Goal: Task Accomplishment & Management: Manage account settings

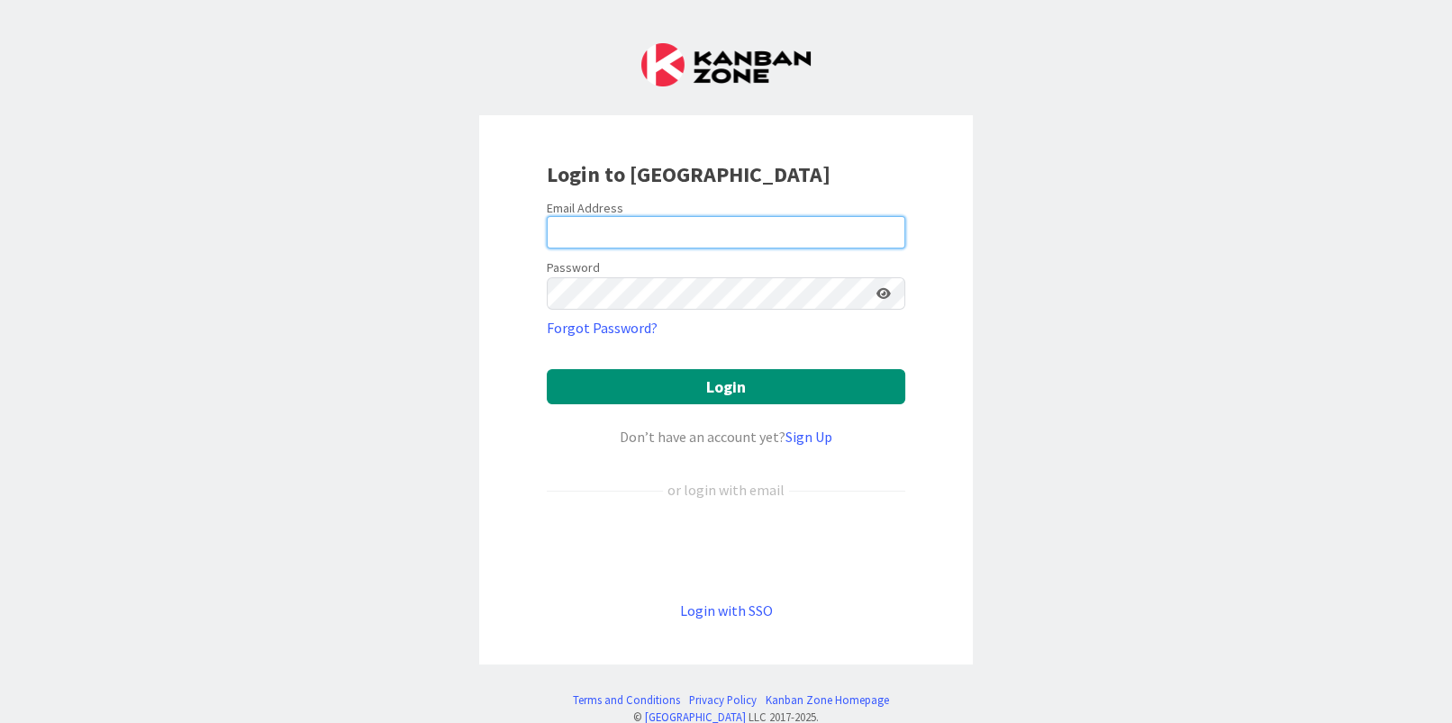
click at [629, 221] on input "email" at bounding box center [726, 232] width 358 height 32
type input "[PERSON_NAME][EMAIL_ADDRESS][PERSON_NAME][DOMAIN_NAME]"
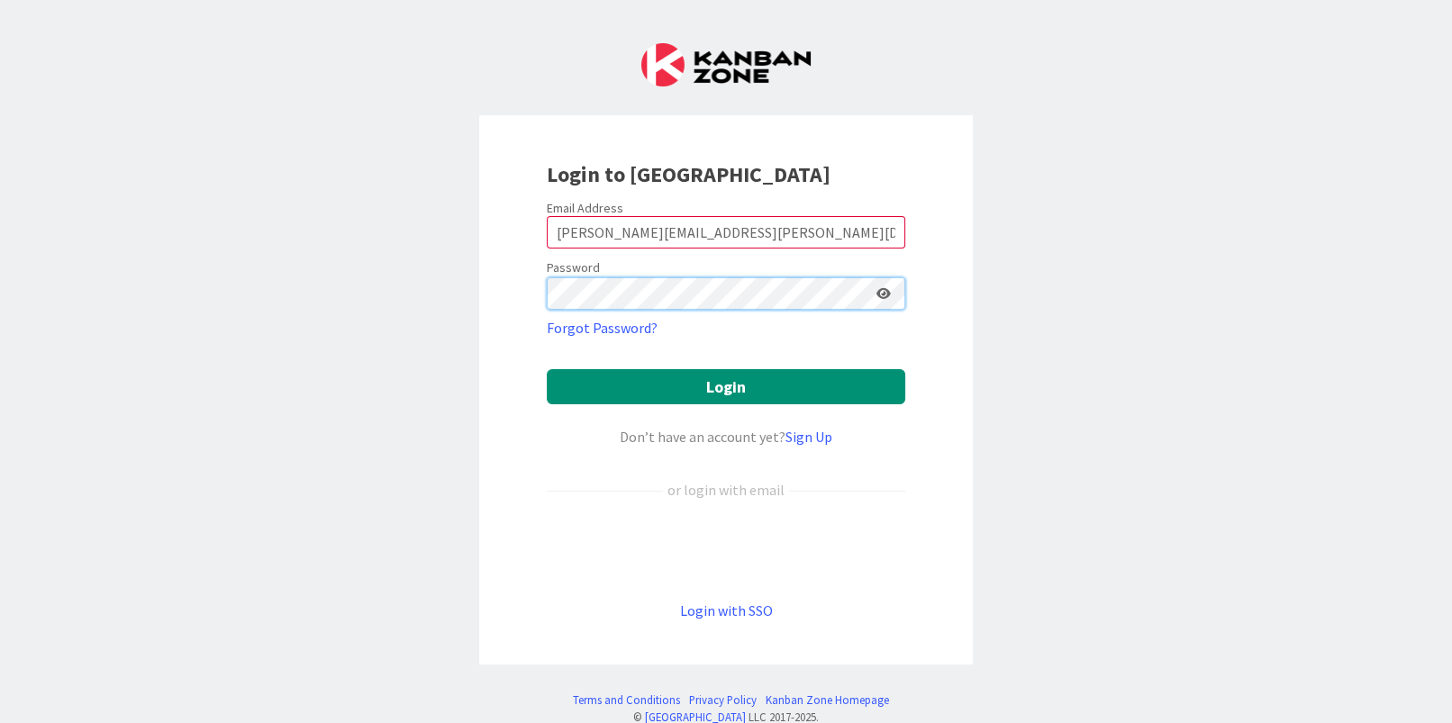
click at [547, 369] on button "Login" at bounding box center [726, 386] width 358 height 35
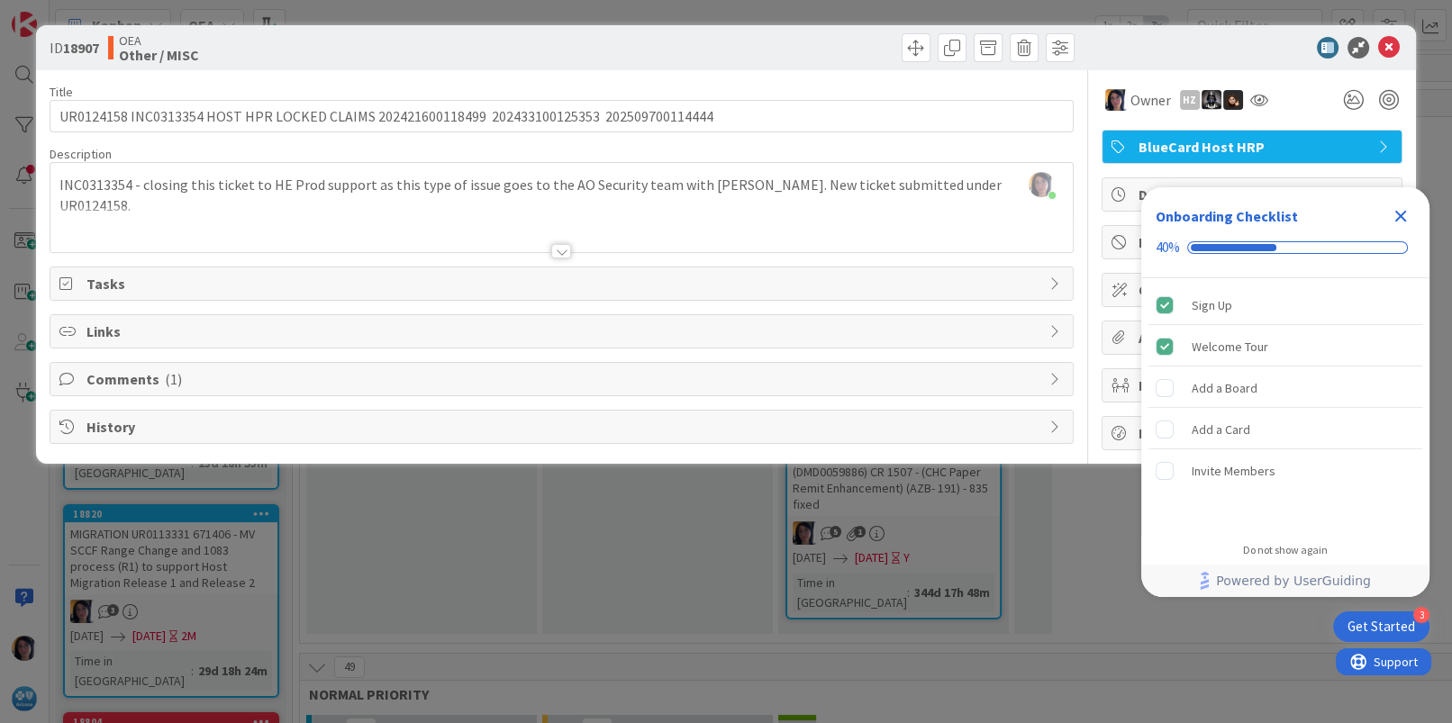
click at [1402, 215] on icon "Close Checklist" at bounding box center [1401, 216] width 22 height 22
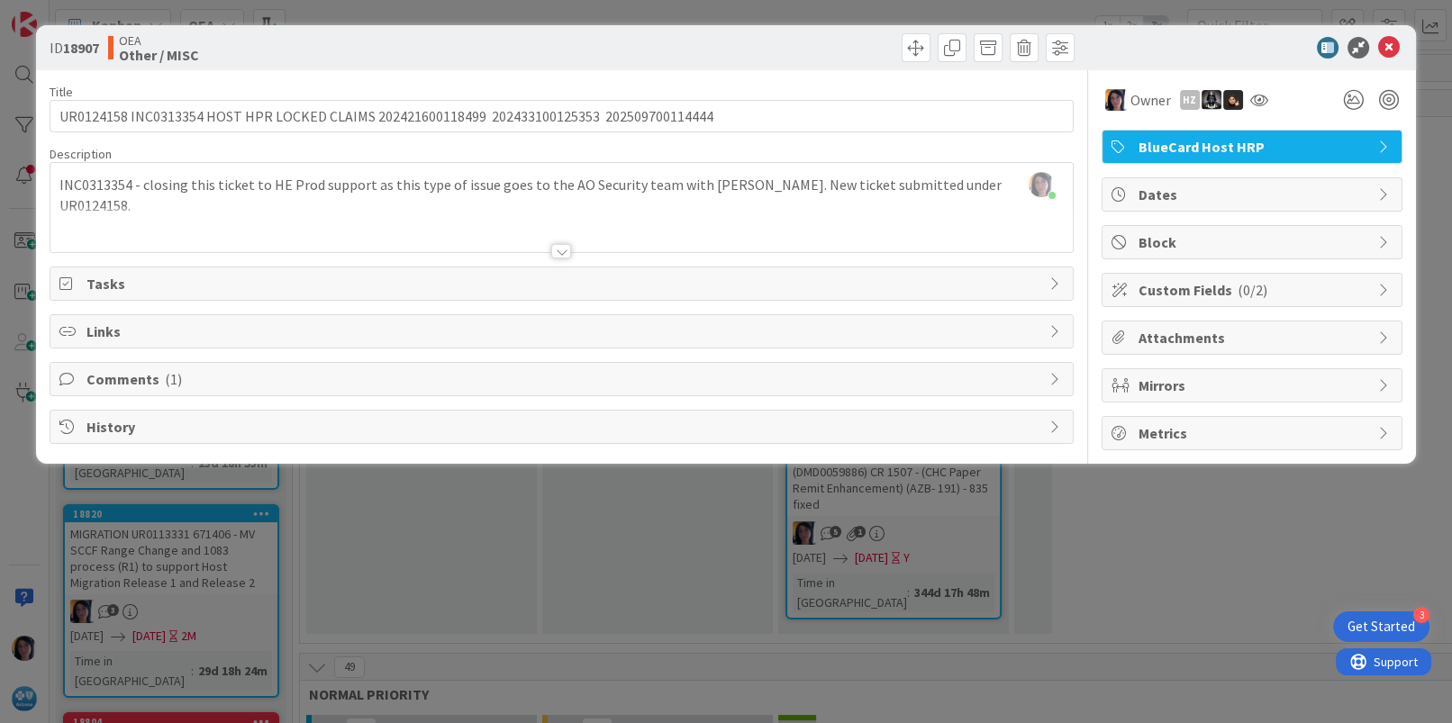
click at [142, 372] on span "Comments ( 1 )" at bounding box center [562, 379] width 953 height 22
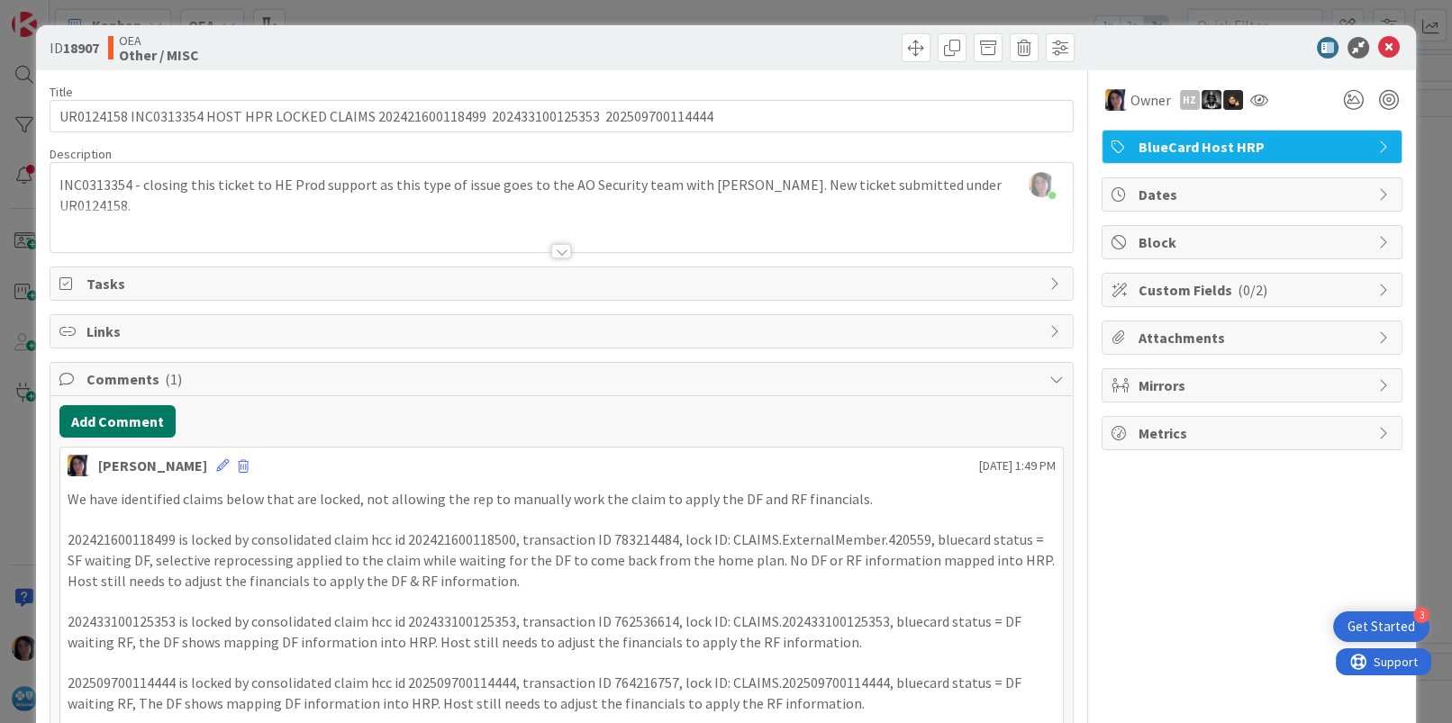
click at [127, 418] on button "Add Comment" at bounding box center [117, 421] width 116 height 32
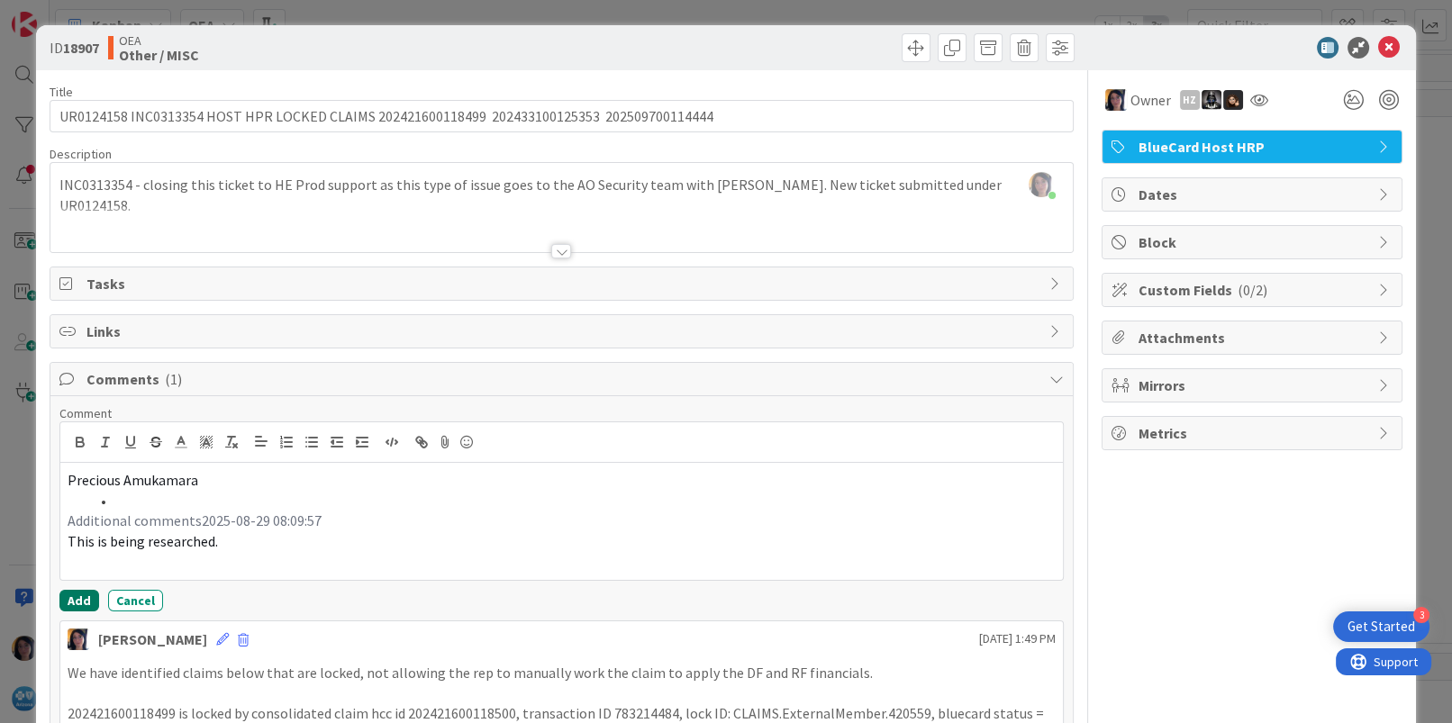
click at [75, 603] on button "Add" at bounding box center [79, 601] width 40 height 22
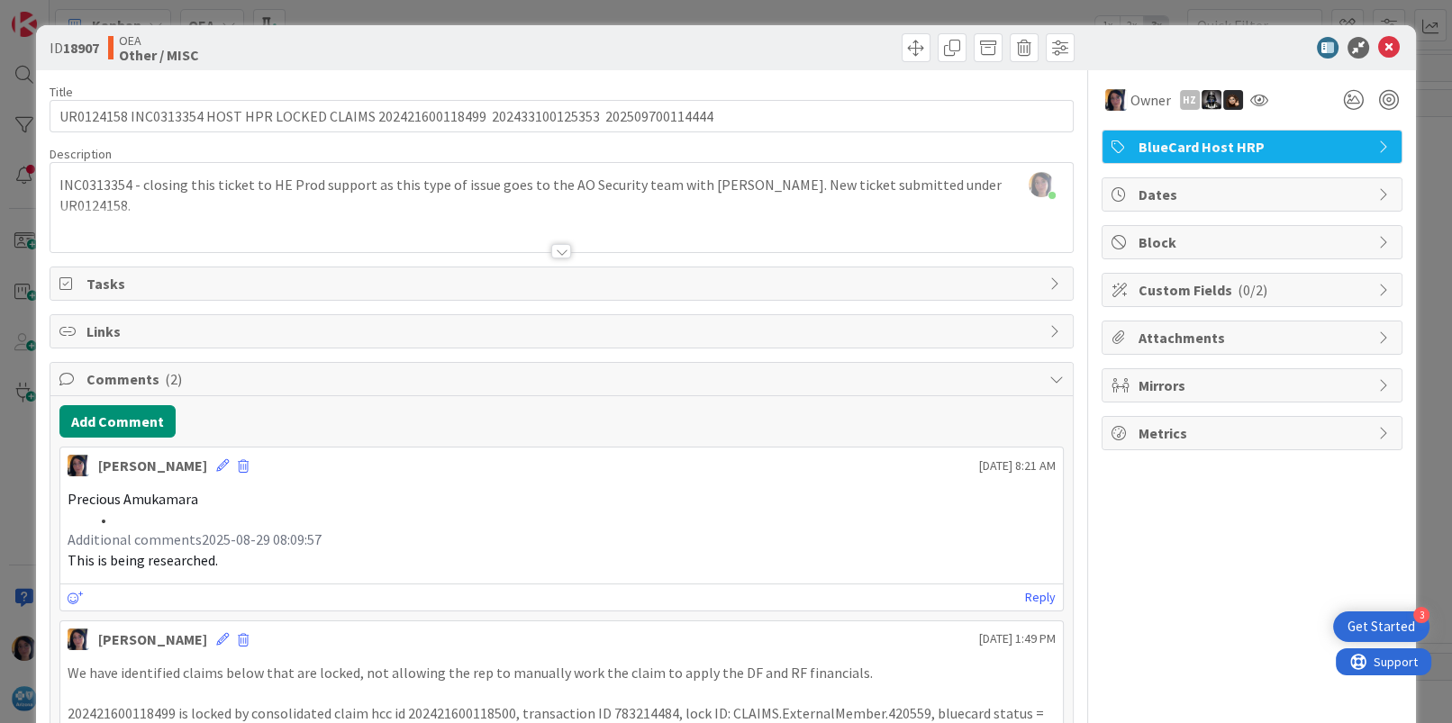
click at [1138, 192] on span "Dates" at bounding box center [1253, 195] width 231 height 22
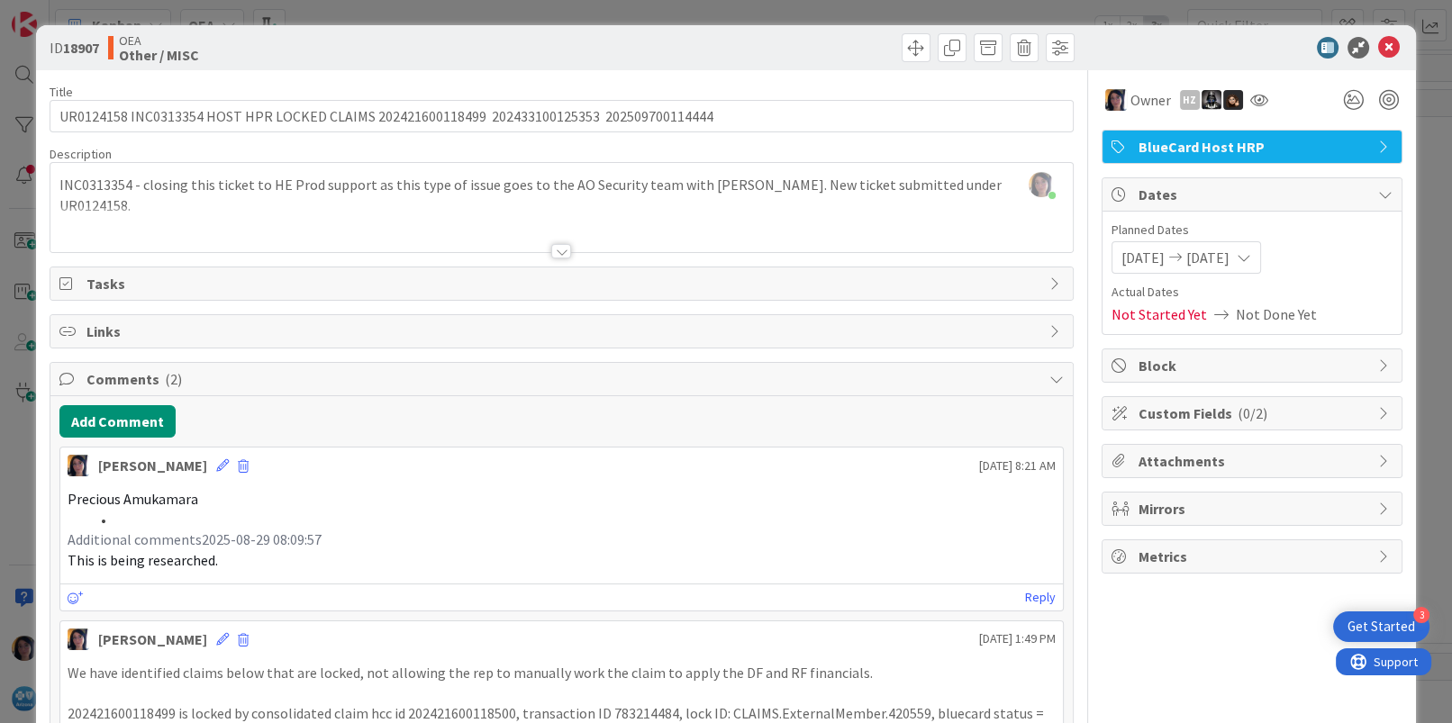
click at [1374, 59] on div "ID 18907 OEA Other / MISC" at bounding box center [725, 47] width 1379 height 45
click at [1378, 50] on icon at bounding box center [1389, 48] width 22 height 22
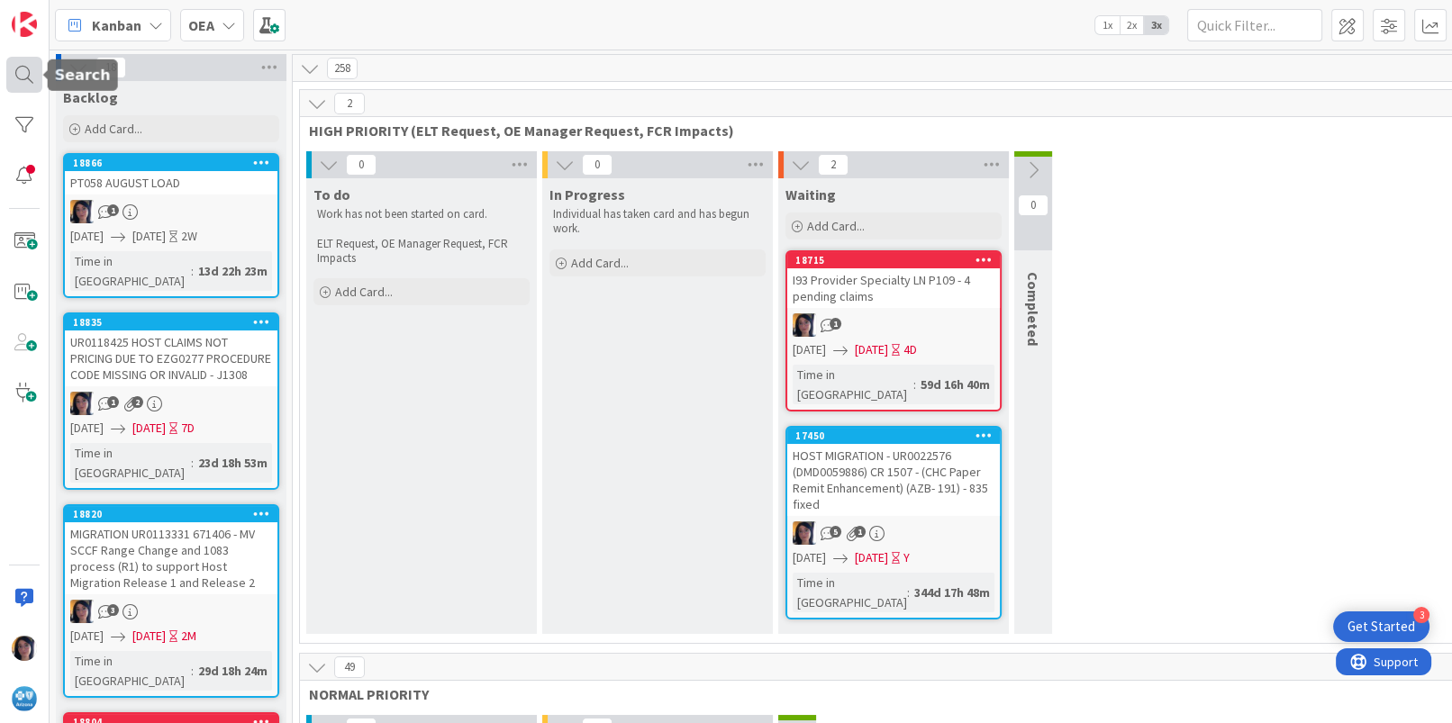
click at [21, 77] on div at bounding box center [24, 75] width 36 height 36
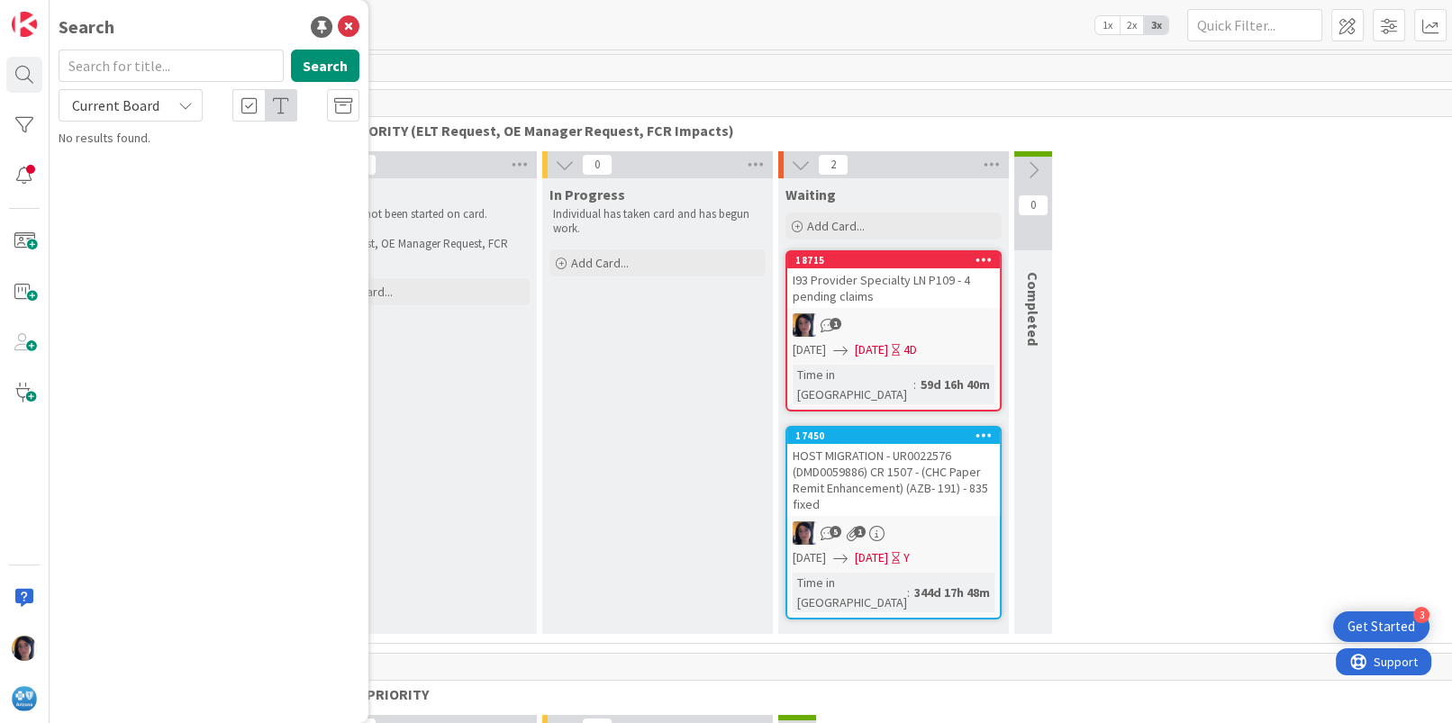
click at [150, 67] on input "text" at bounding box center [171, 66] width 225 height 32
type input "crumc013"
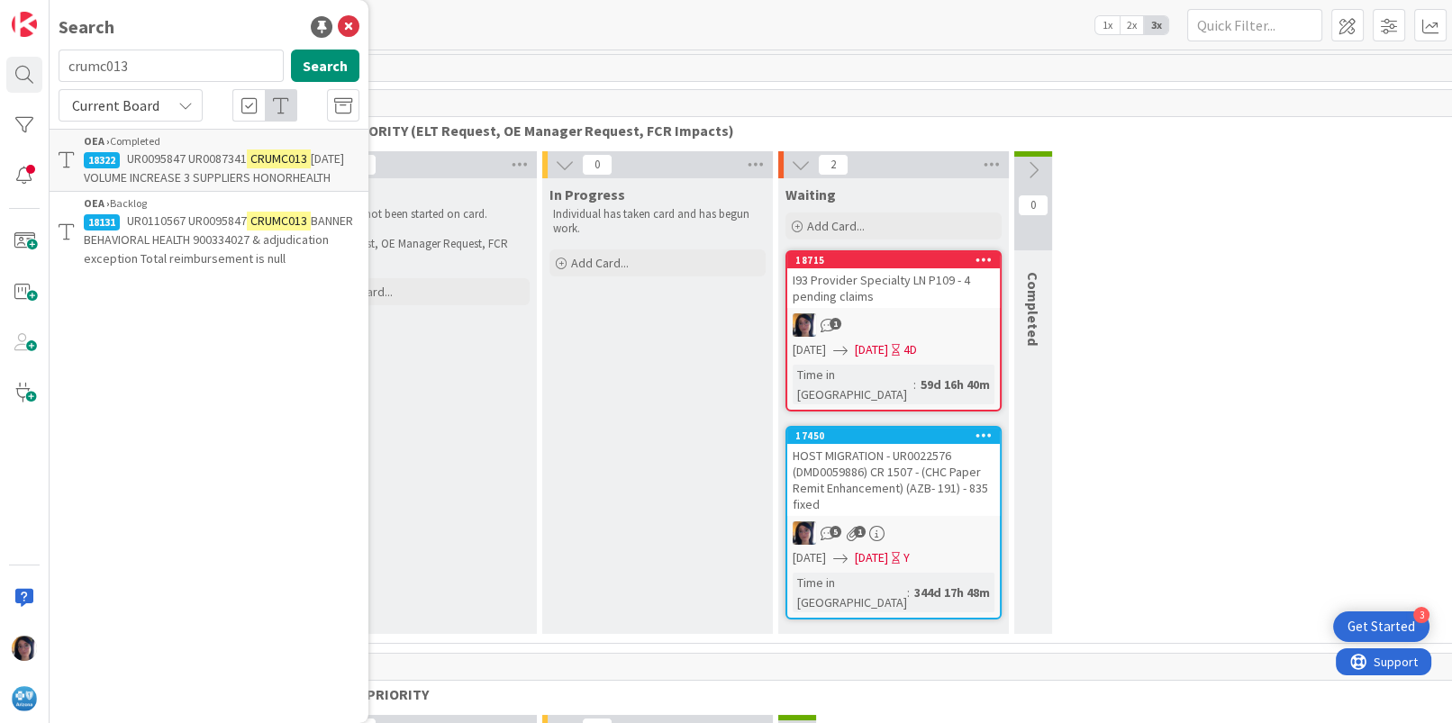
click at [159, 229] on p "UR0110567 UR0095847 CRUMC013 BANNER BEHAVIORAL HEALTH 900334027 & adjudication …" at bounding box center [222, 240] width 276 height 57
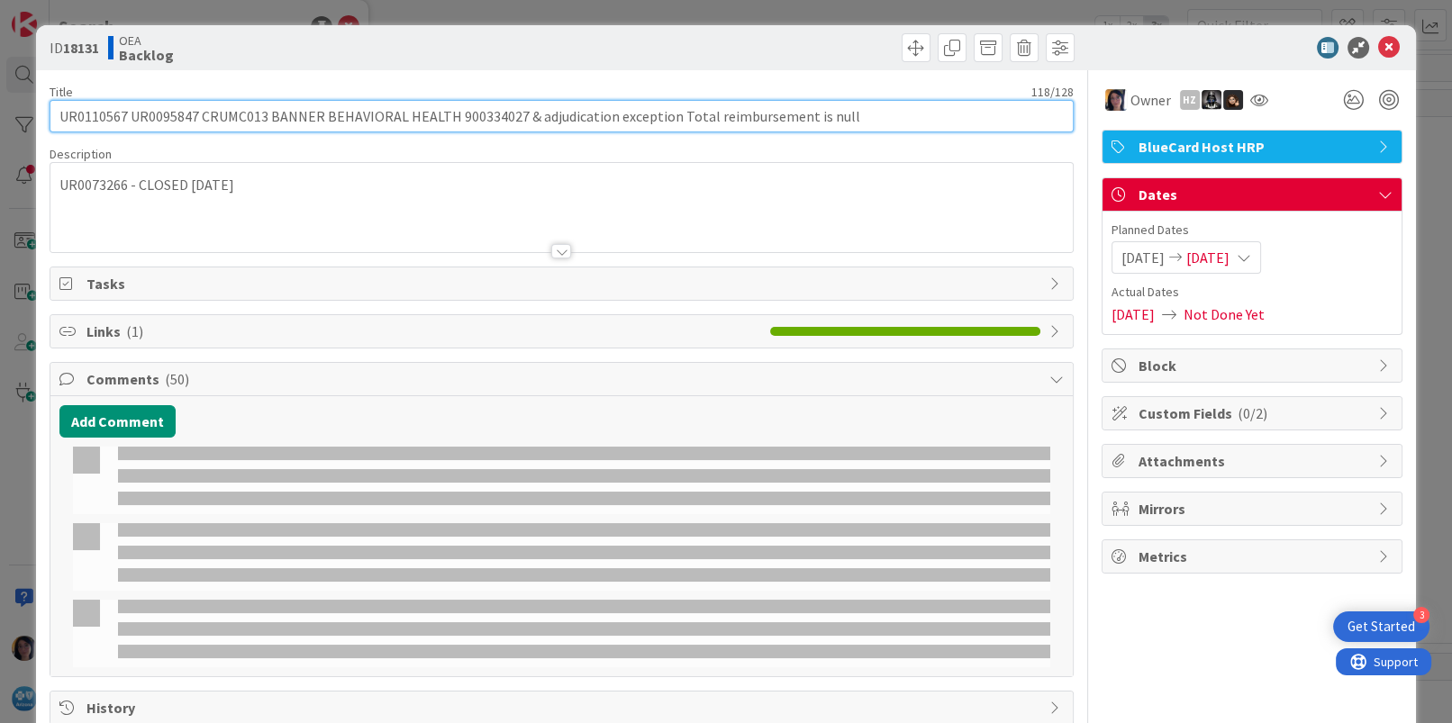
click at [91, 116] on input "UR0110567 UR0095847 CRUMC013 BANNER BEHAVIORAL HEALTH 900334027 & adjudication …" at bounding box center [561, 116] width 1023 height 32
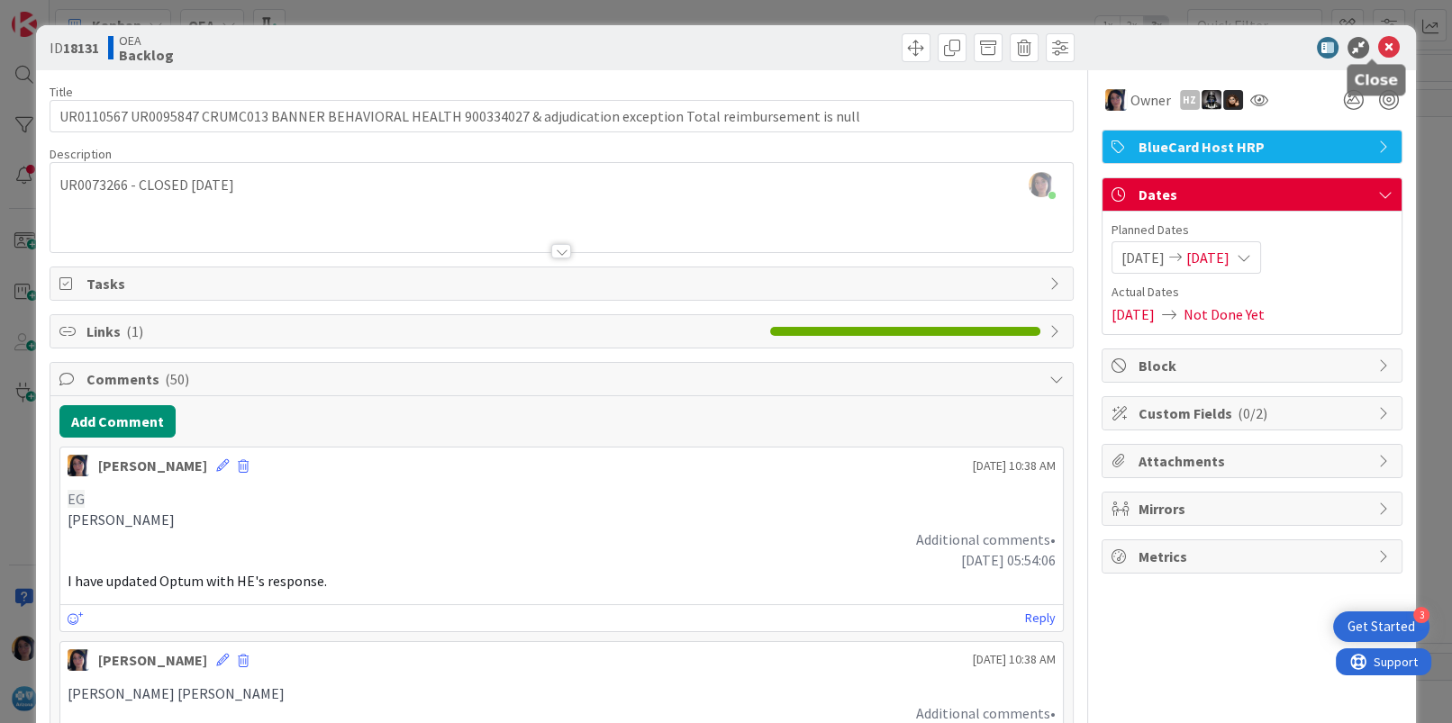
click at [1378, 50] on icon at bounding box center [1389, 48] width 22 height 22
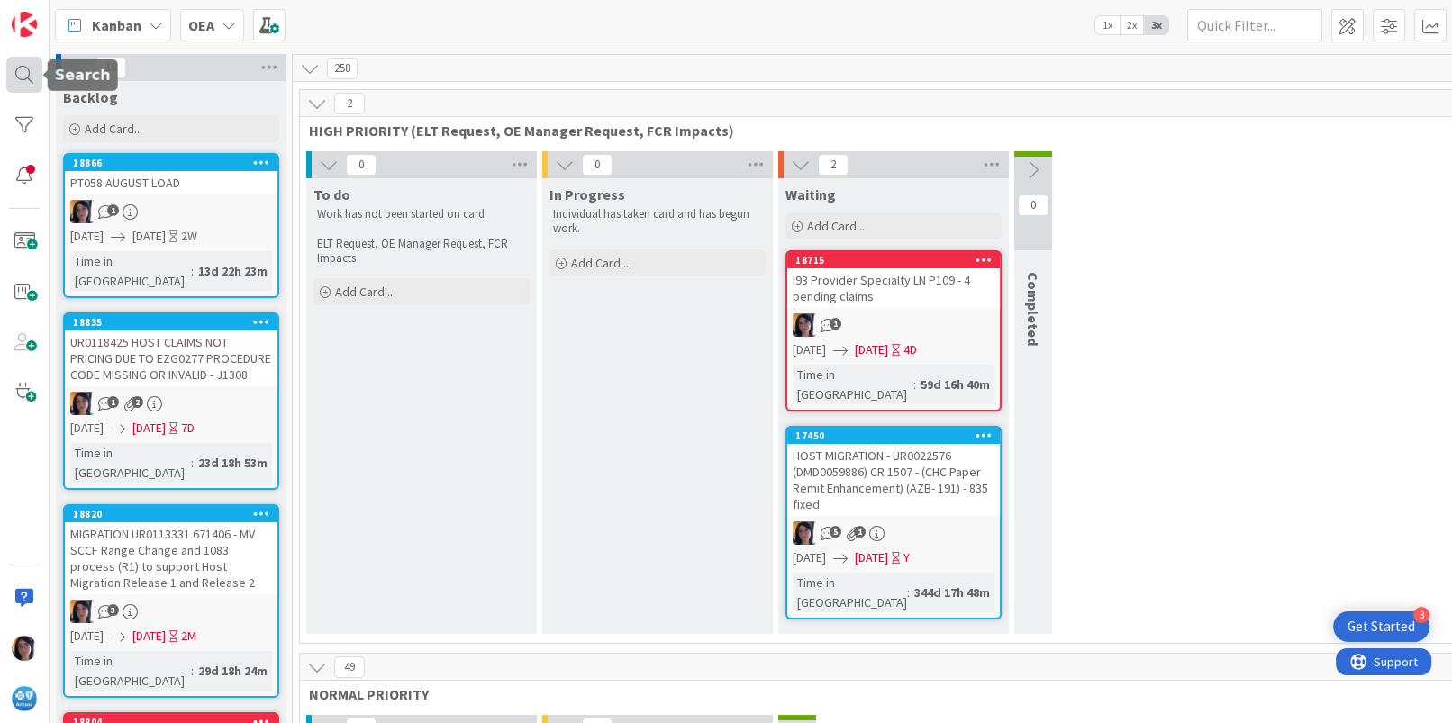
click at [6, 81] on div at bounding box center [24, 75] width 36 height 36
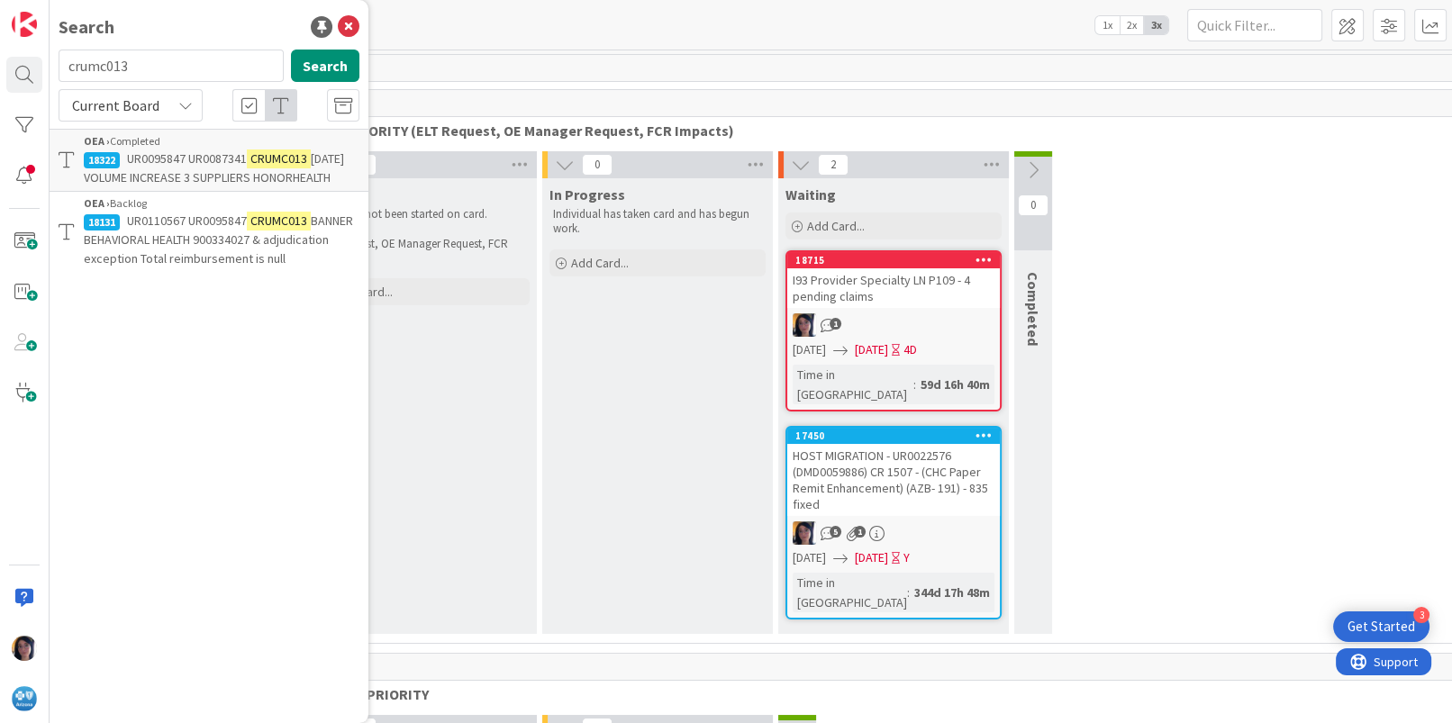
click at [133, 156] on span "UR0095847 UR0087341" at bounding box center [187, 158] width 120 height 16
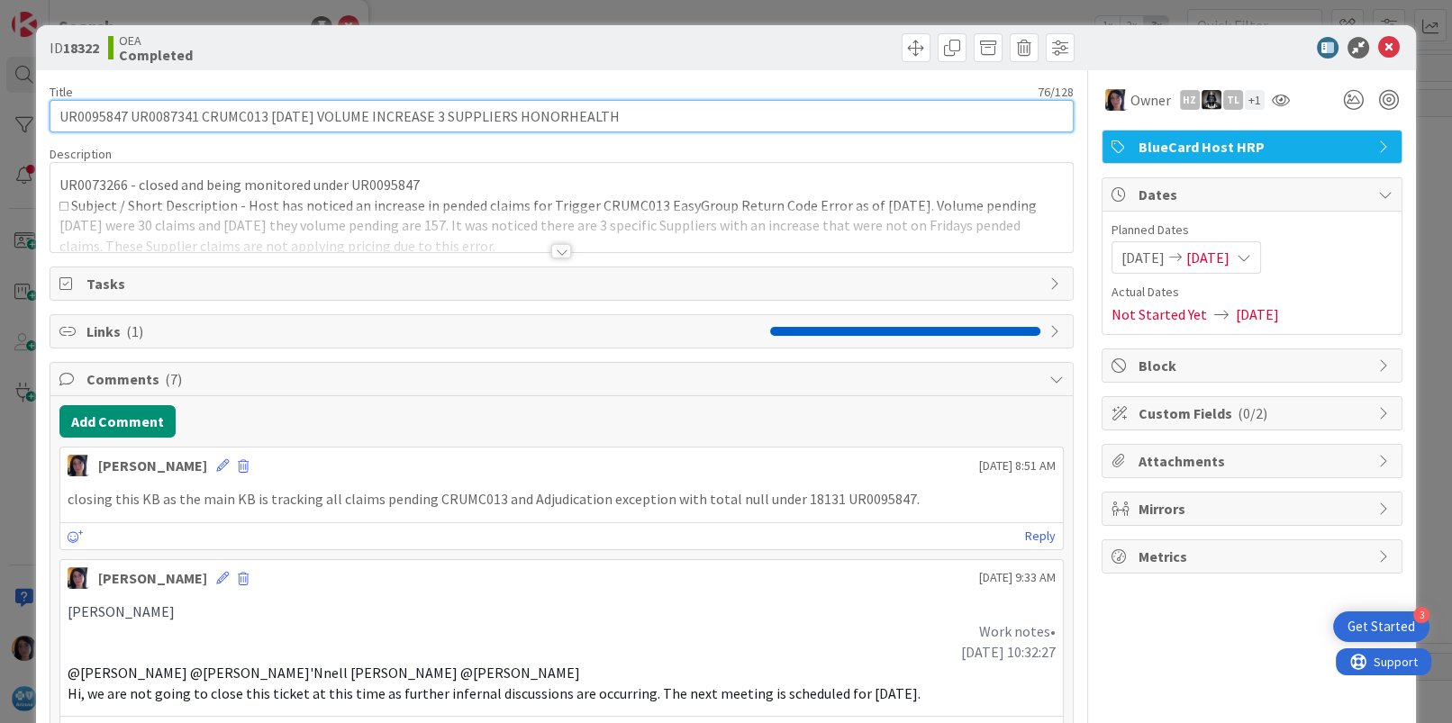
click at [93, 115] on input "UR0095847 UR0087341 CRUMC013 [DATE] VOLUME INCREASE 3 SUPPLIERS HONORHEALTH" at bounding box center [561, 116] width 1023 height 32
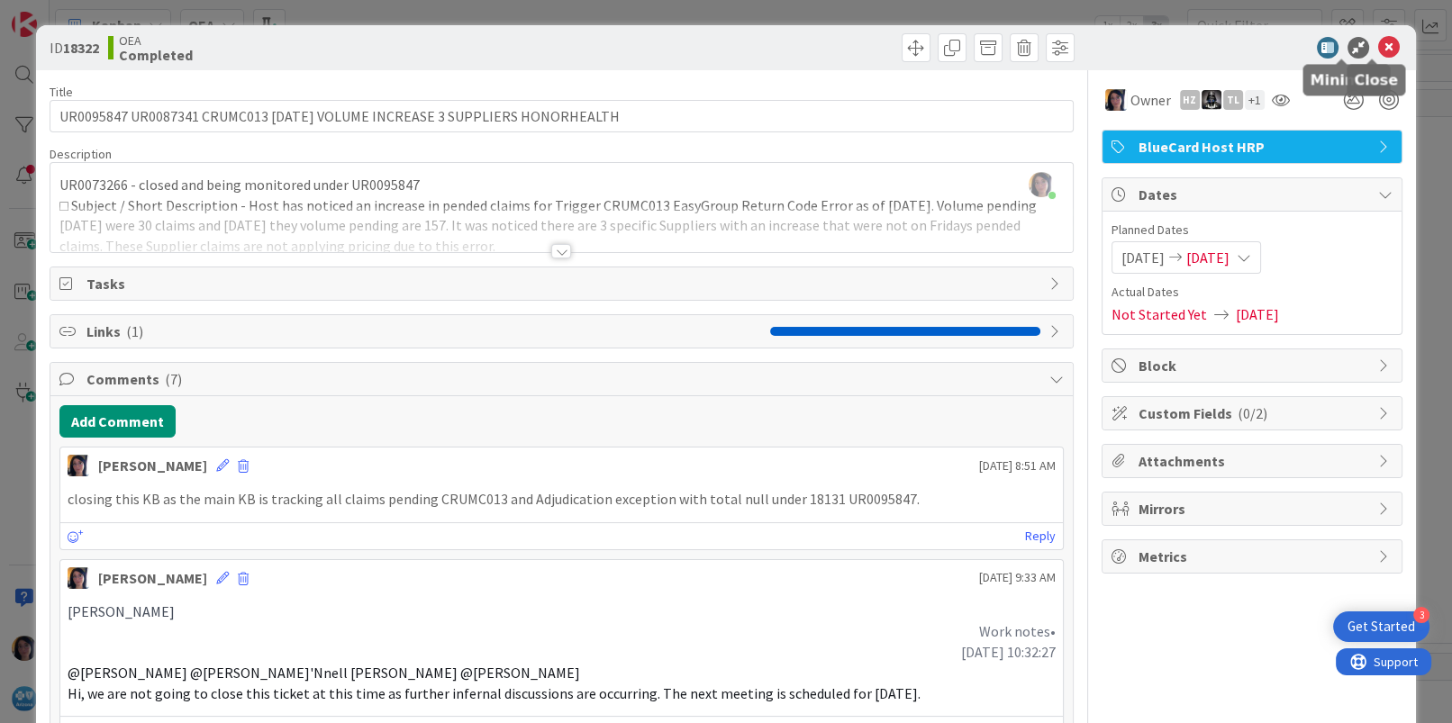
click at [1378, 43] on icon at bounding box center [1389, 48] width 22 height 22
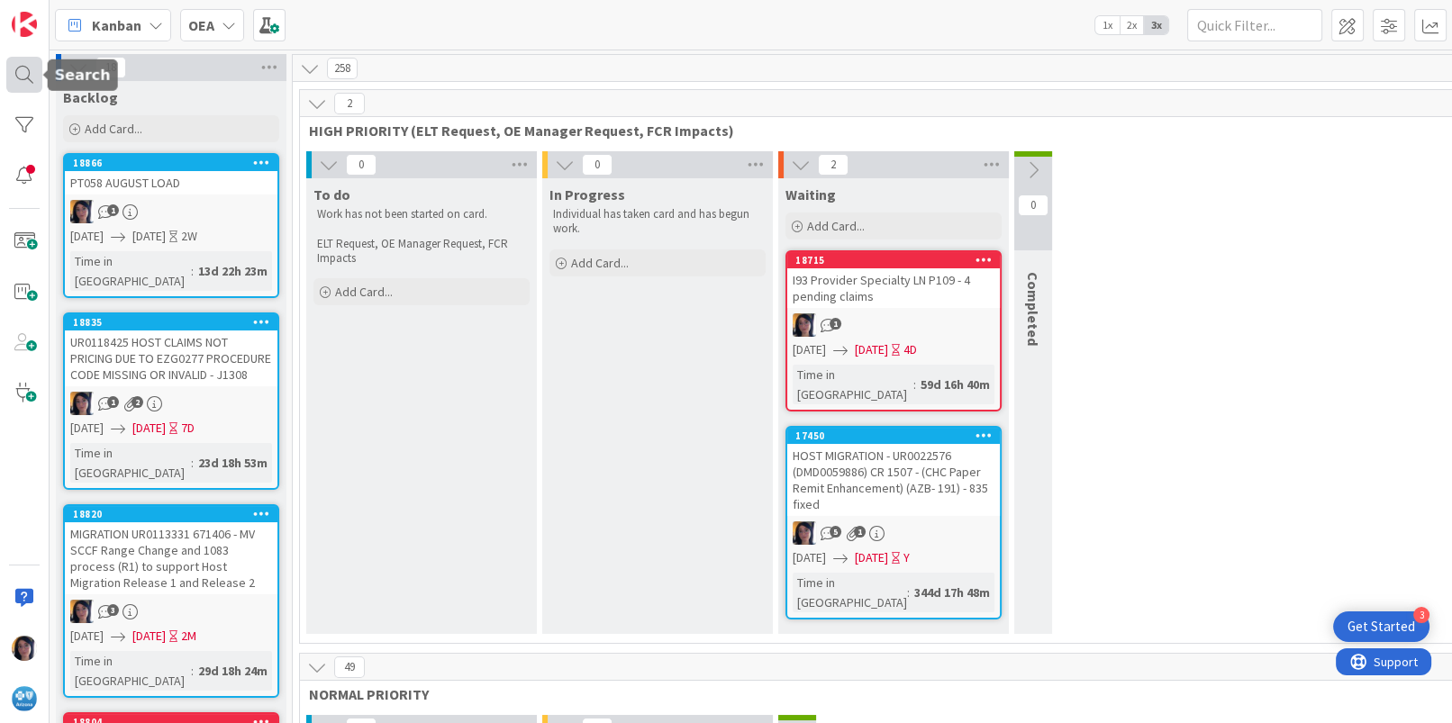
click at [12, 74] on div at bounding box center [24, 75] width 36 height 36
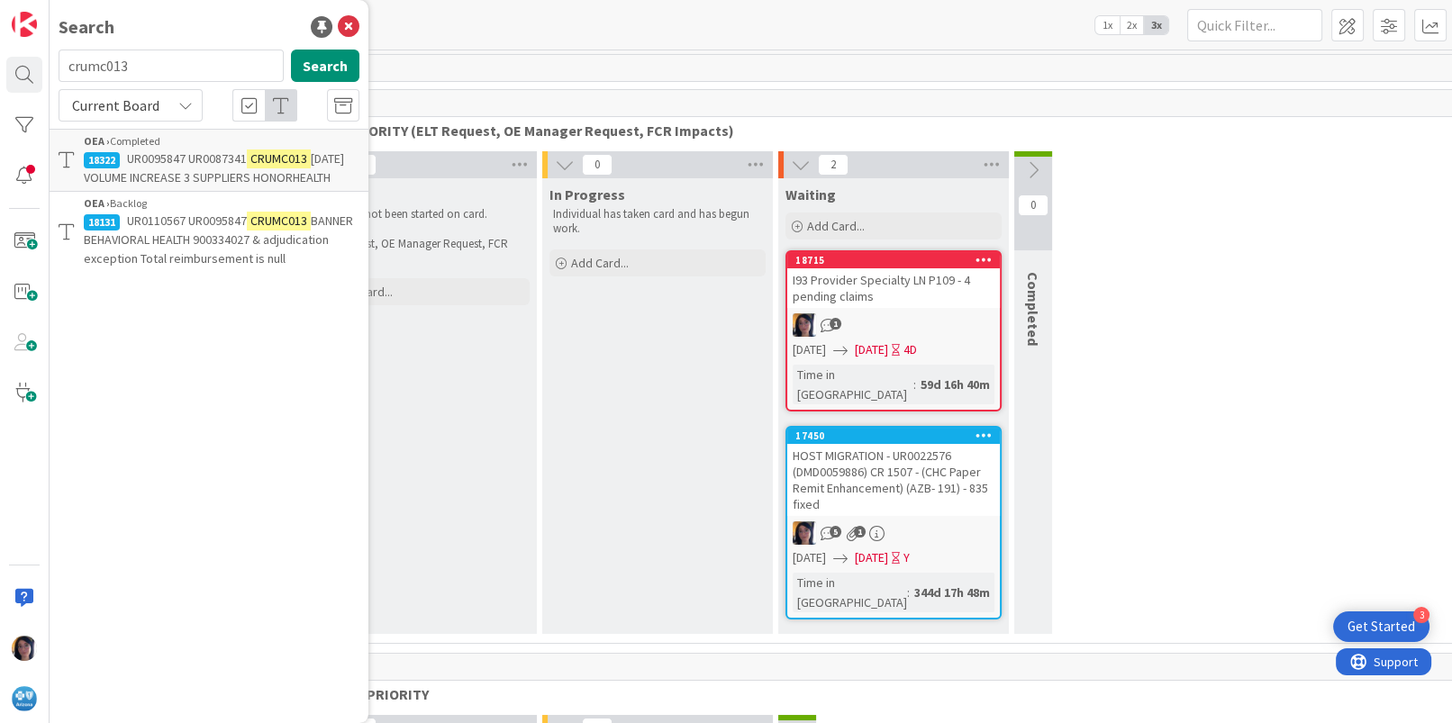
click at [176, 249] on span "BANNER BEHAVIORAL HEALTH 900334027 & adjudication exception Total reimbursement…" at bounding box center [218, 240] width 269 height 54
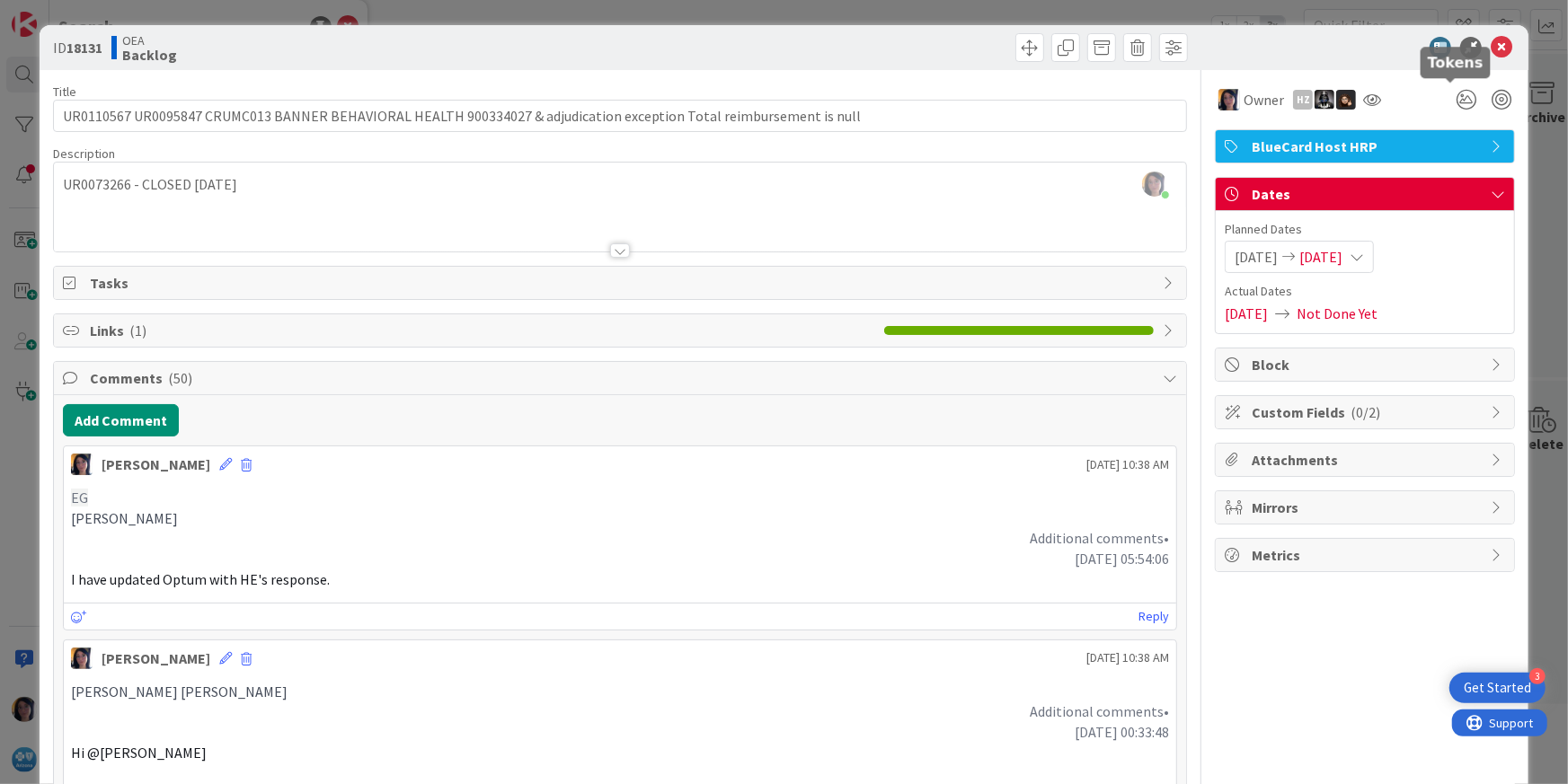
click at [1447, 47] on icon at bounding box center [1501, 48] width 22 height 22
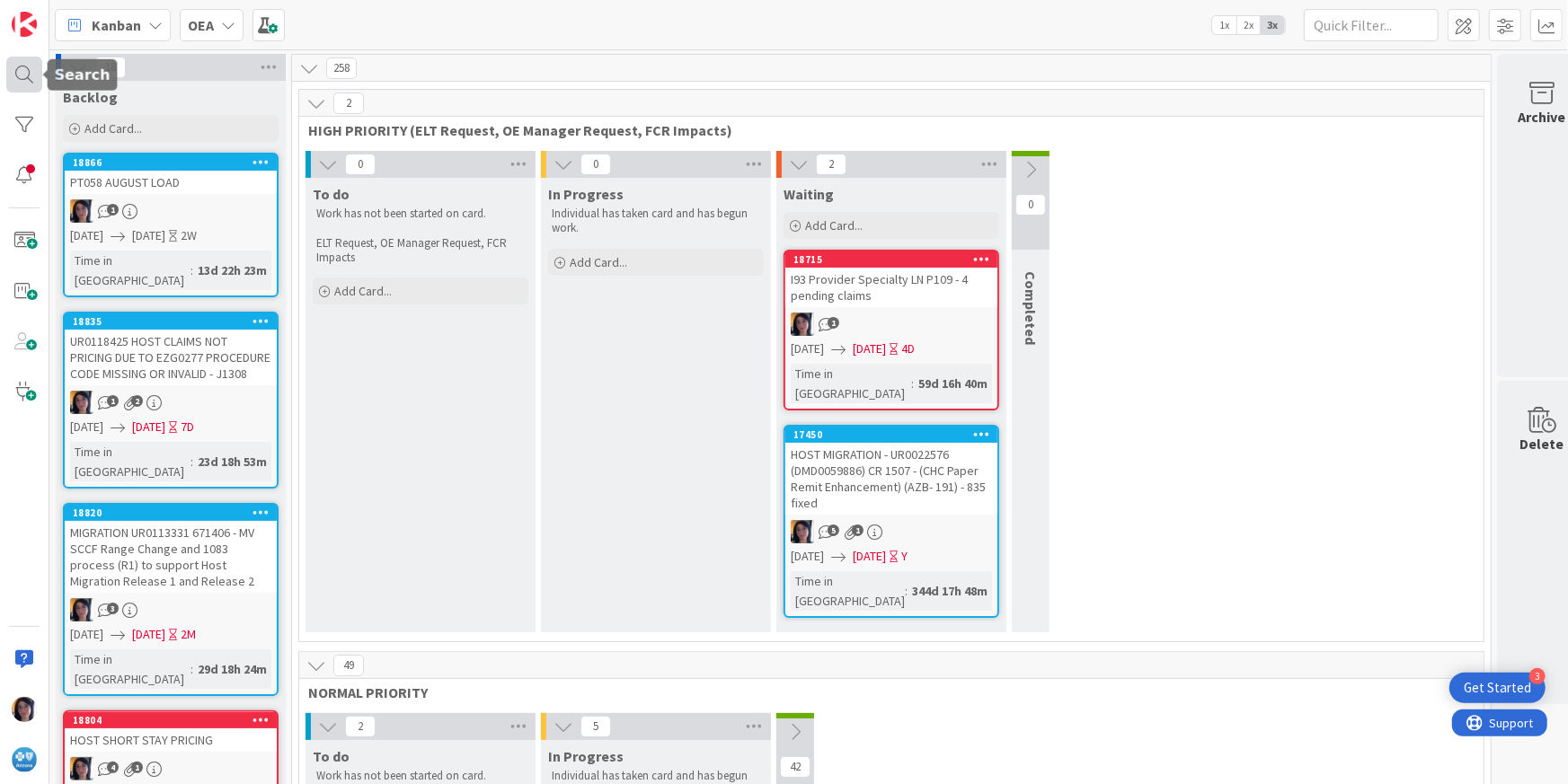
click at [17, 78] on div at bounding box center [24, 75] width 36 height 36
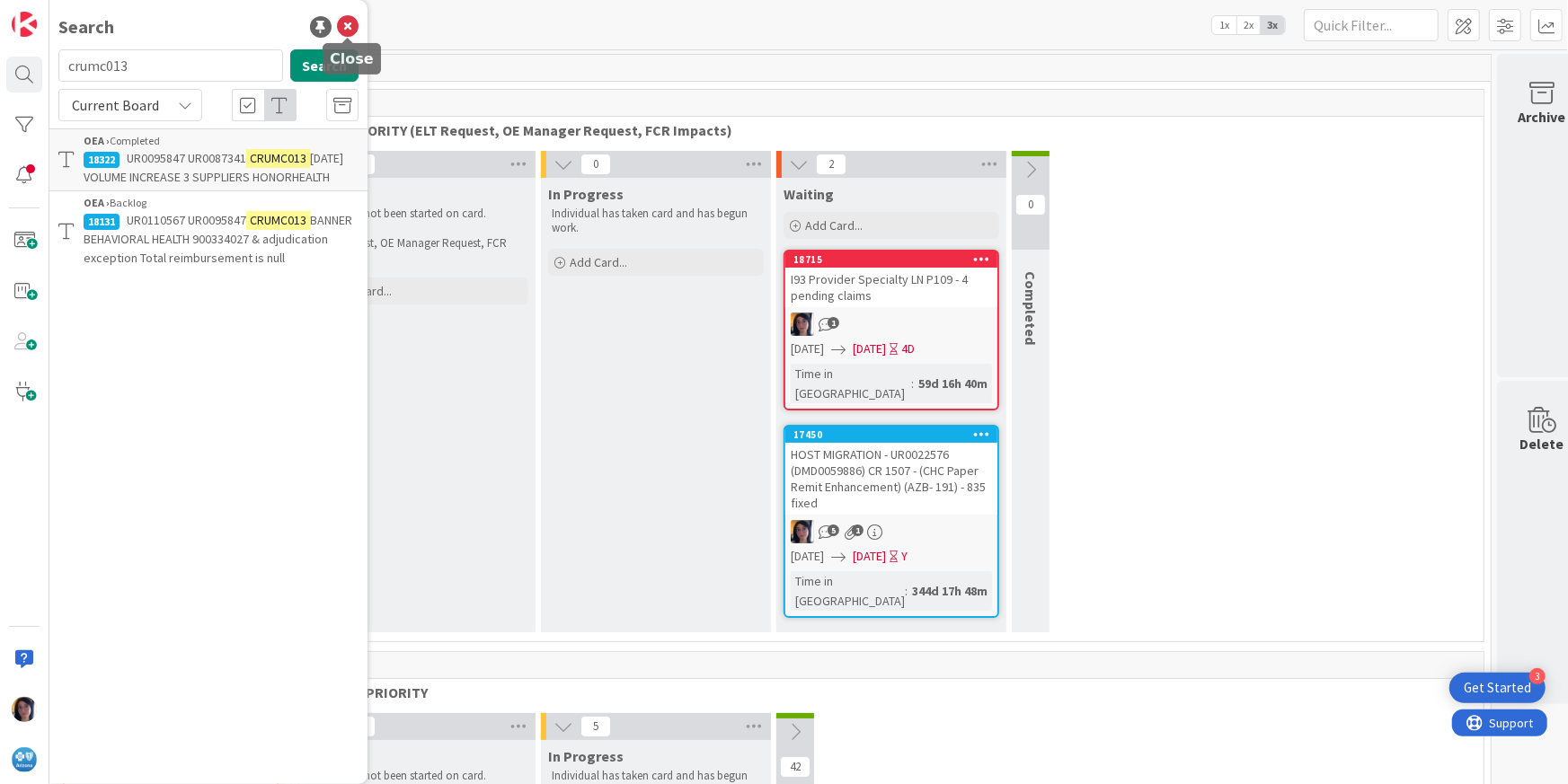
click at [351, 27] on icon at bounding box center [348, 27] width 22 height 22
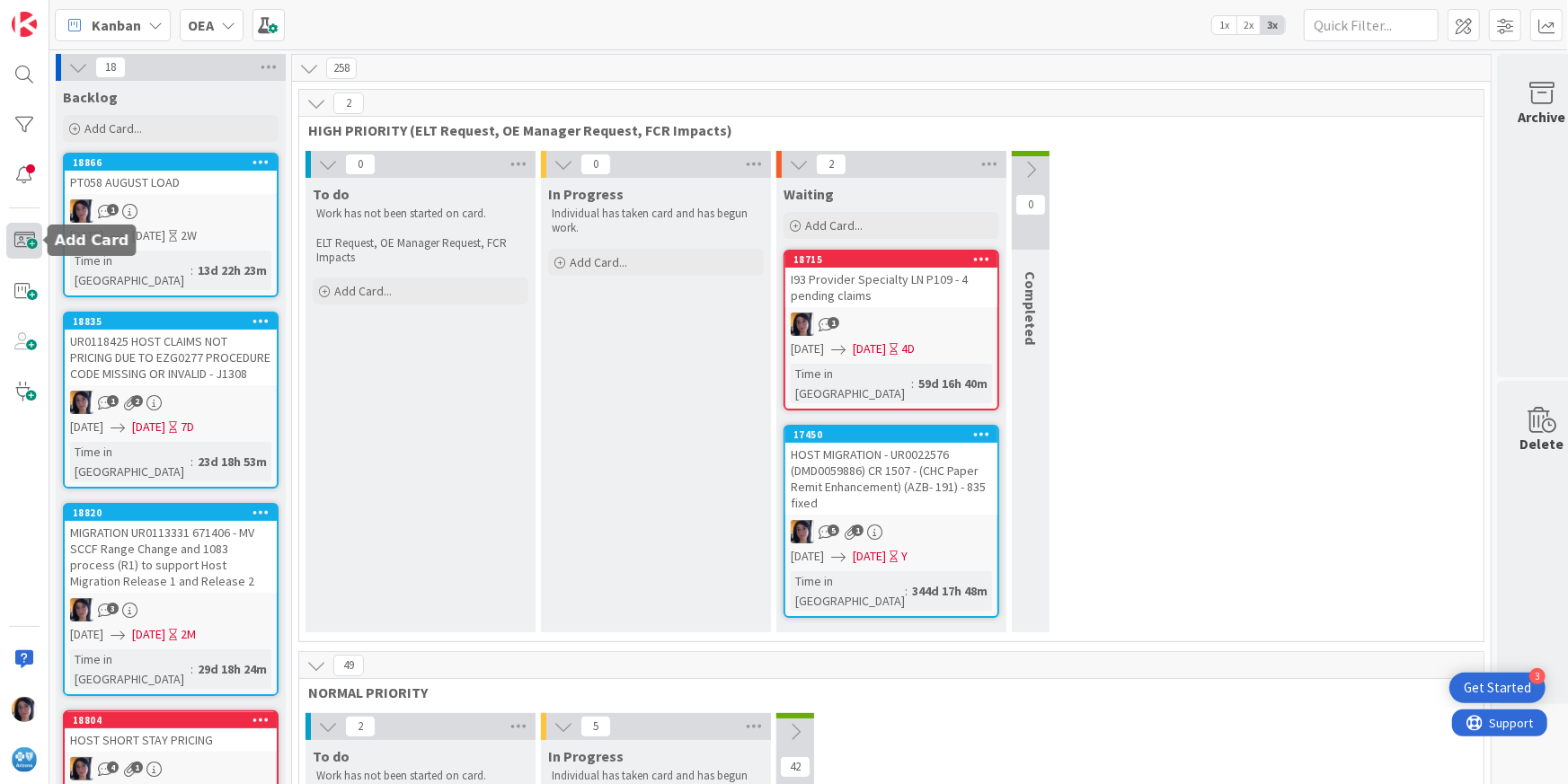
click at [34, 232] on span at bounding box center [24, 240] width 36 height 36
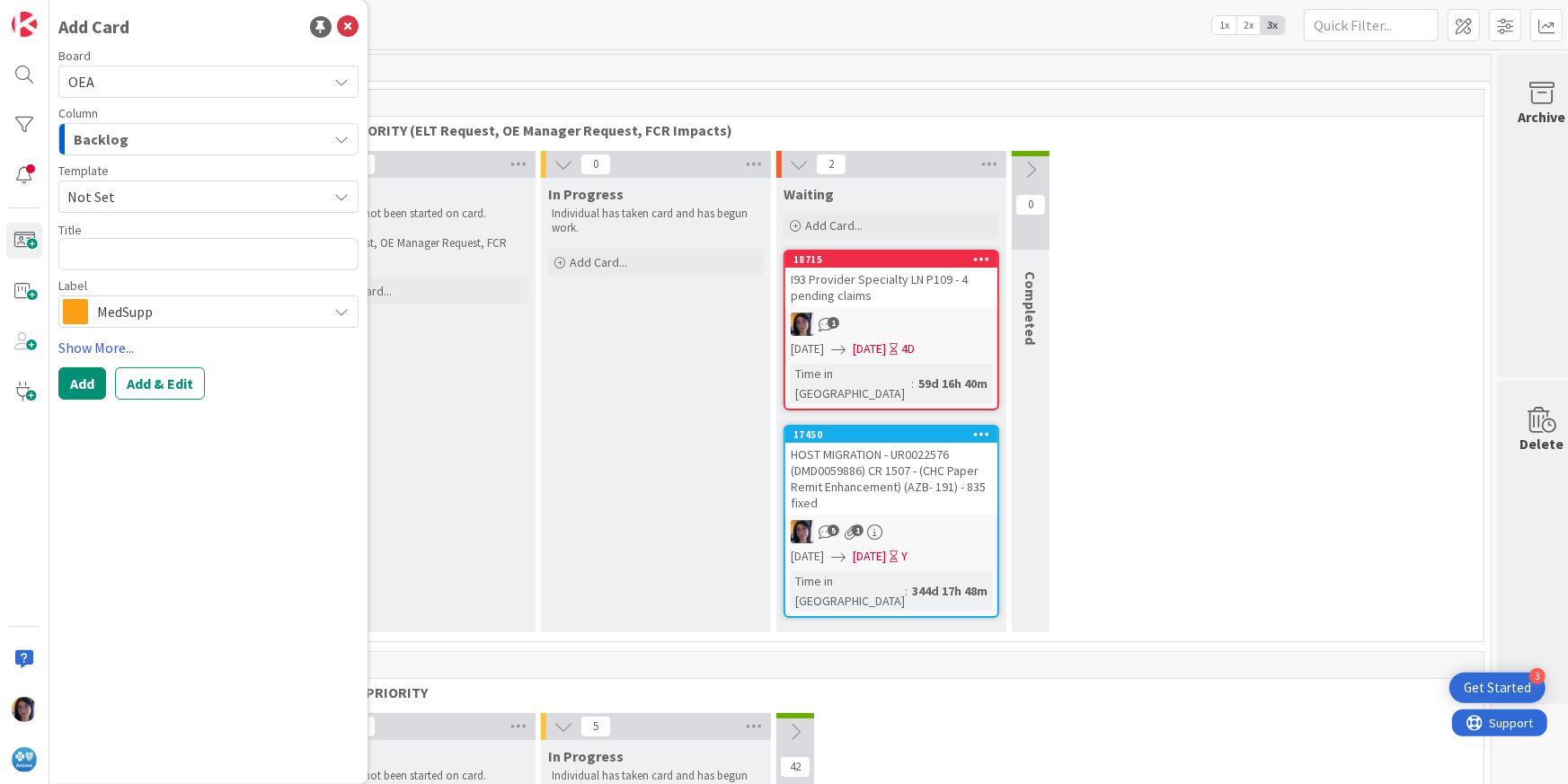
click at [113, 145] on span "Backlog" at bounding box center [101, 139] width 55 height 23
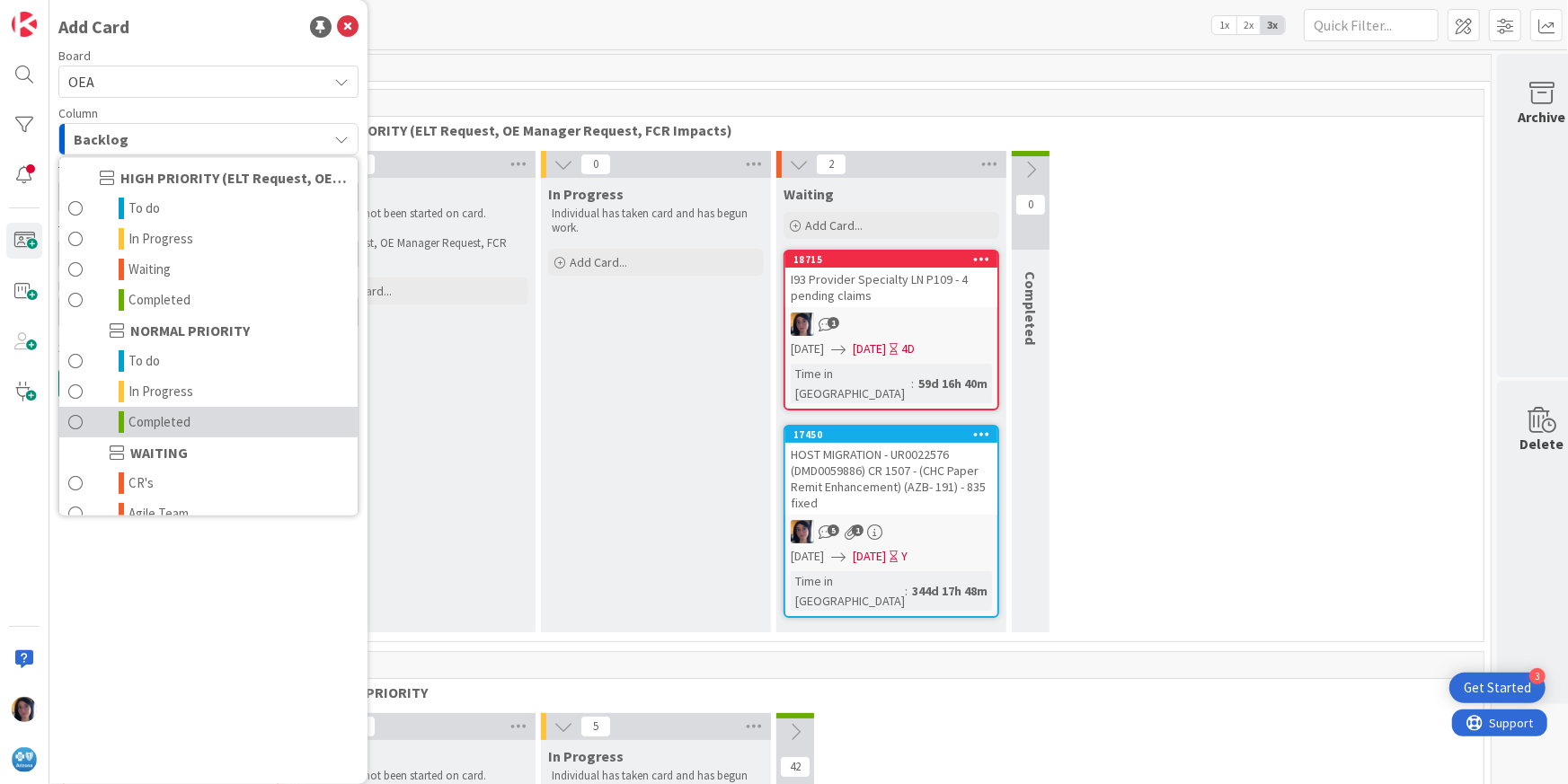
scroll to position [176, 0]
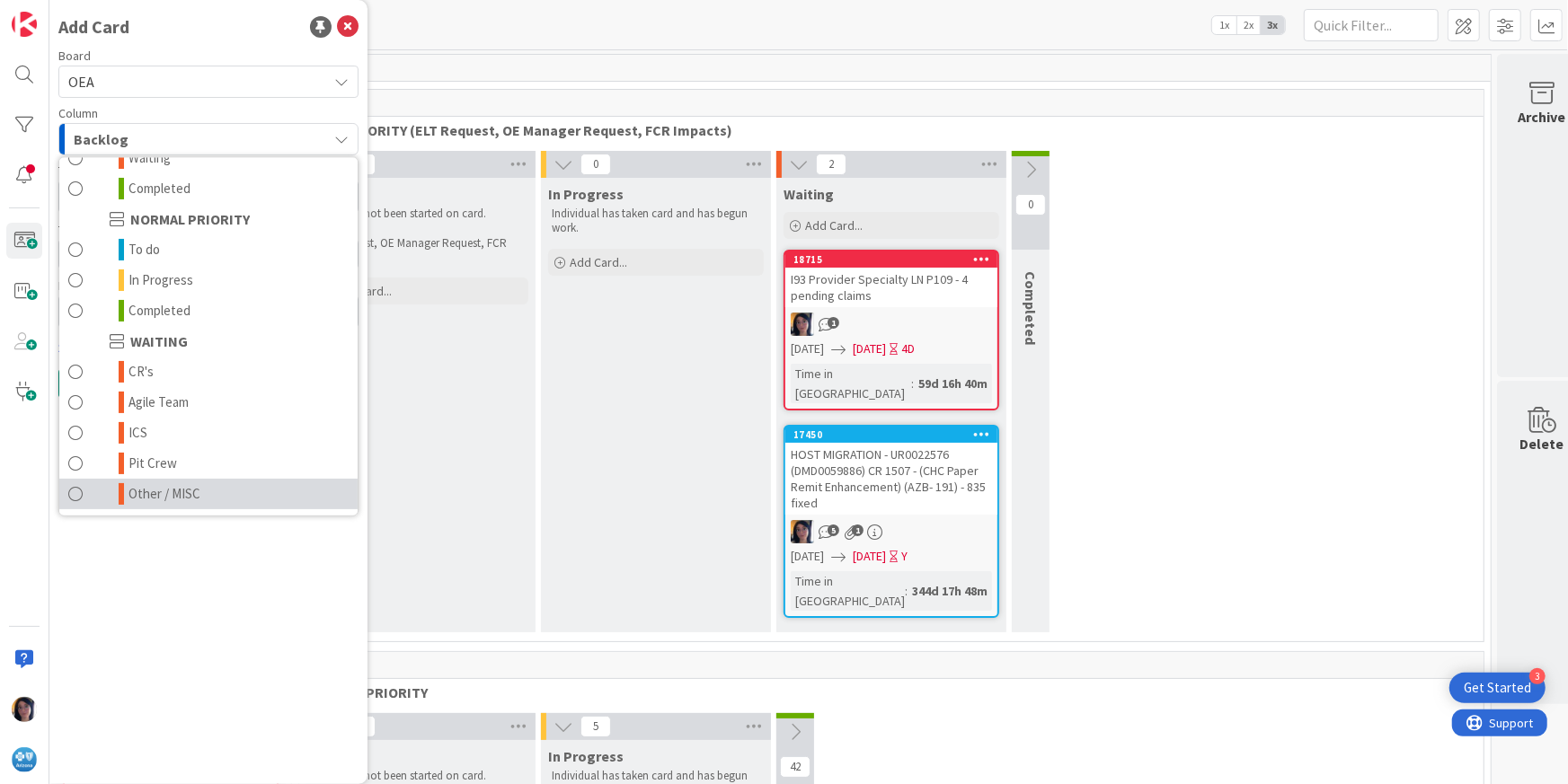
click at [155, 479] on link "Other / MISC" at bounding box center [207, 494] width 298 height 31
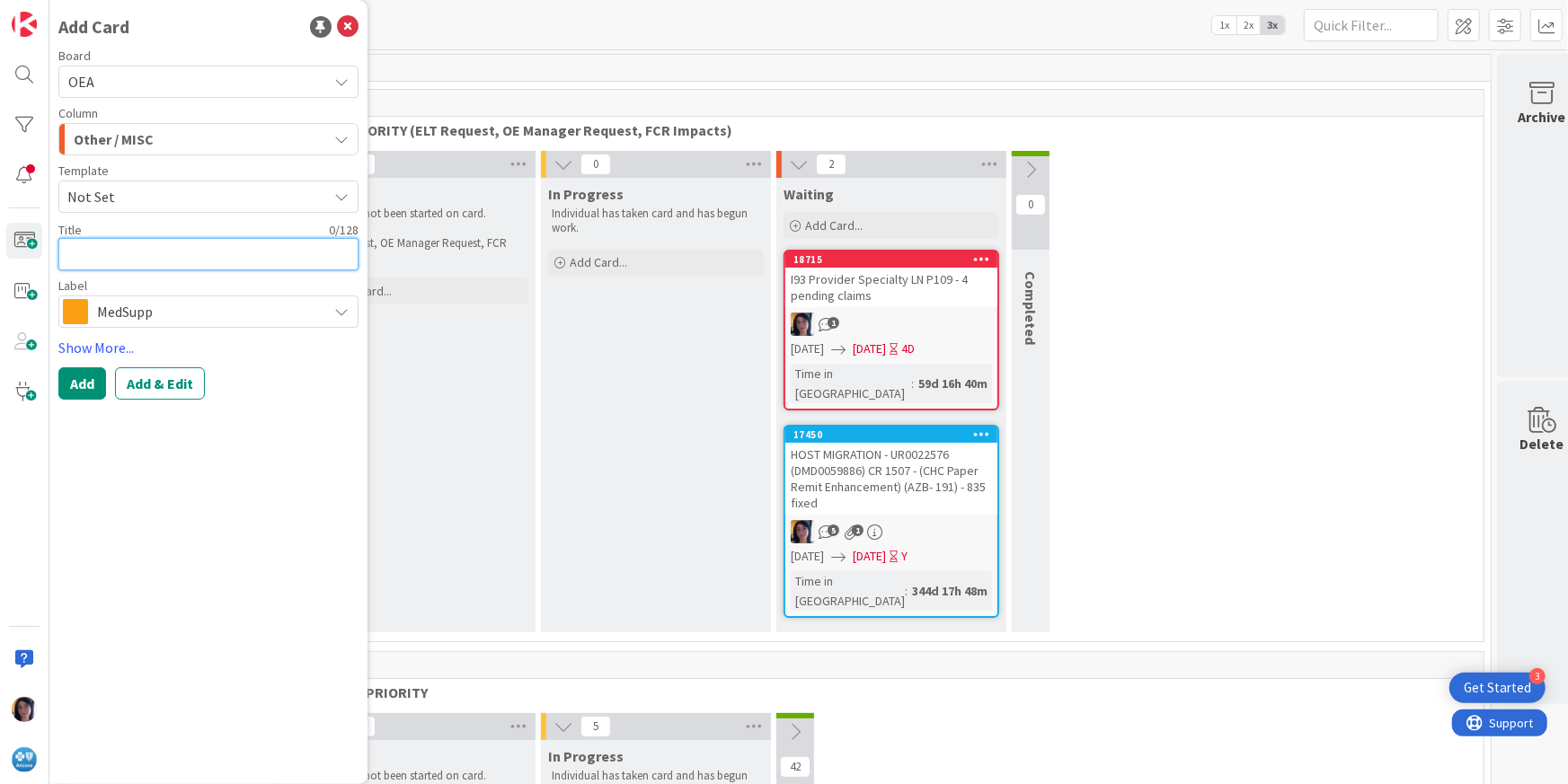
click at [114, 248] on textarea at bounding box center [208, 254] width 300 height 32
type textarea "x"
type textarea "c"
type textarea "x"
type textarea "co"
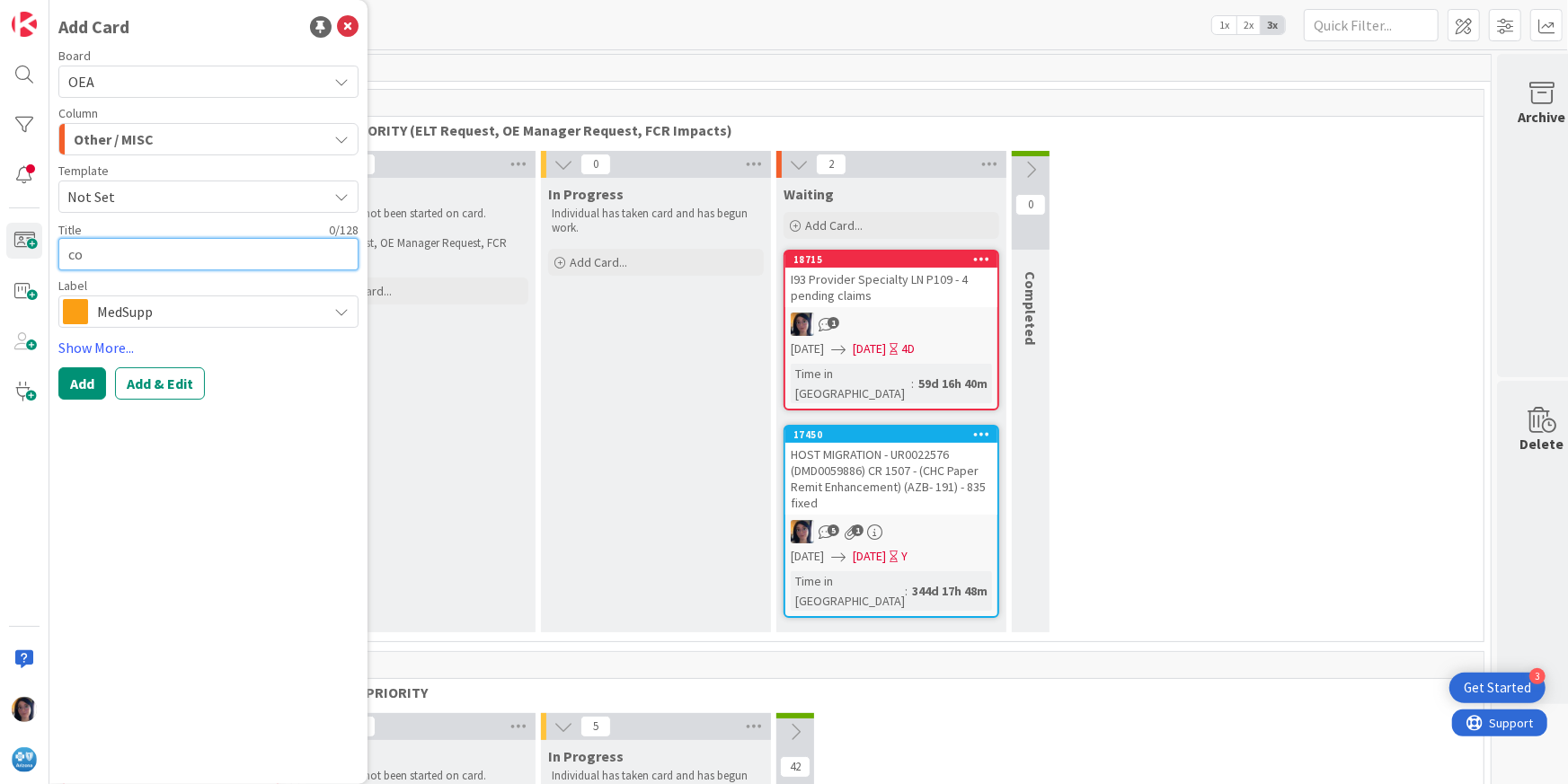
type textarea "x"
type textarea "cob"
type textarea "x"
type textarea "cob"
type textarea "x"
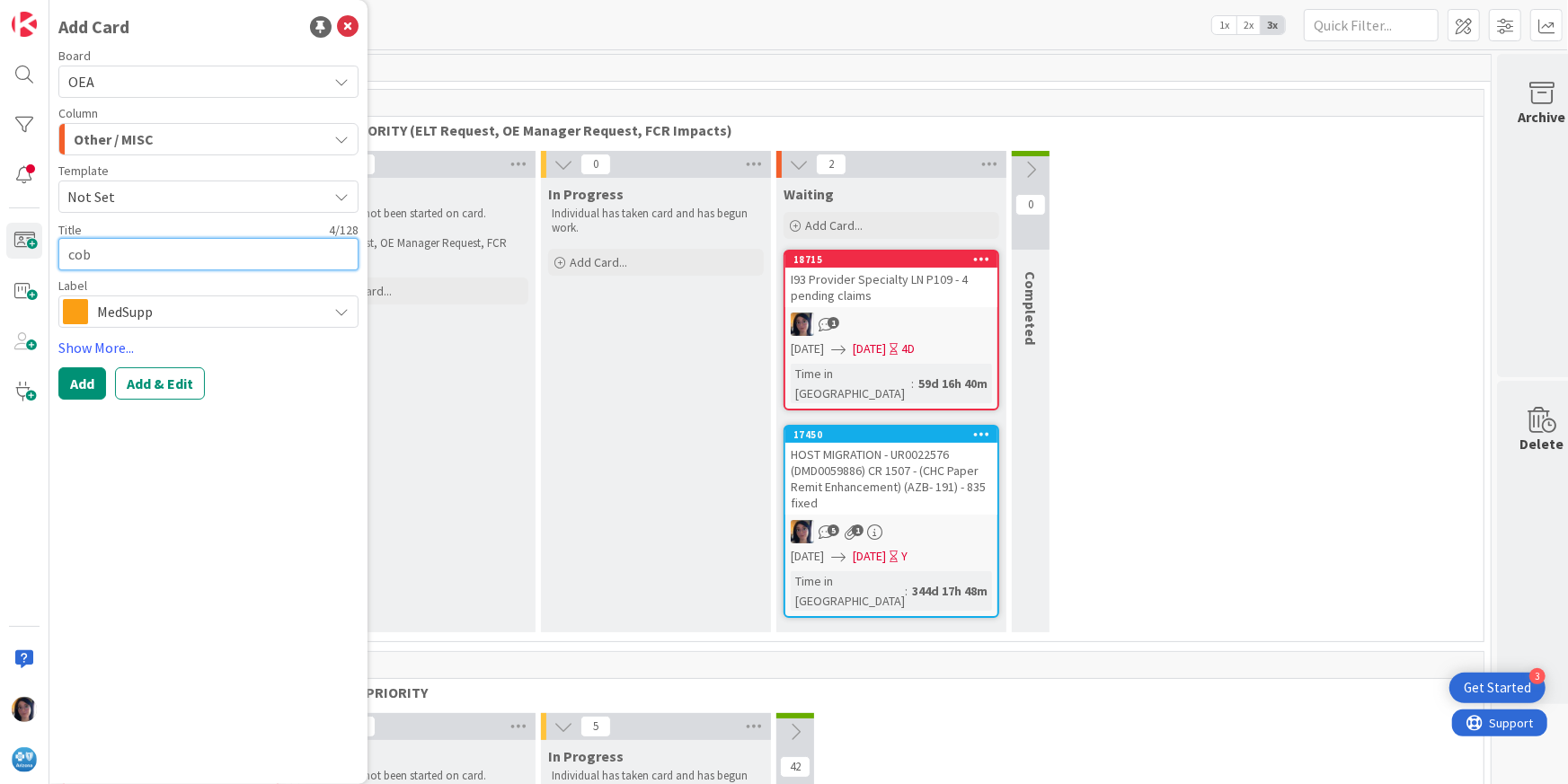
type textarea "cob"
type textarea "x"
type textarea "co"
type textarea "x"
type textarea "c"
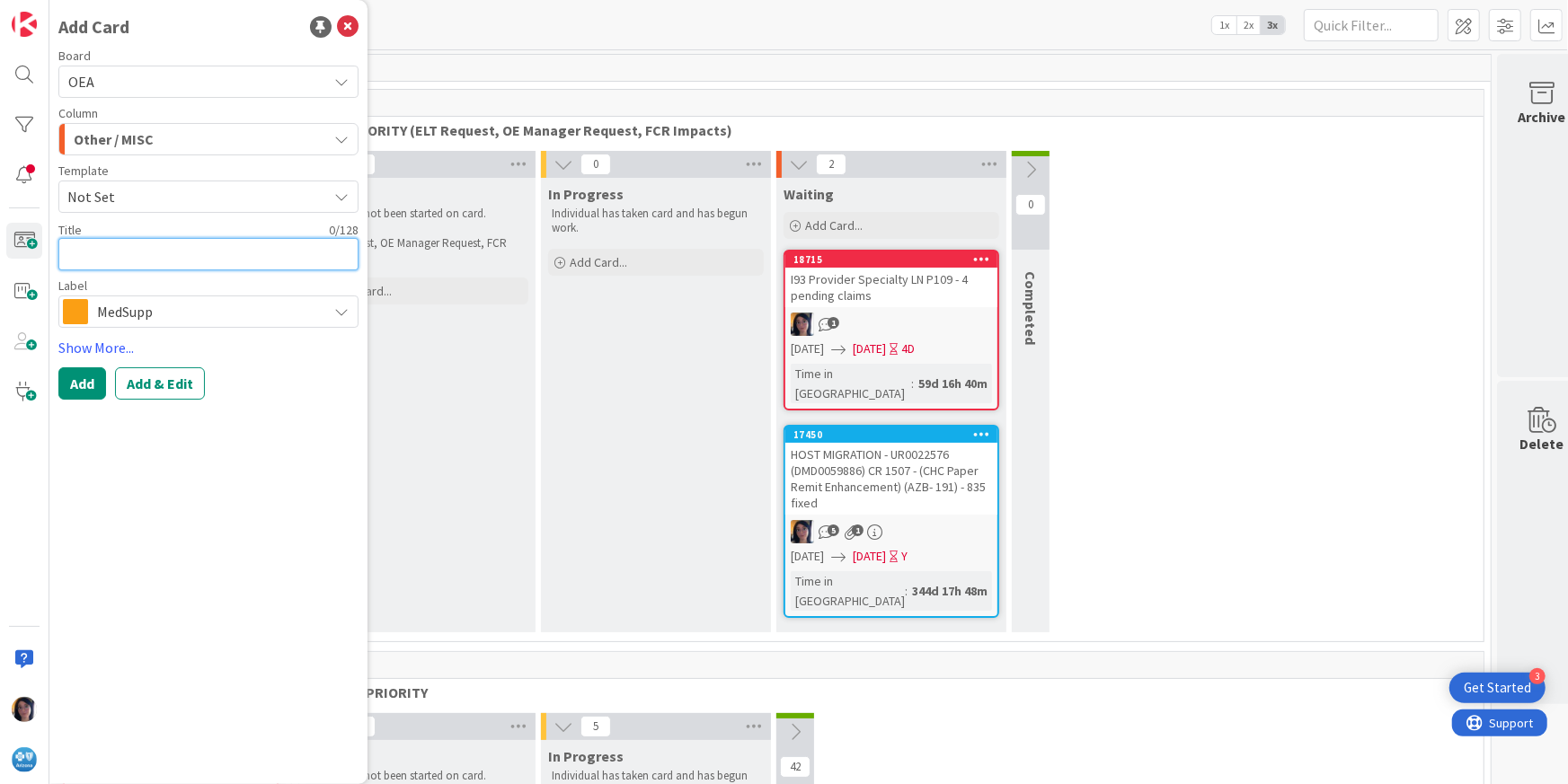
type textarea "x"
type textarea "C"
type textarea "x"
type textarea "CO"
type textarea "x"
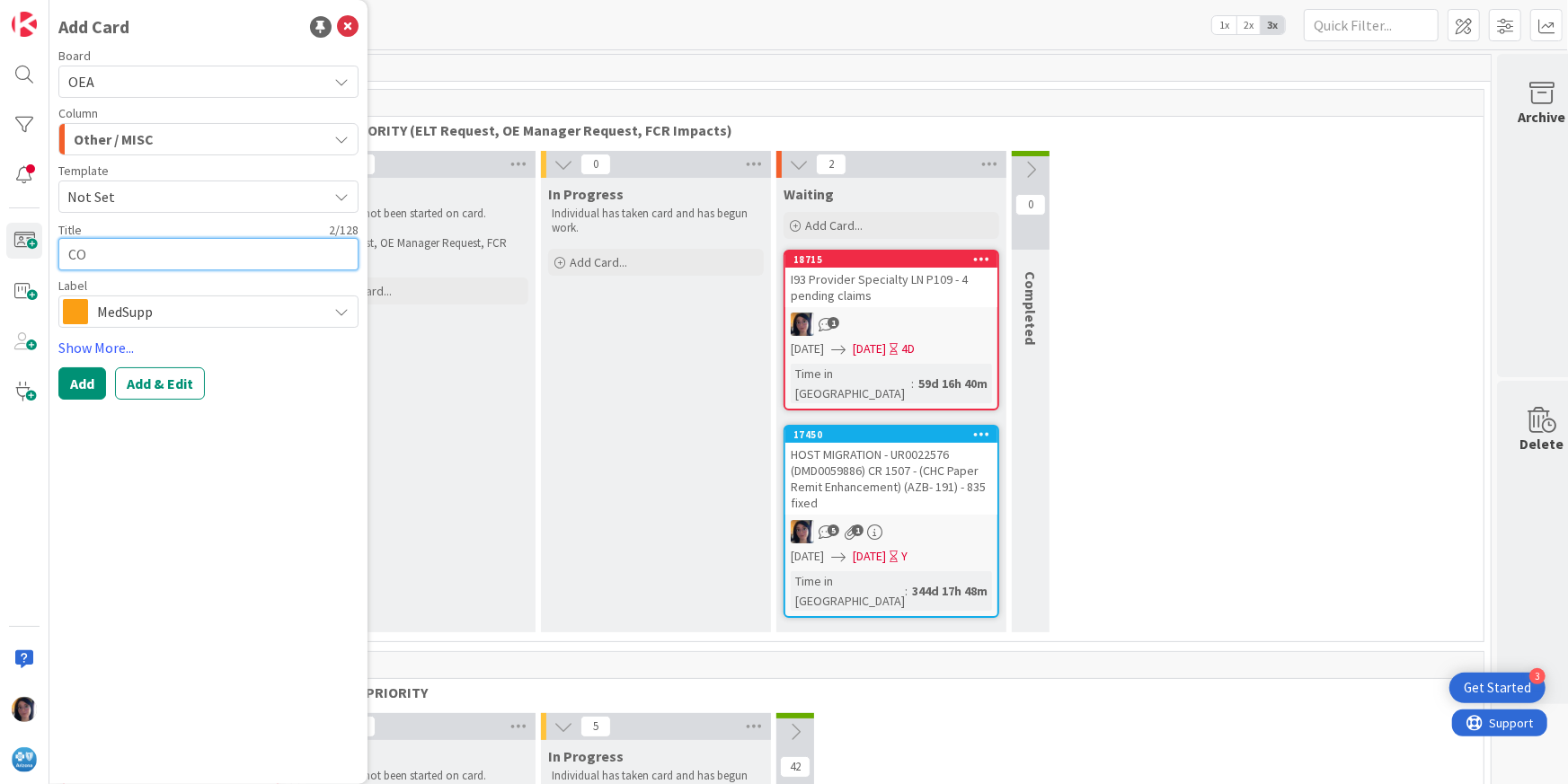
type textarea "COB"
type textarea "x"
type textarea "COB"
type textarea "x"
type textarea "COB S"
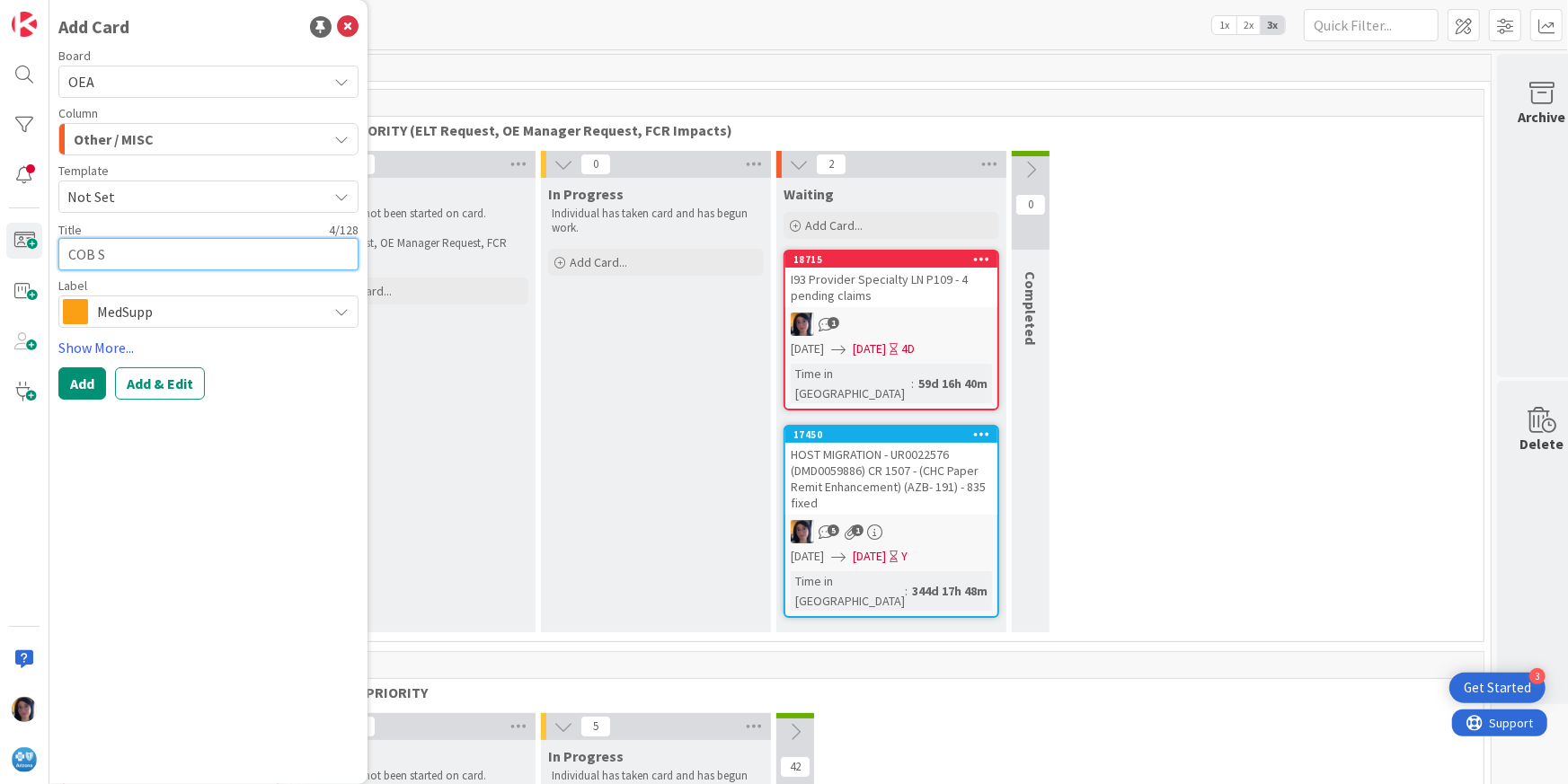
type textarea "x"
type textarea "COB SD"
type textarea "x"
type textarea "COB SDS"
type textarea "x"
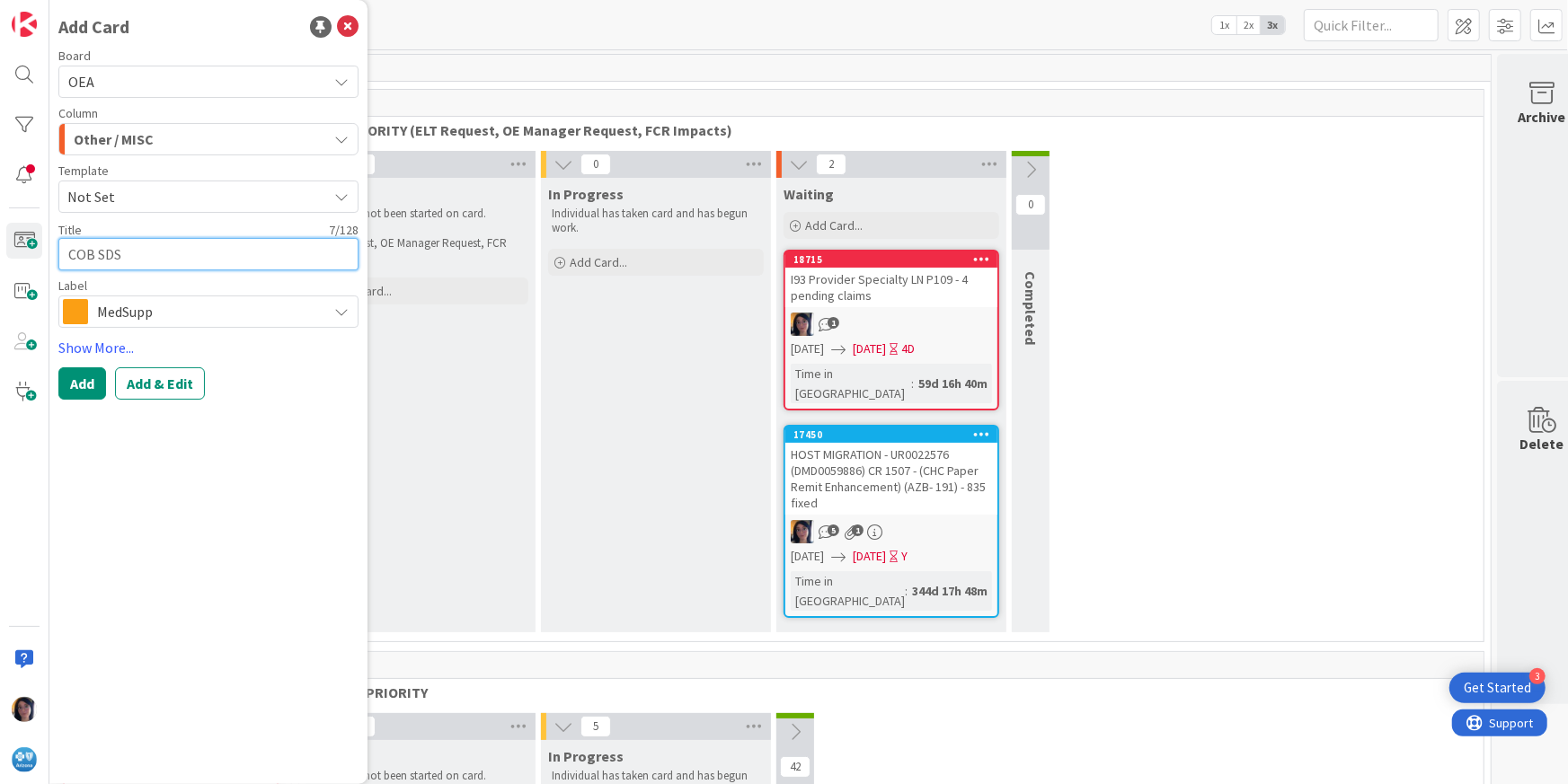
type textarea "COB SDS"
type textarea "x"
type textarea "COB SDS K"
type textarea "x"
type textarea "COB SDS KE"
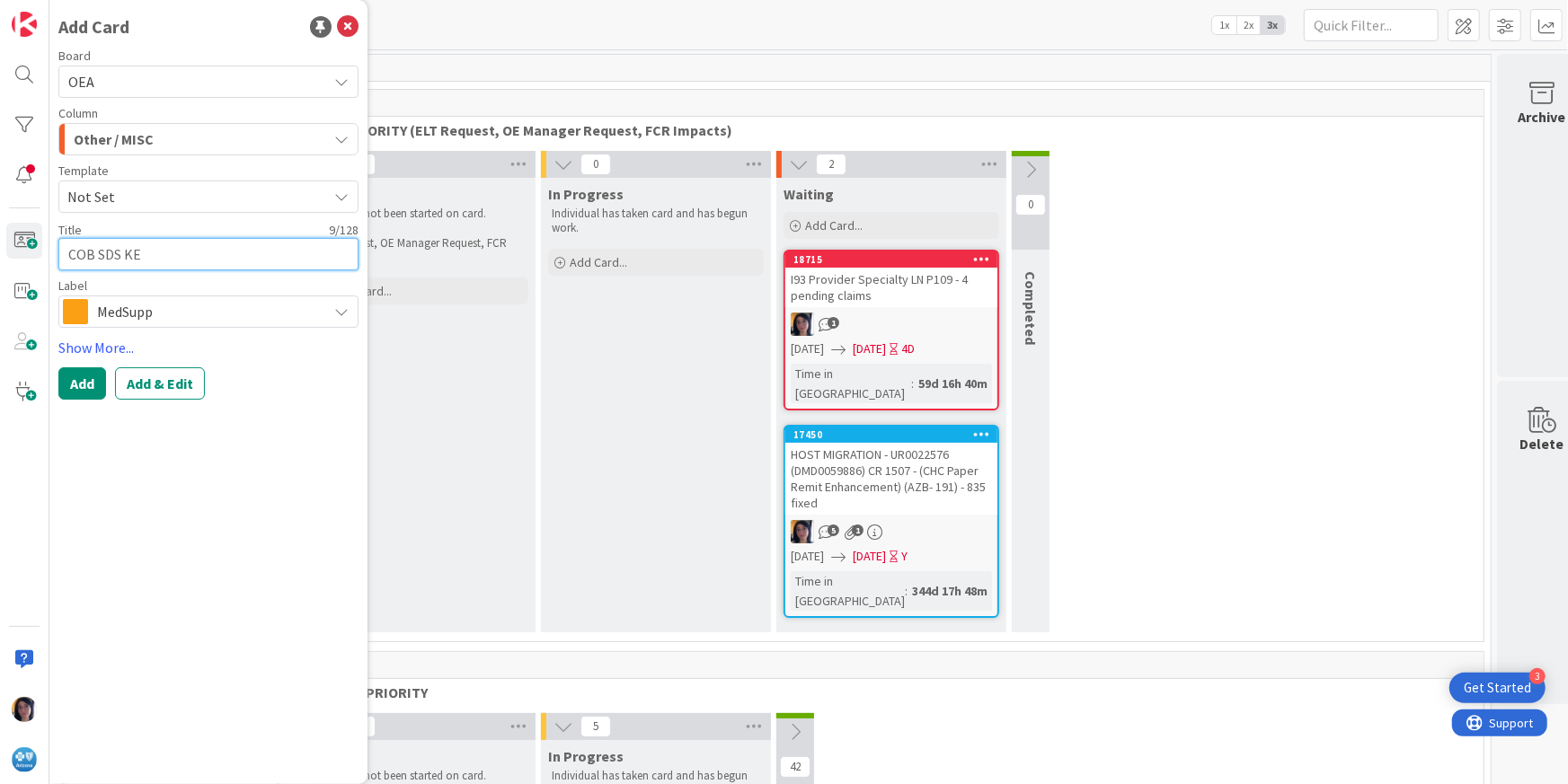
type textarea "x"
type textarea "COB SDS KEY"
type textarea "x"
type textarea "COB SDS KEYI"
type textarea "x"
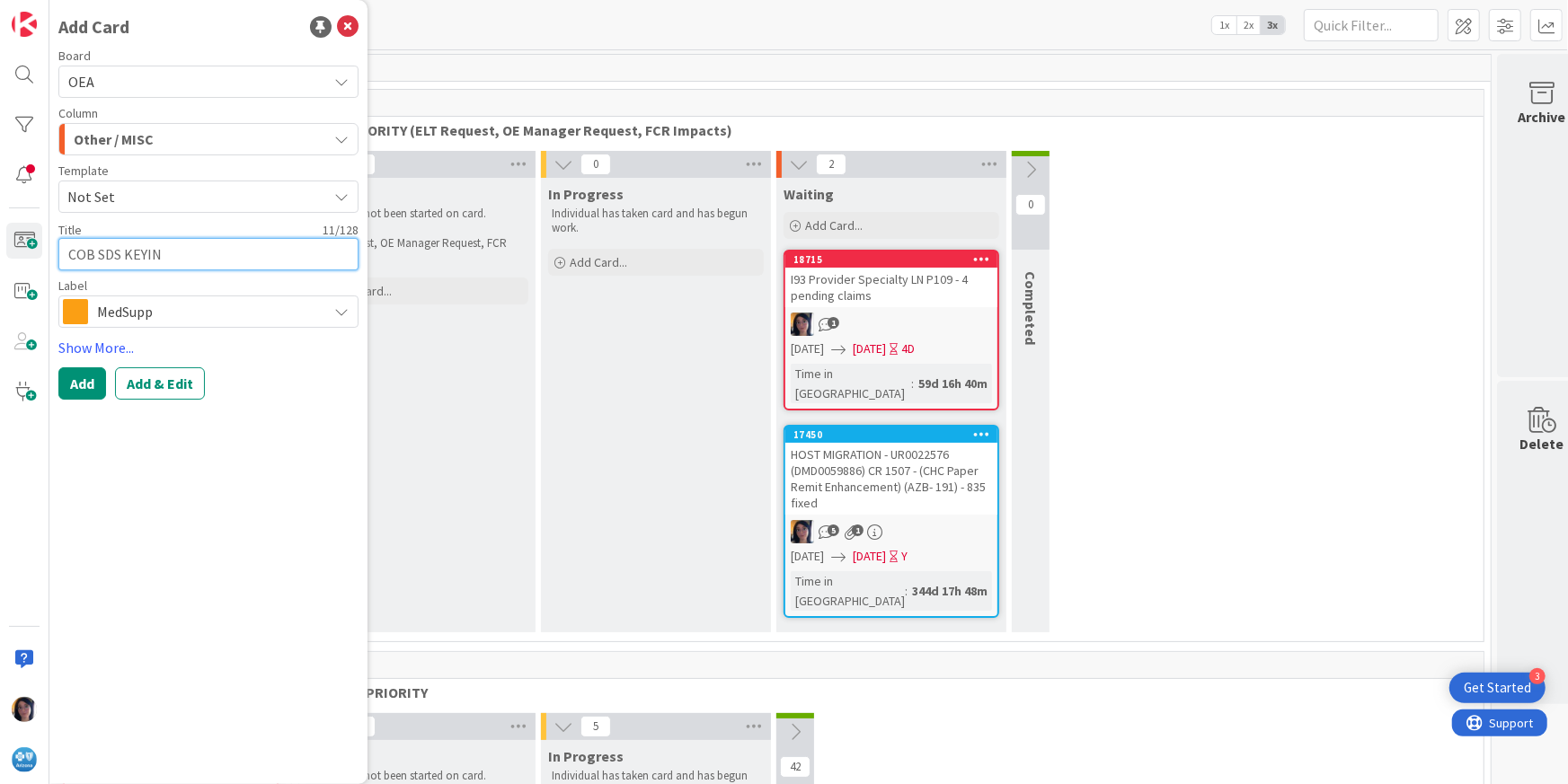
type textarea "COB SDS KEYING"
type textarea "x"
type textarea "COB SDS KEYING"
type textarea "x"
type textarea "COB SDS KEYING G"
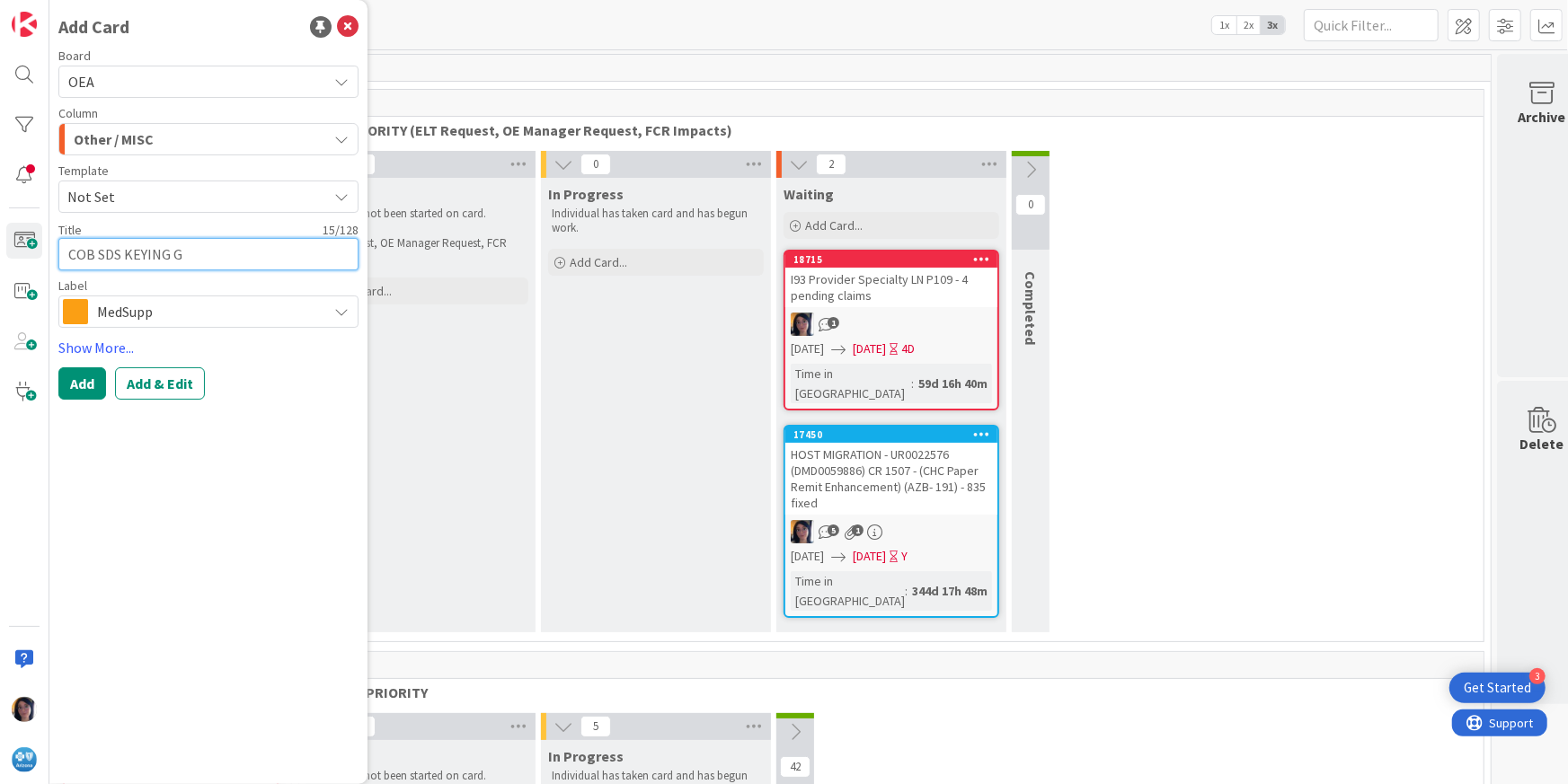
type textarea "x"
type textarea "COB SDS KEYING GU"
type textarea "x"
type textarea "COB SDS KEYING GUI"
type textarea "x"
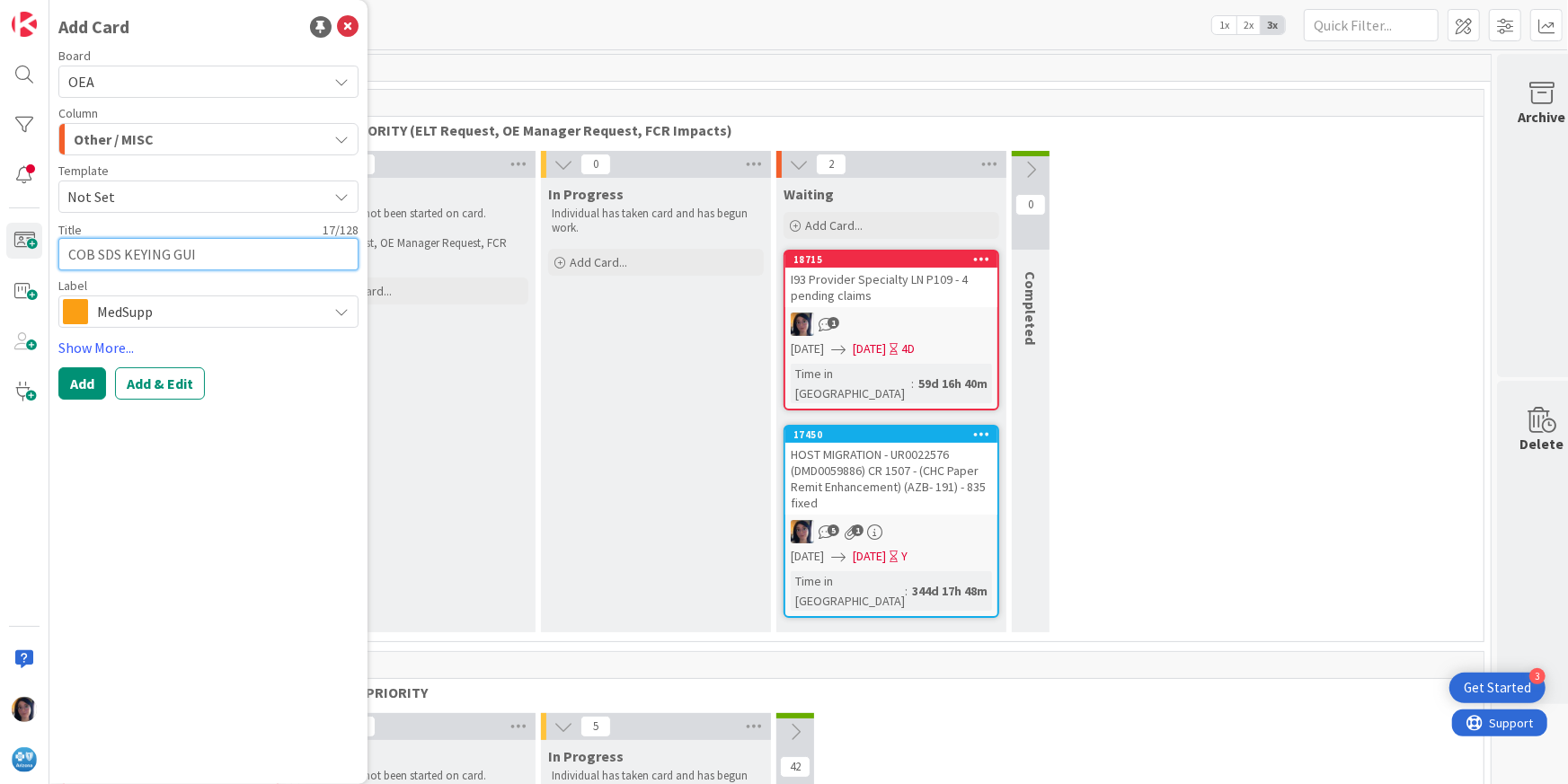
type textarea "COB SDS KEYING GUID"
type textarea "x"
type textarea "COB SDS KEYING GUIDL"
type textarea "x"
type textarea "COB SDS KEYING GUIDLIN"
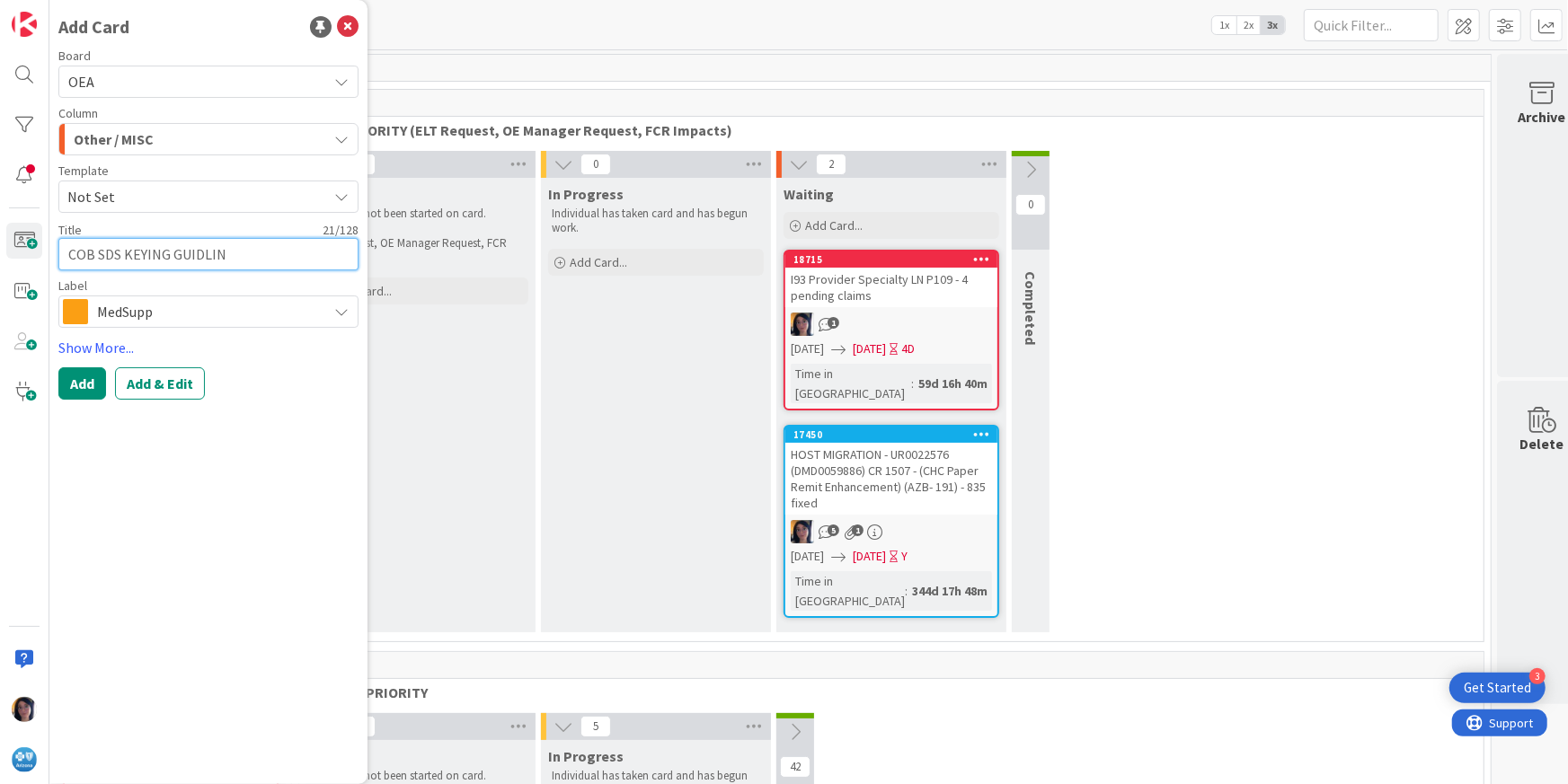
type textarea "x"
type textarea "COB SDS KEYING GUIDLINE"
type textarea "x"
type textarea "COB SDS KEYING GUIDLIN"
type textarea "x"
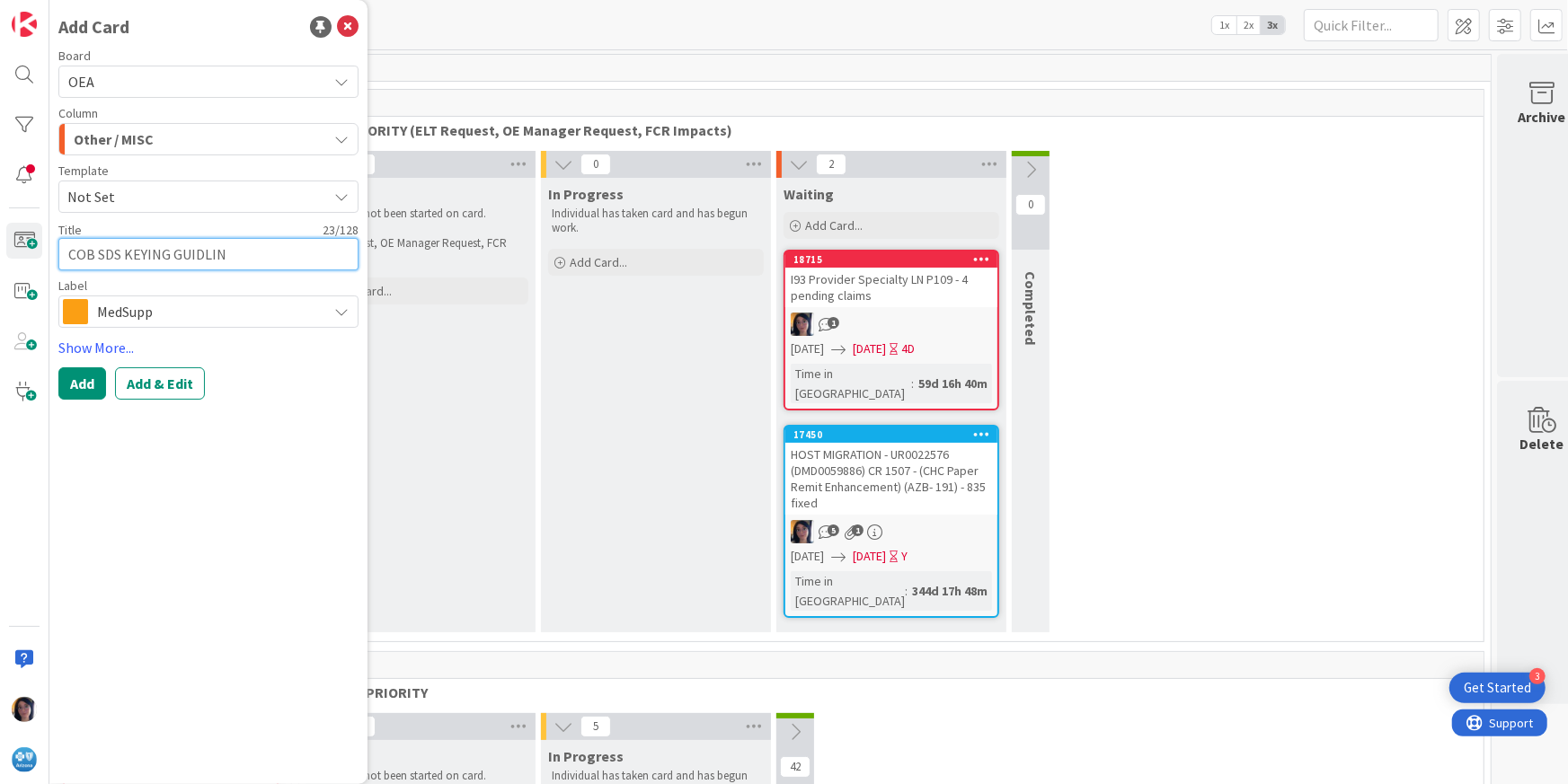
type textarea "COB SDS KEYING GUIDLI"
type textarea "x"
type textarea "COB SDS KEYING GUIDL"
type textarea "x"
type textarea "COB SDS KEYING GUID"
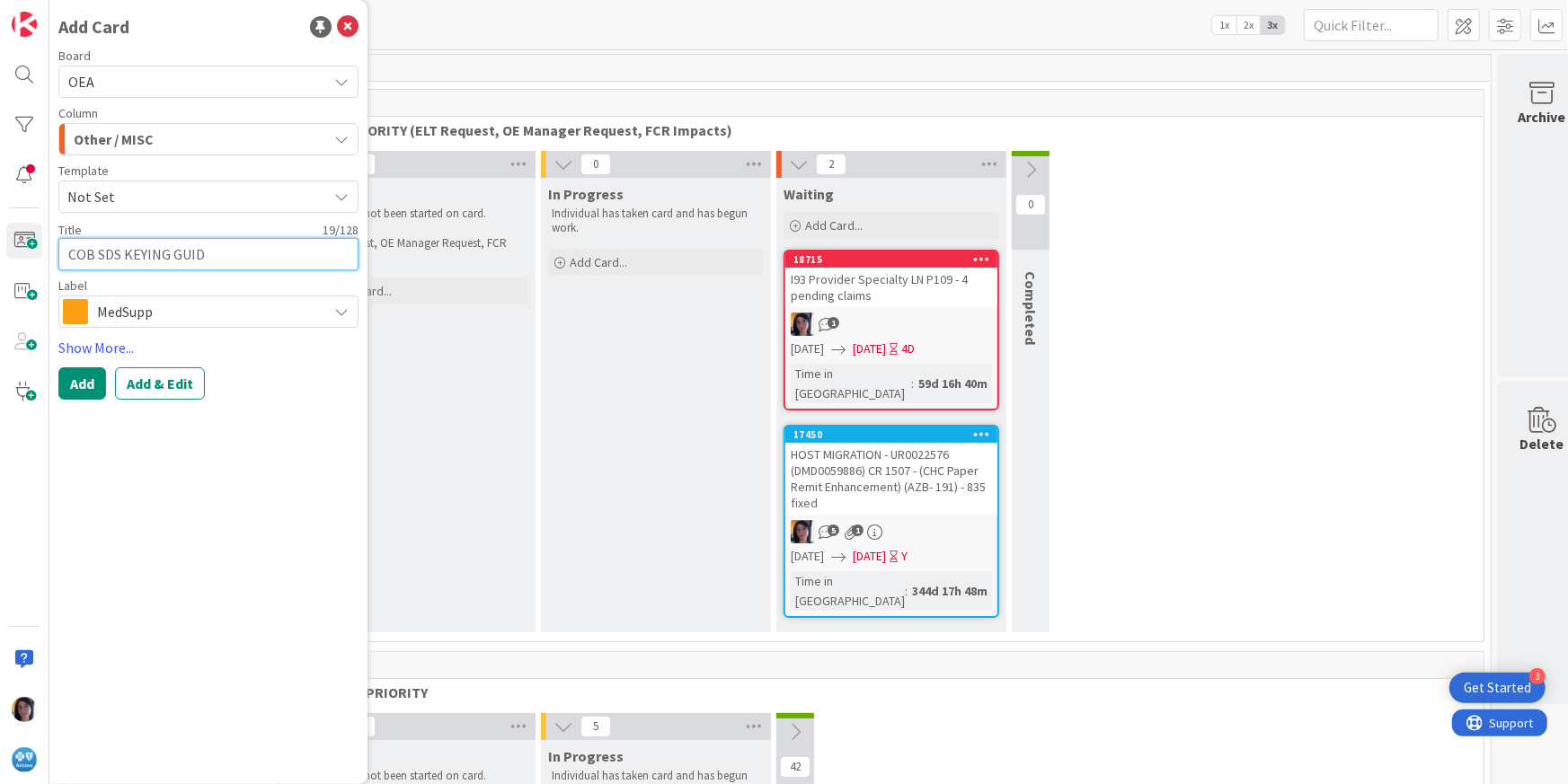
type textarea "x"
type textarea "COB SDS KEYING GUIDE"
type textarea "x"
type textarea "COB SDS KEYING GUIDEL"
type textarea "x"
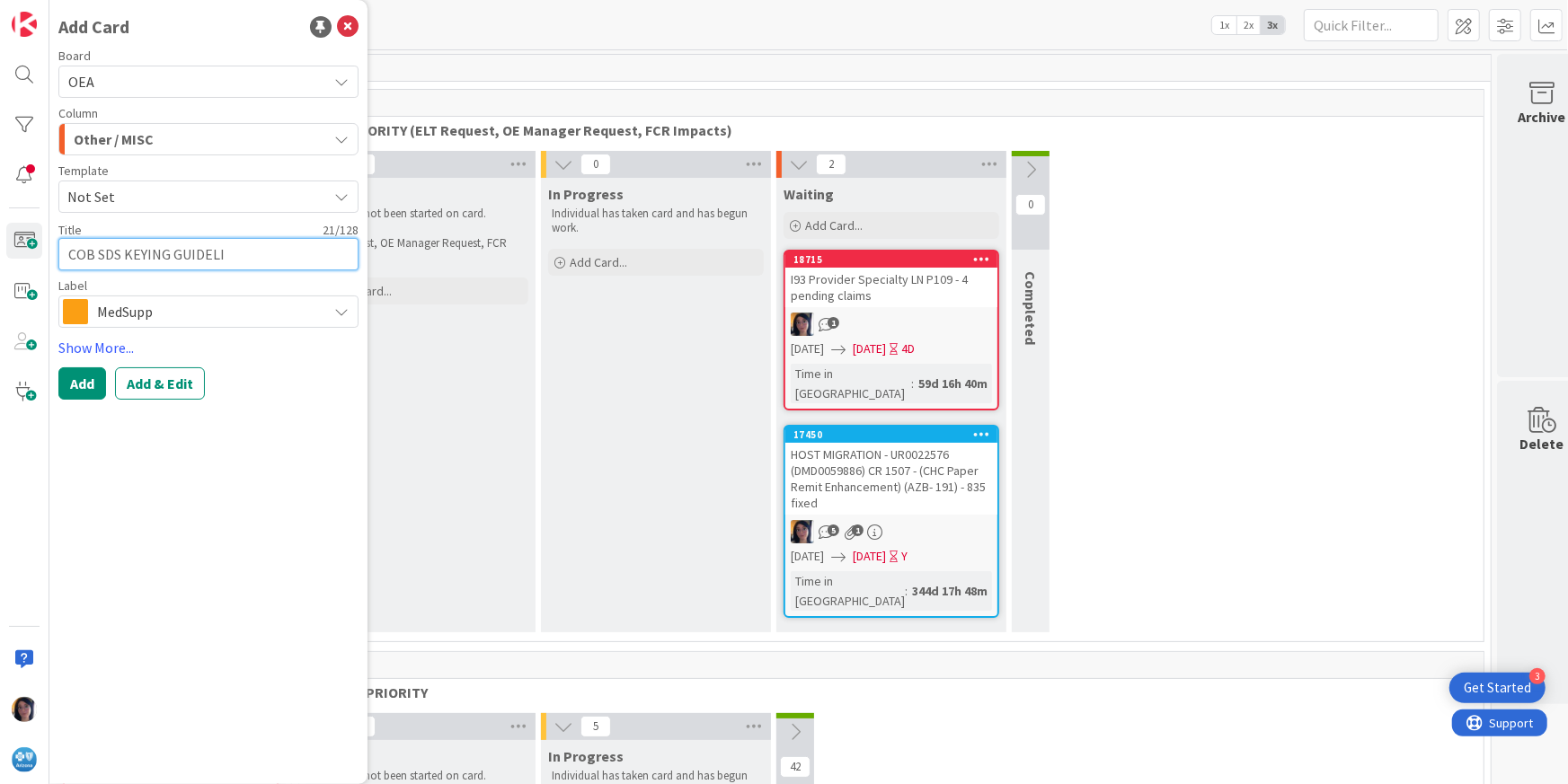
type textarea "COB SDS KEYING GUIDELIN"
type textarea "x"
type textarea "COB SDS KEYING GUIDELINE"
type textarea "x"
type textarea "COB SDS KEYING GUIDELINES"
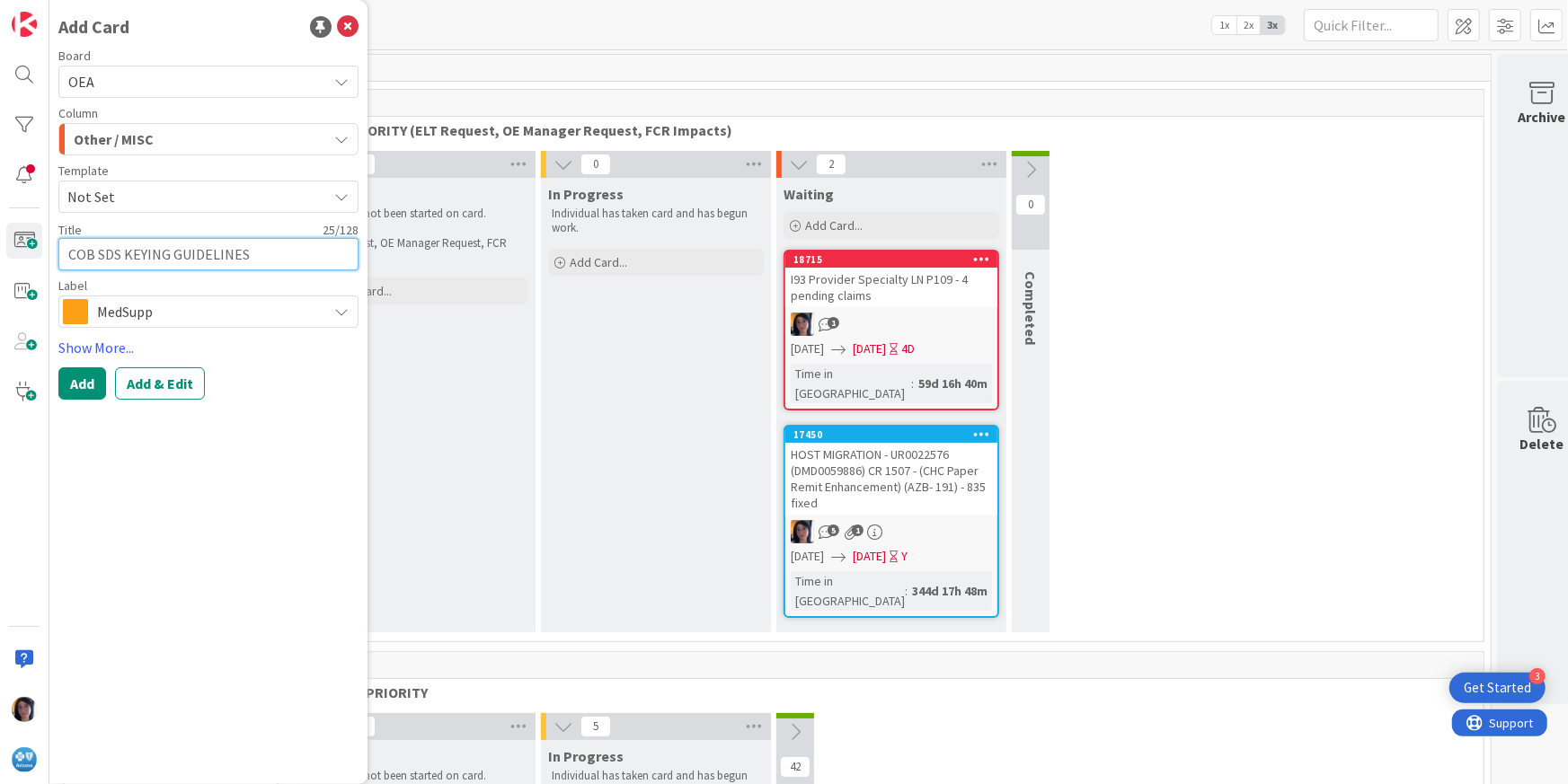
type textarea "x"
type textarea "COB SDS KEYING GUIDELINES"
type textarea "x"
type textarea "COB SDS KEYING GUIDELINES"
type textarea "x"
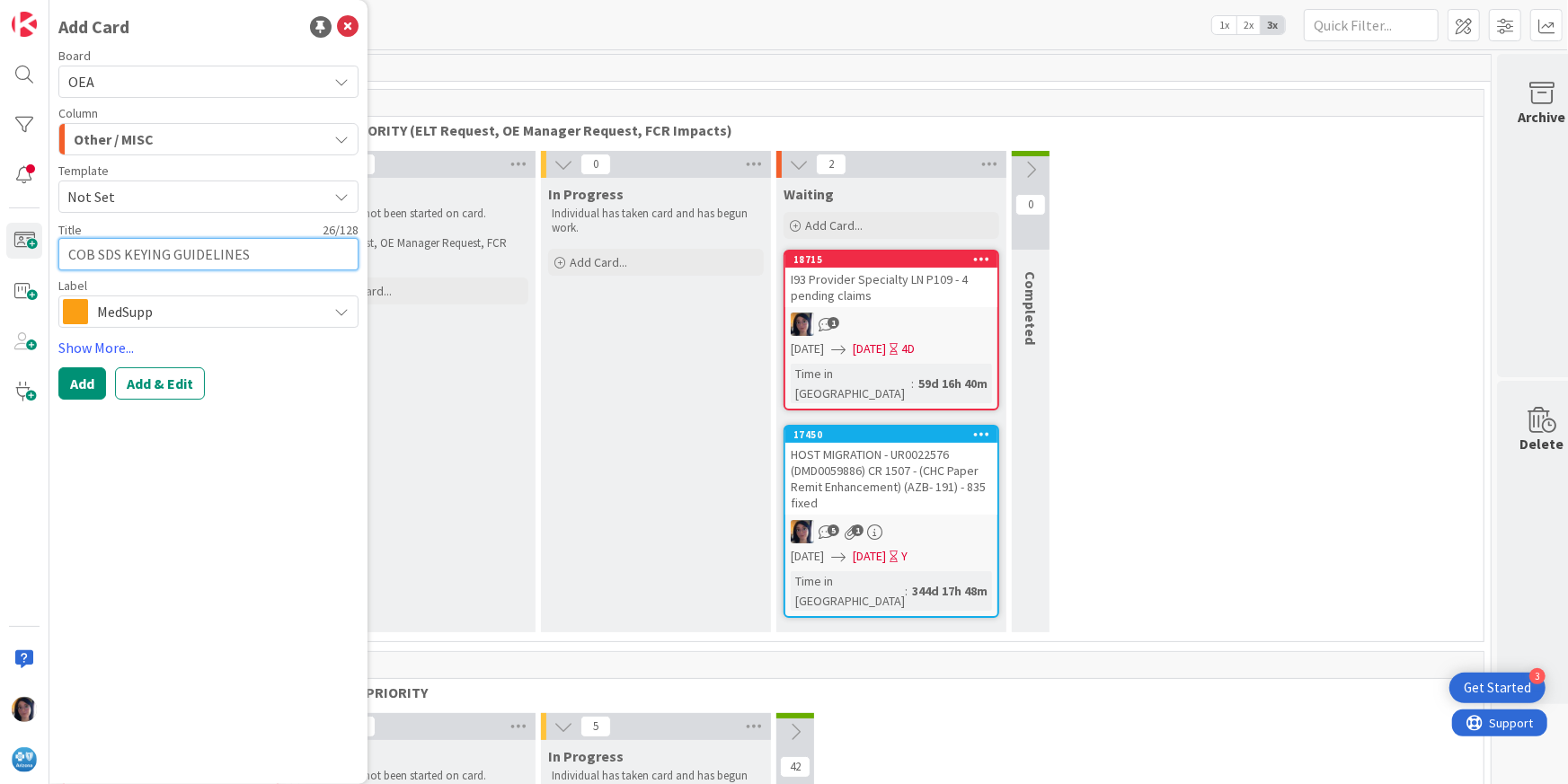
type textarea "COB SDS KEYING GUIDELINE"
type textarea "x"
type textarea "COB SDS KEYING GUIDELINE"
type textarea "x"
type textarea "COB SDS KEYING GUIDELINE C"
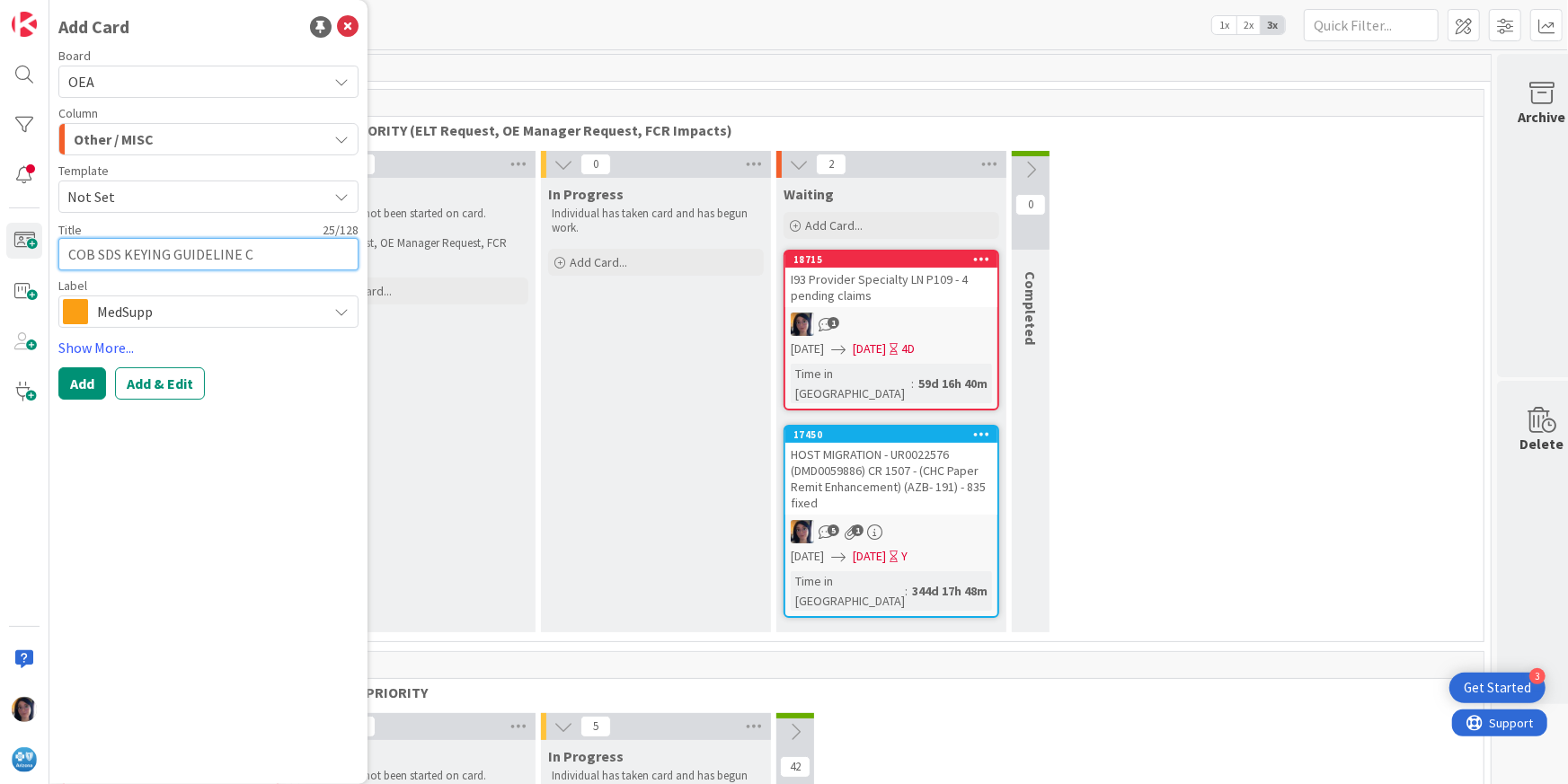
type textarea "x"
type textarea "COB SDS KEYING GUIDELINE CH"
type textarea "x"
type textarea "COB SDS KEYING GUIDELINE CHA"
type textarea "x"
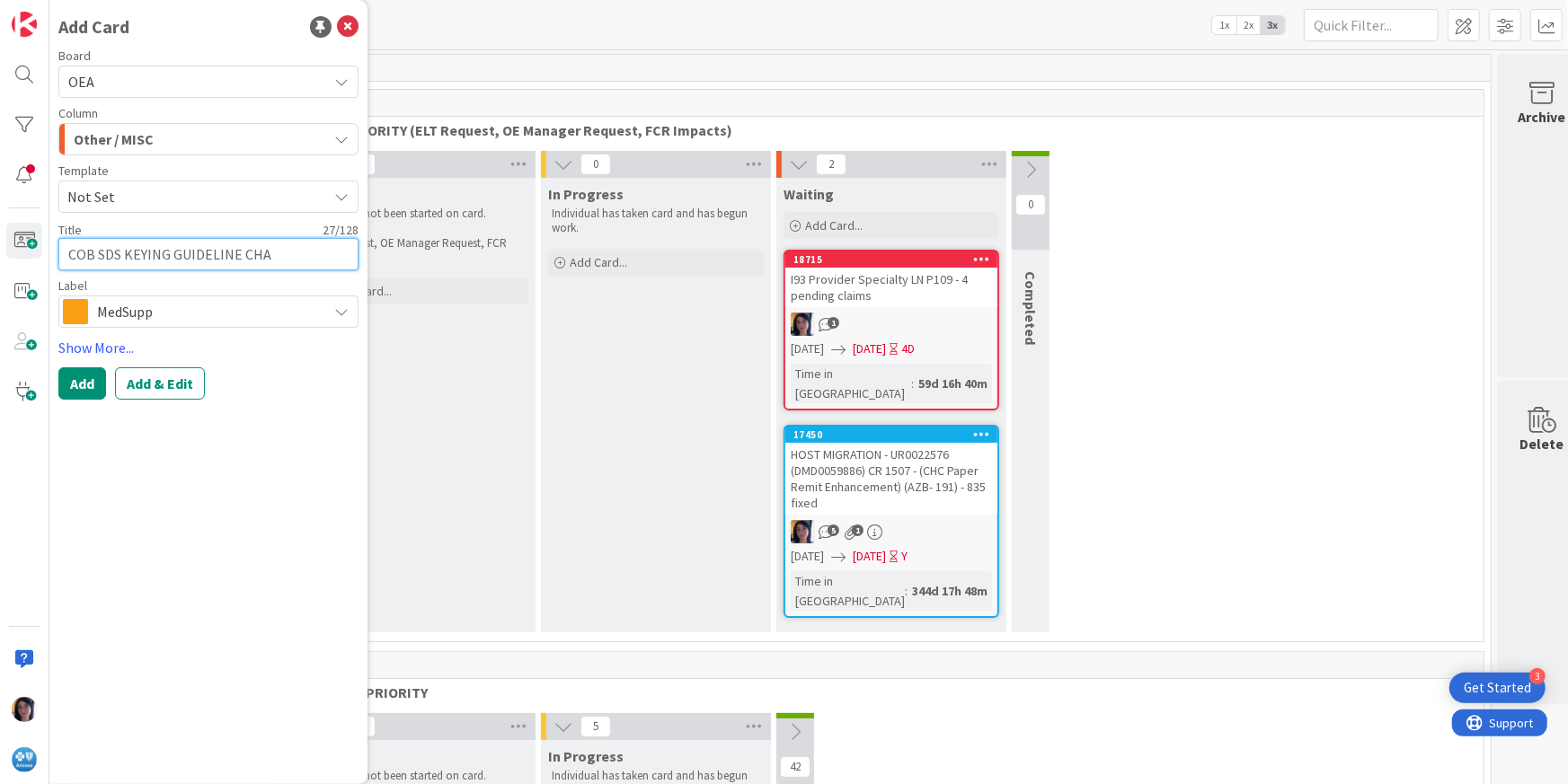
type textarea "COB SDS KEYING GUIDELINE CHAN"
type textarea "x"
type textarea "COB SDS KEYING GUIDELINE [PERSON_NAME]"
type textarea "x"
type textarea "COB SDS KEYING GUIDELINE CHANGE"
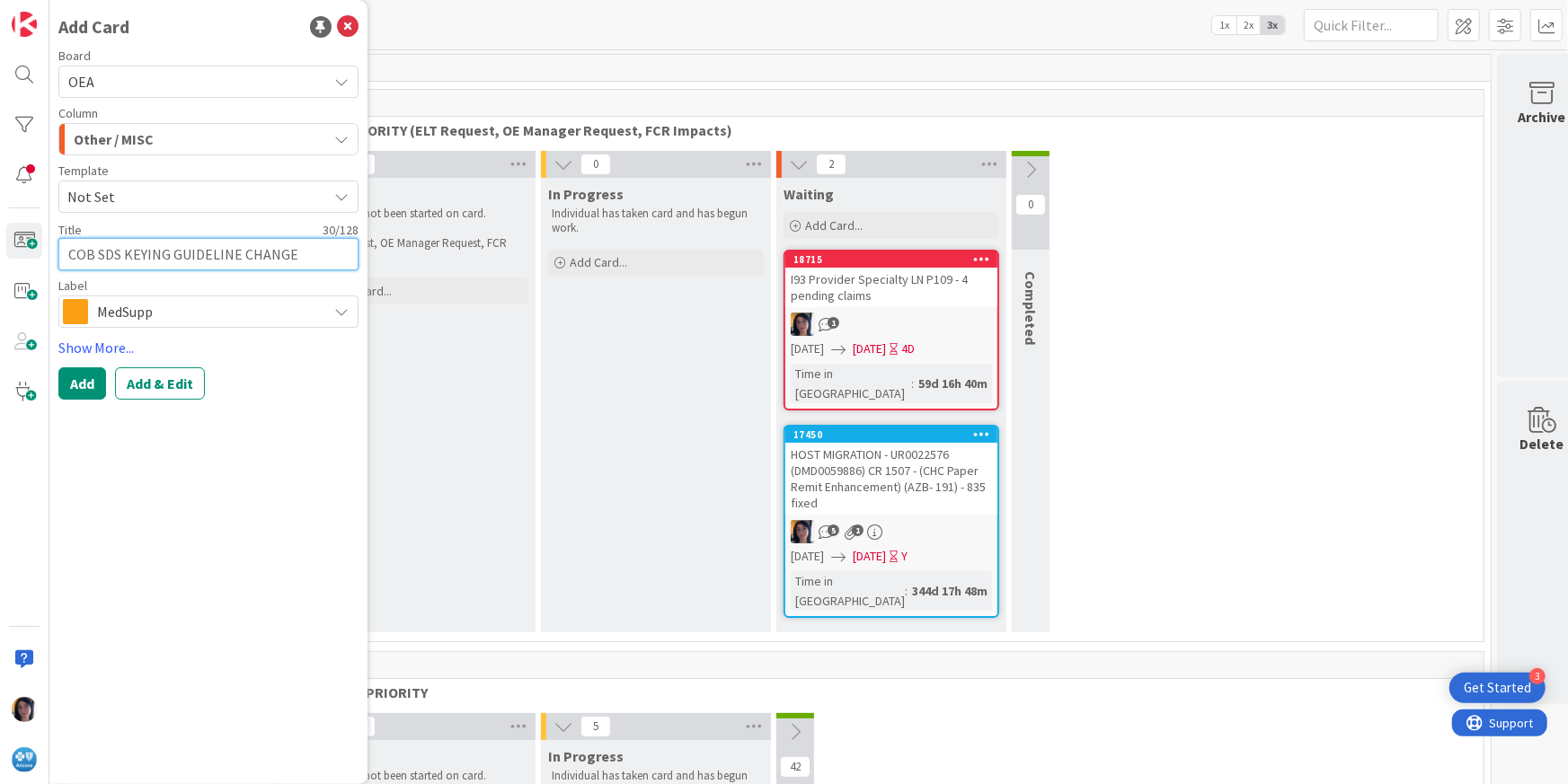
type textarea "x"
type textarea "COB SDS KEYING GUIDELINE CHANGE"
click at [123, 312] on span "MedSupp" at bounding box center [207, 311] width 221 height 25
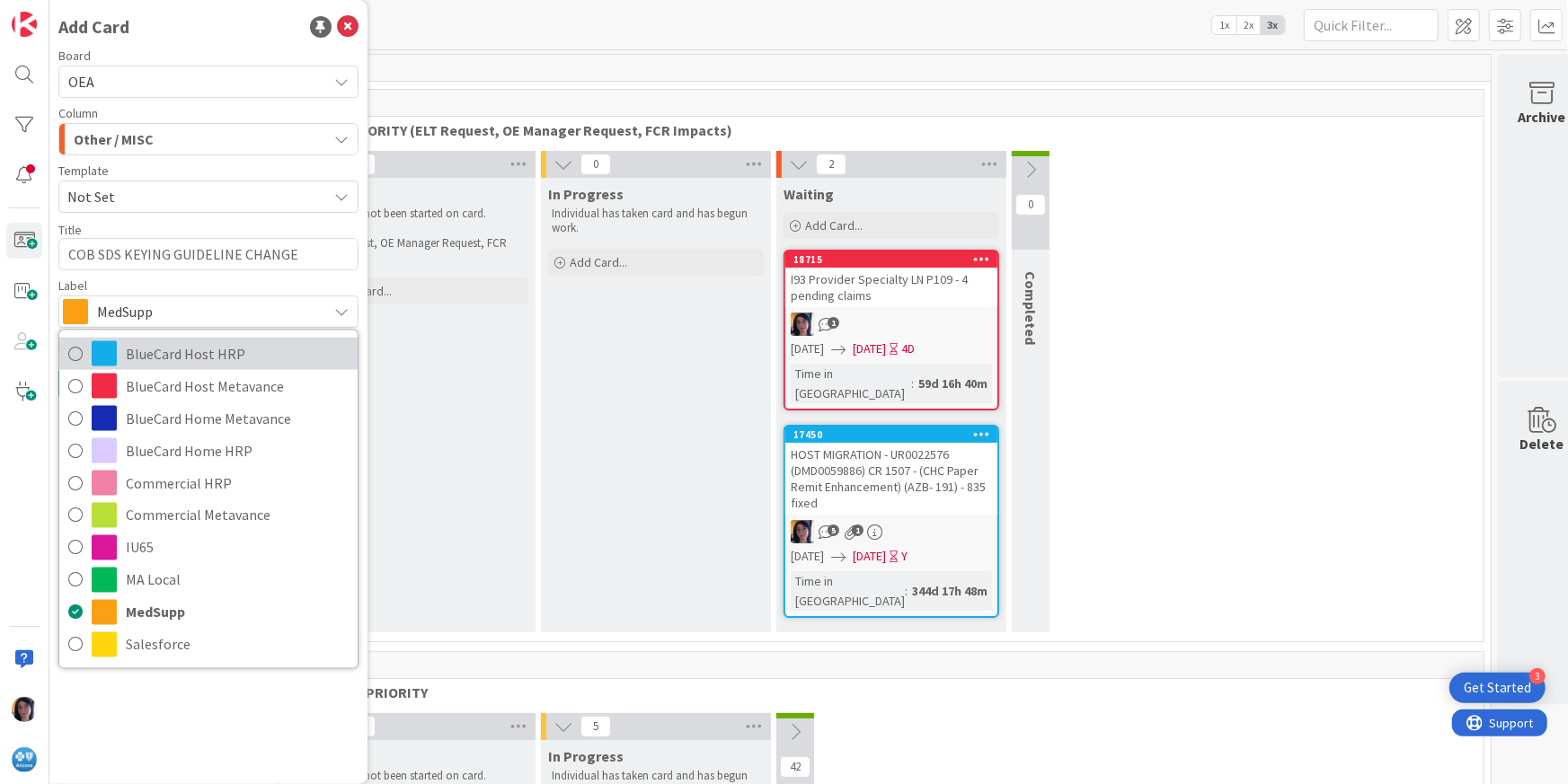
click at [175, 354] on span "BlueCard Host HRP" at bounding box center [236, 353] width 222 height 27
type textarea "x"
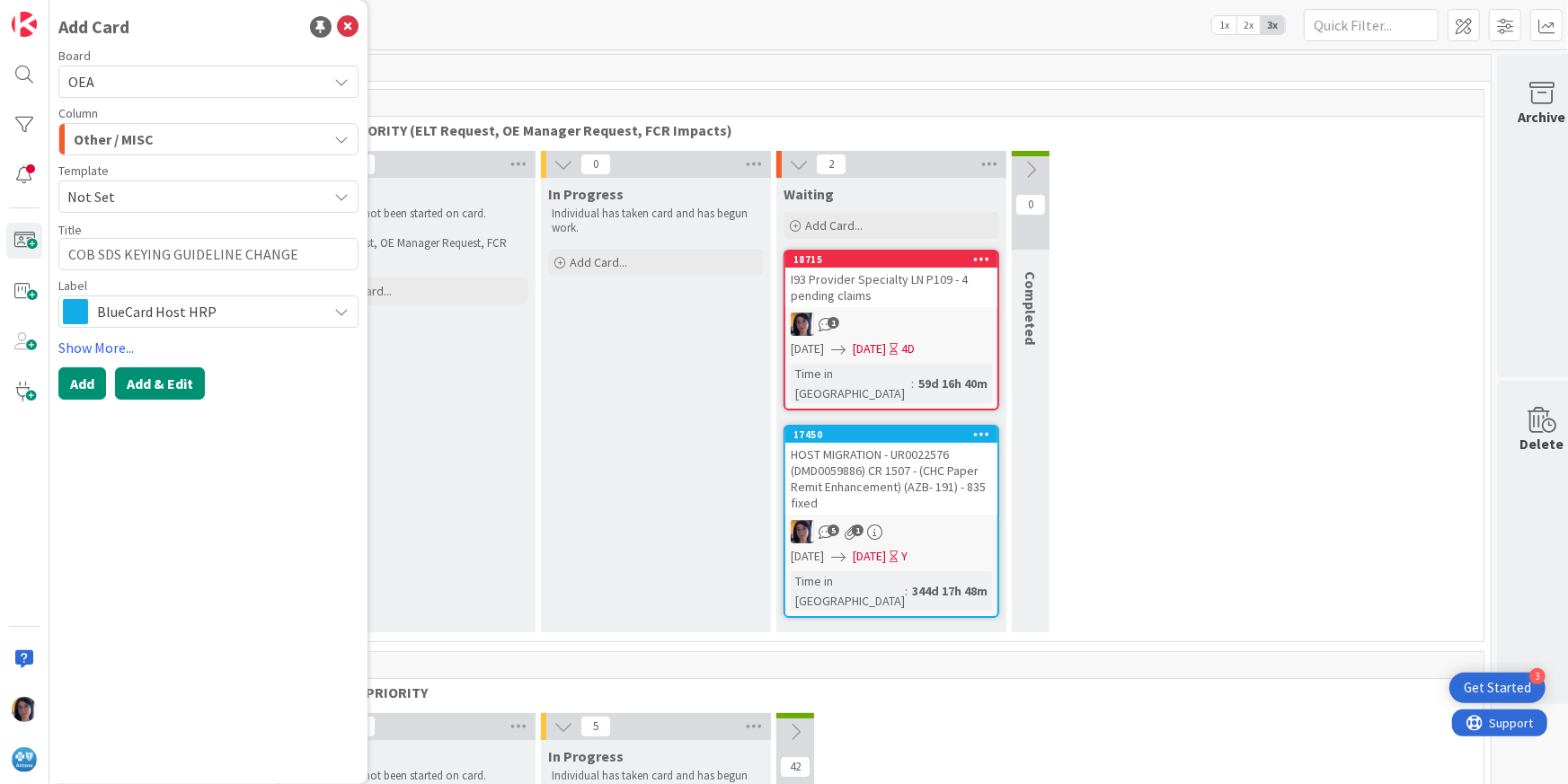
click at [154, 388] on button "Add & Edit" at bounding box center [160, 383] width 90 height 32
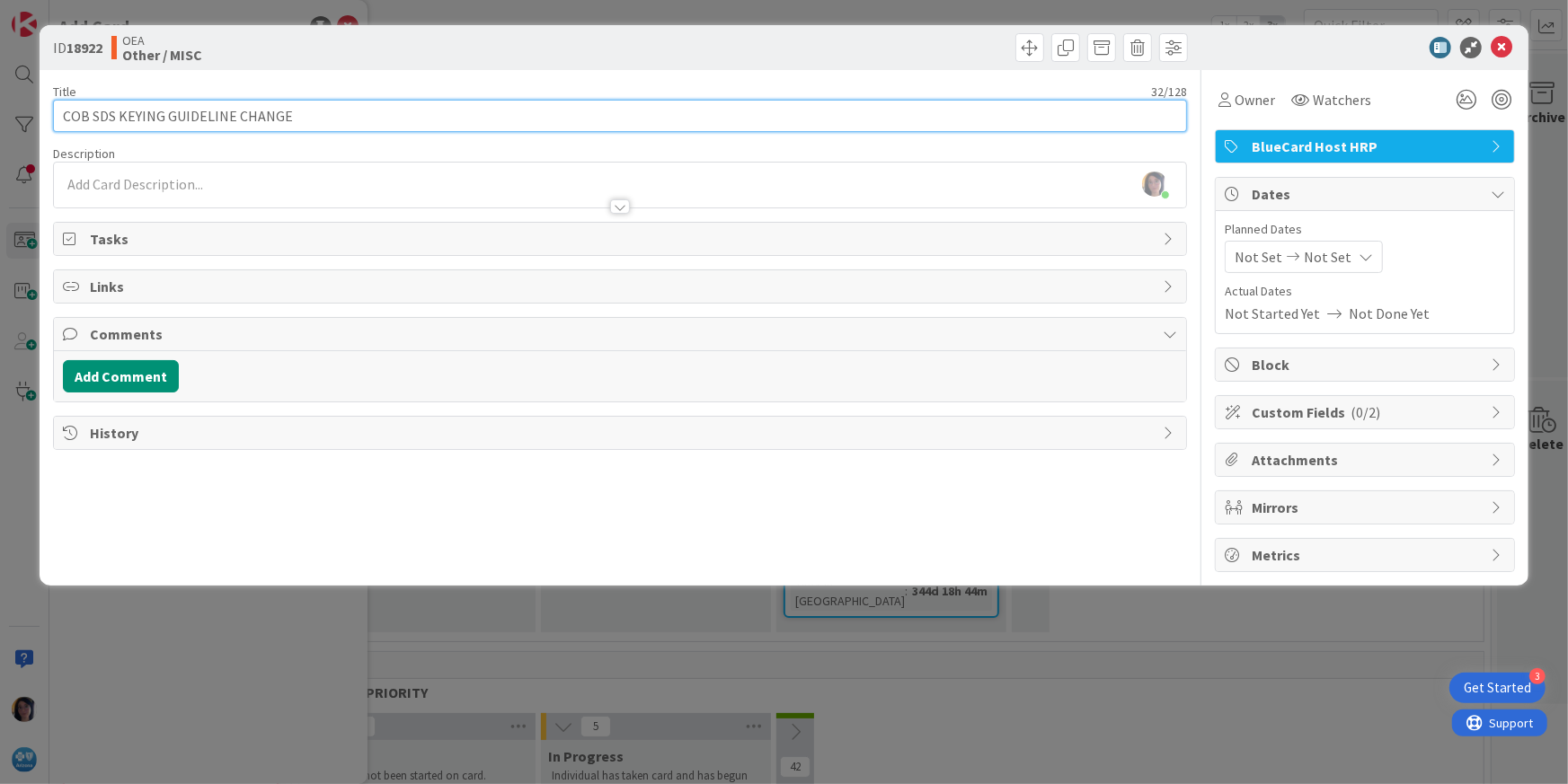
click at [351, 116] on input "COB SDS KEYING GUIDELINE CHANGE" at bounding box center [620, 116] width 1135 height 32
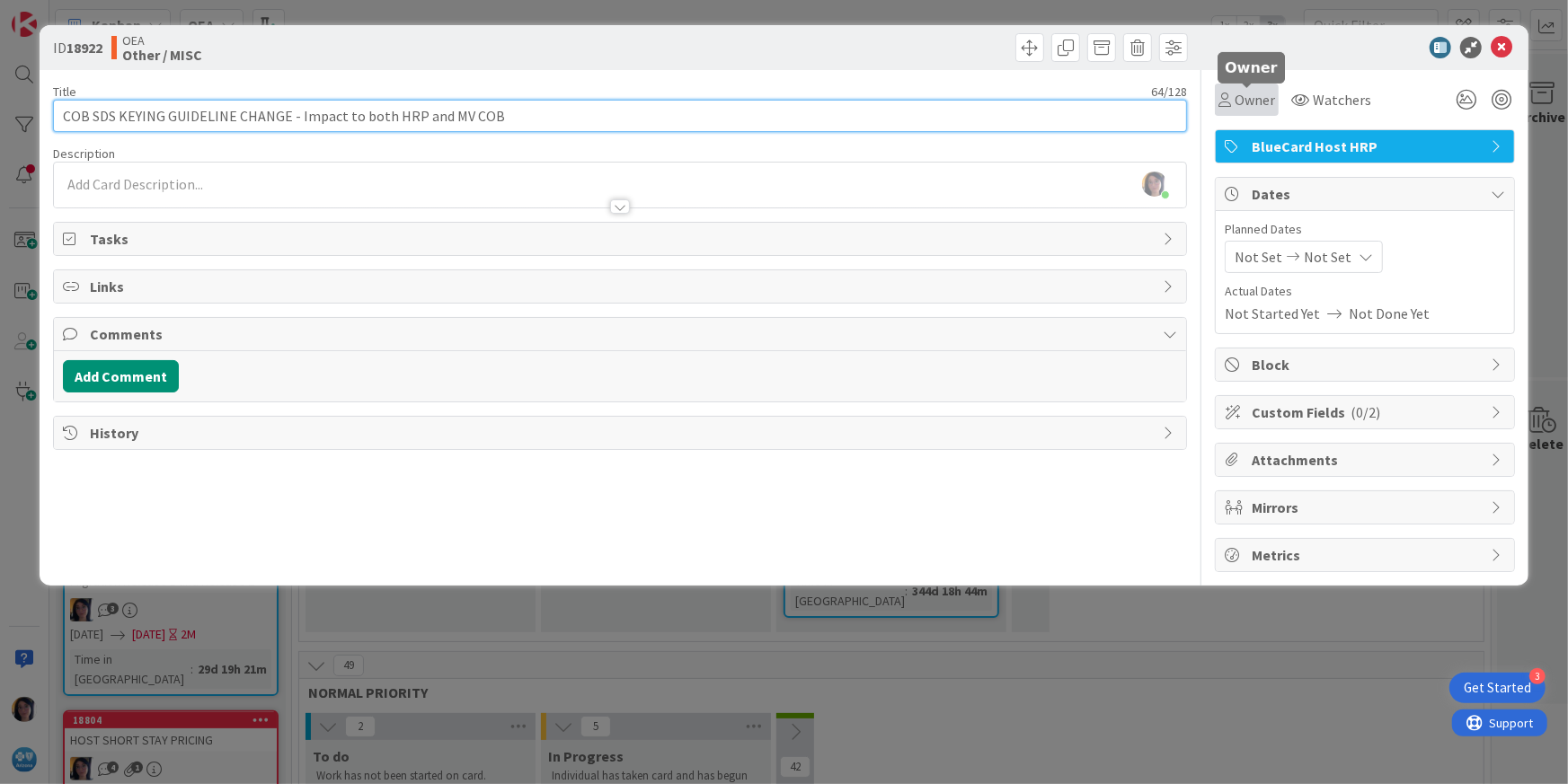
type input "COB SDS KEYING GUIDELINE CHANGE - Impact to both HRP and MV COB"
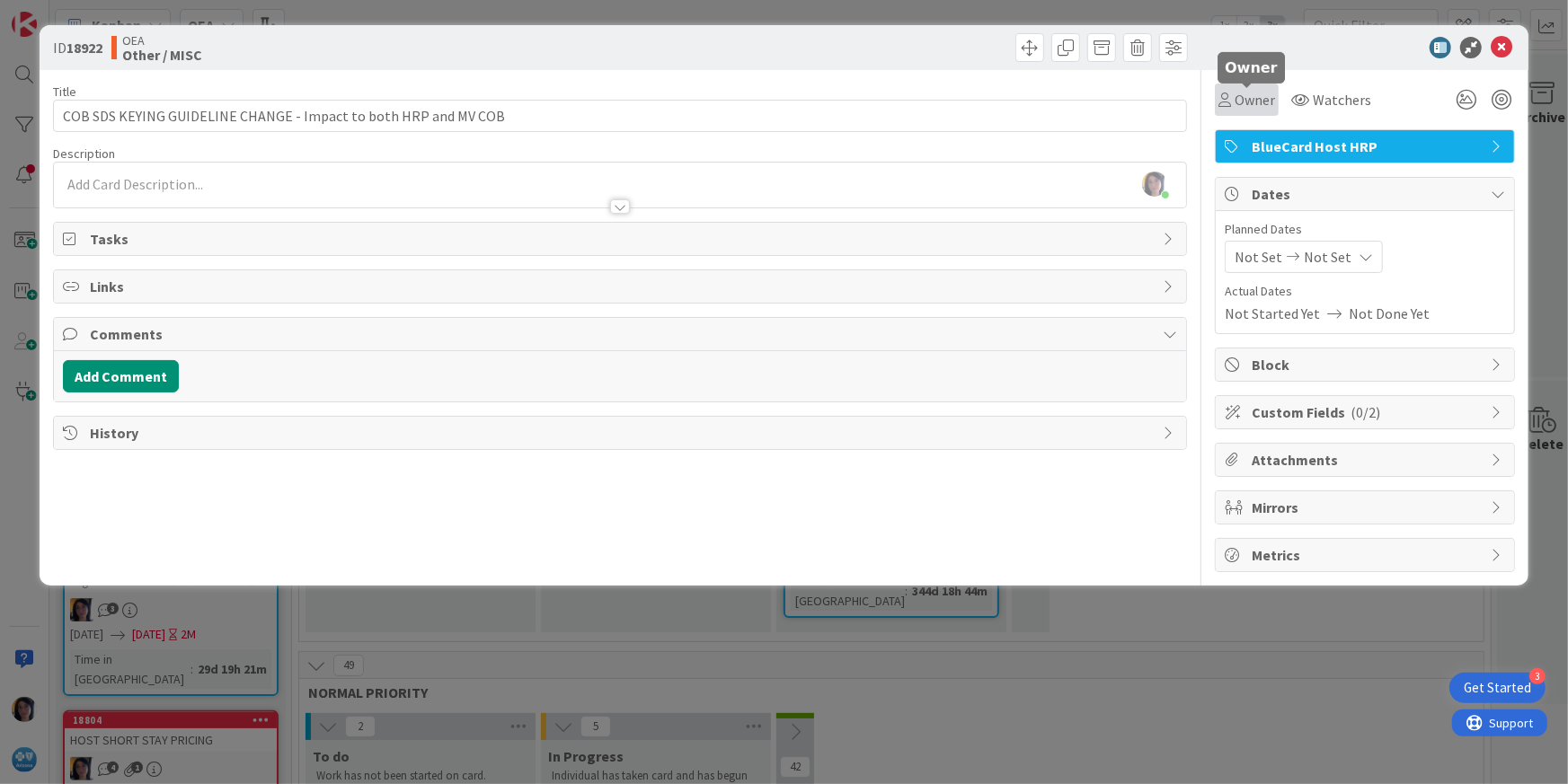
click at [1227, 96] on icon at bounding box center [1224, 100] width 13 height 14
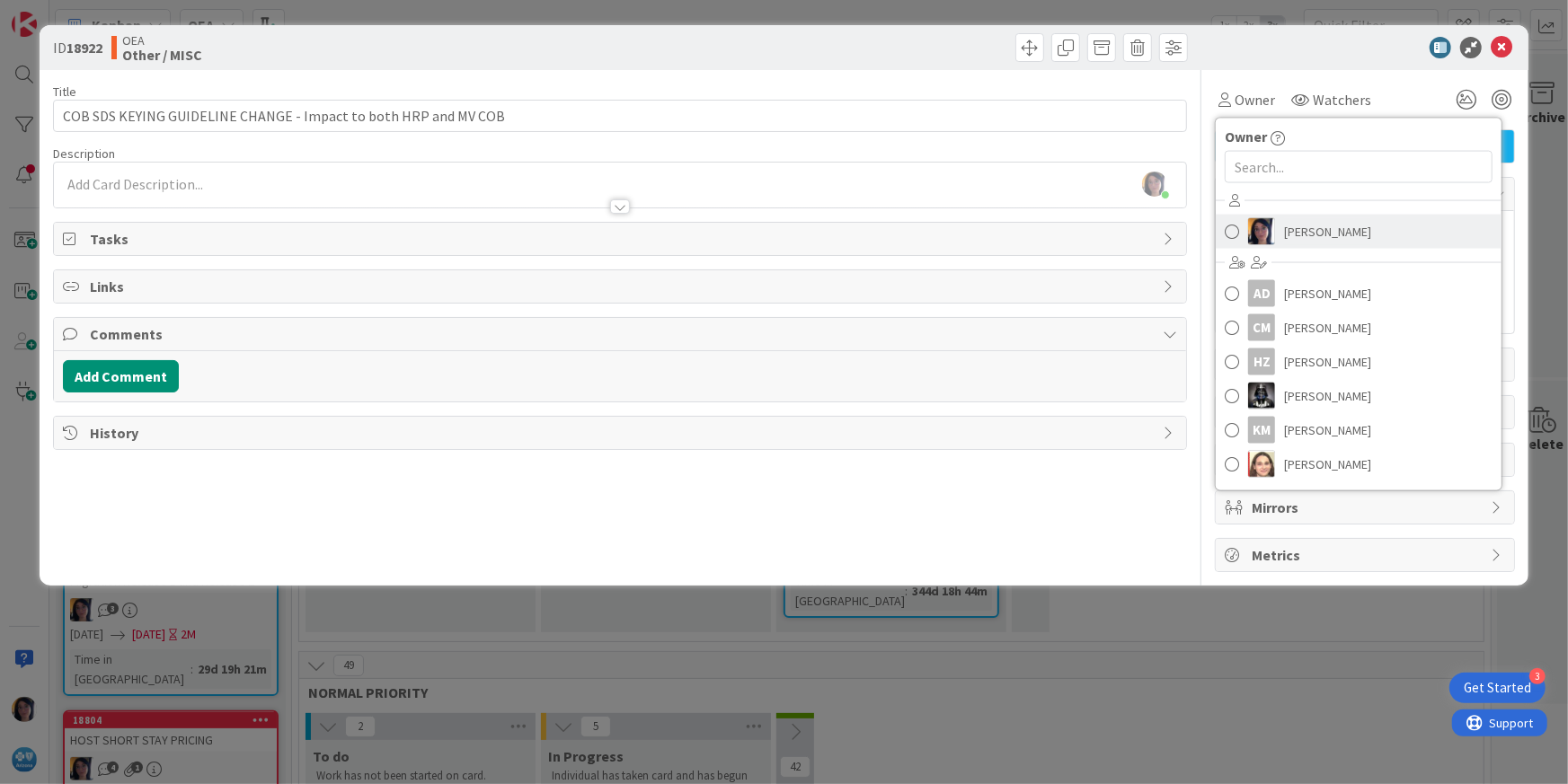
click at [1228, 233] on span at bounding box center [1232, 231] width 14 height 27
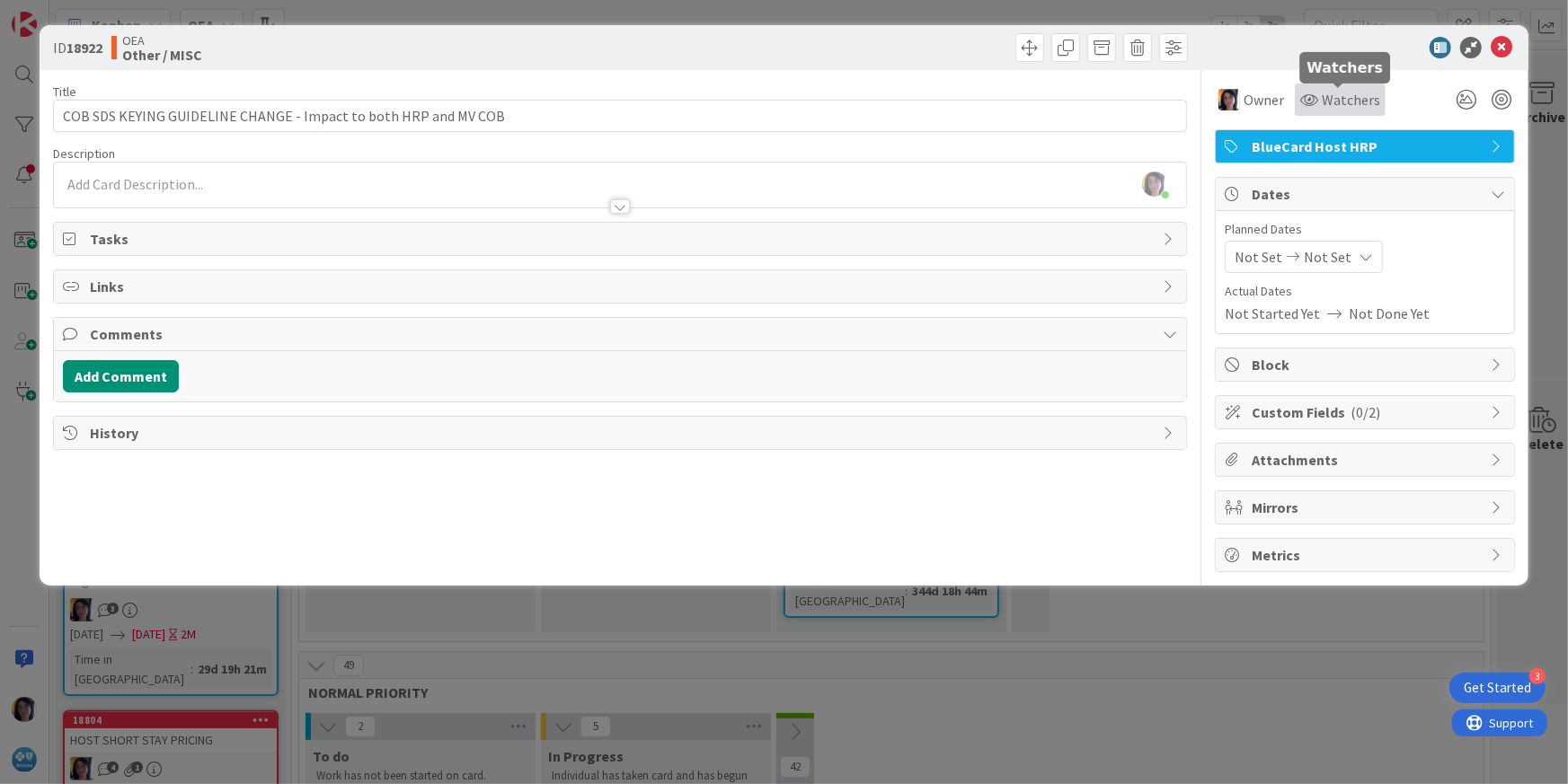
click at [1326, 109] on span "Watchers" at bounding box center [1351, 100] width 59 height 22
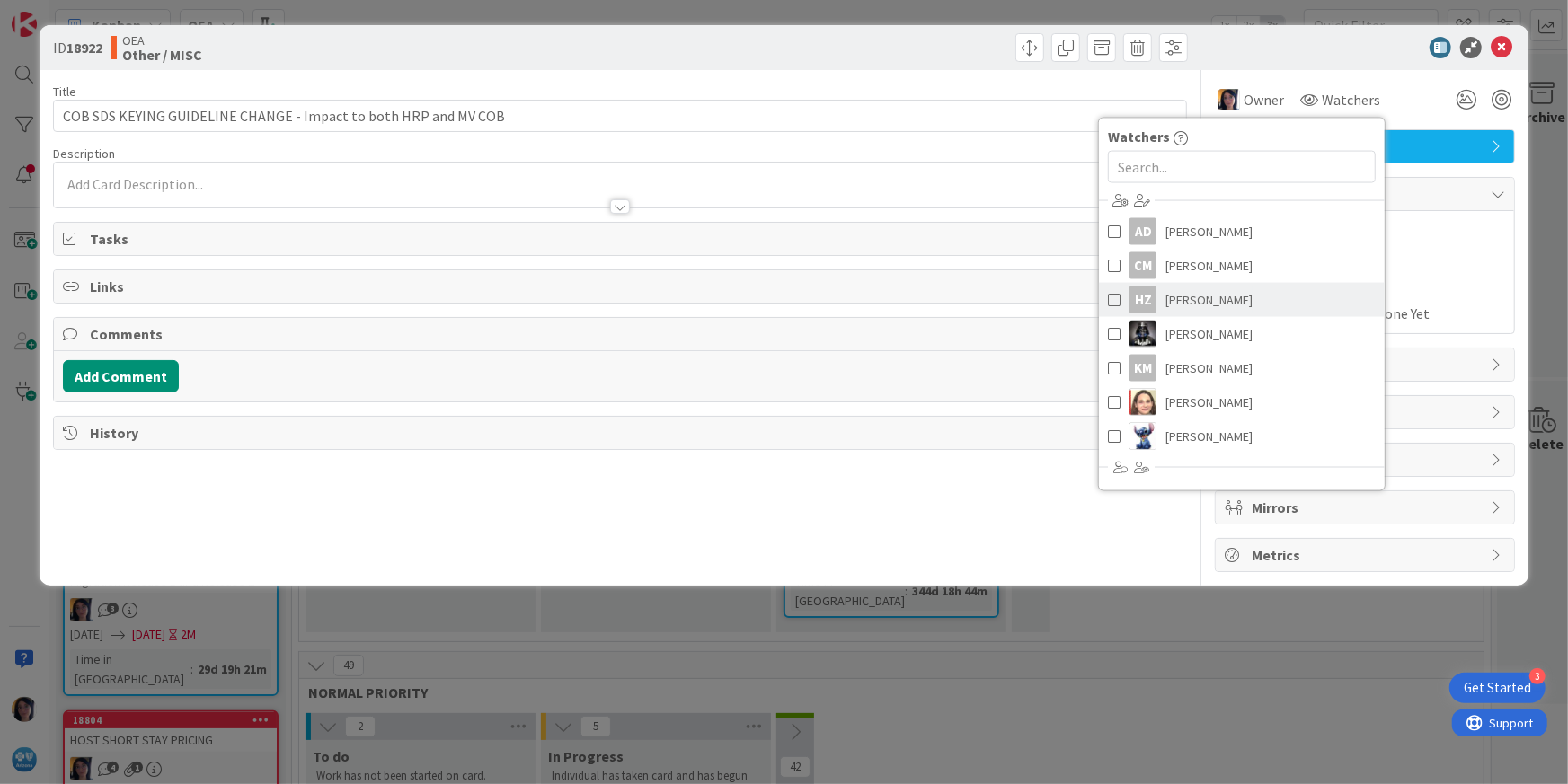
click at [1197, 303] on span "[PERSON_NAME]" at bounding box center [1208, 299] width 87 height 27
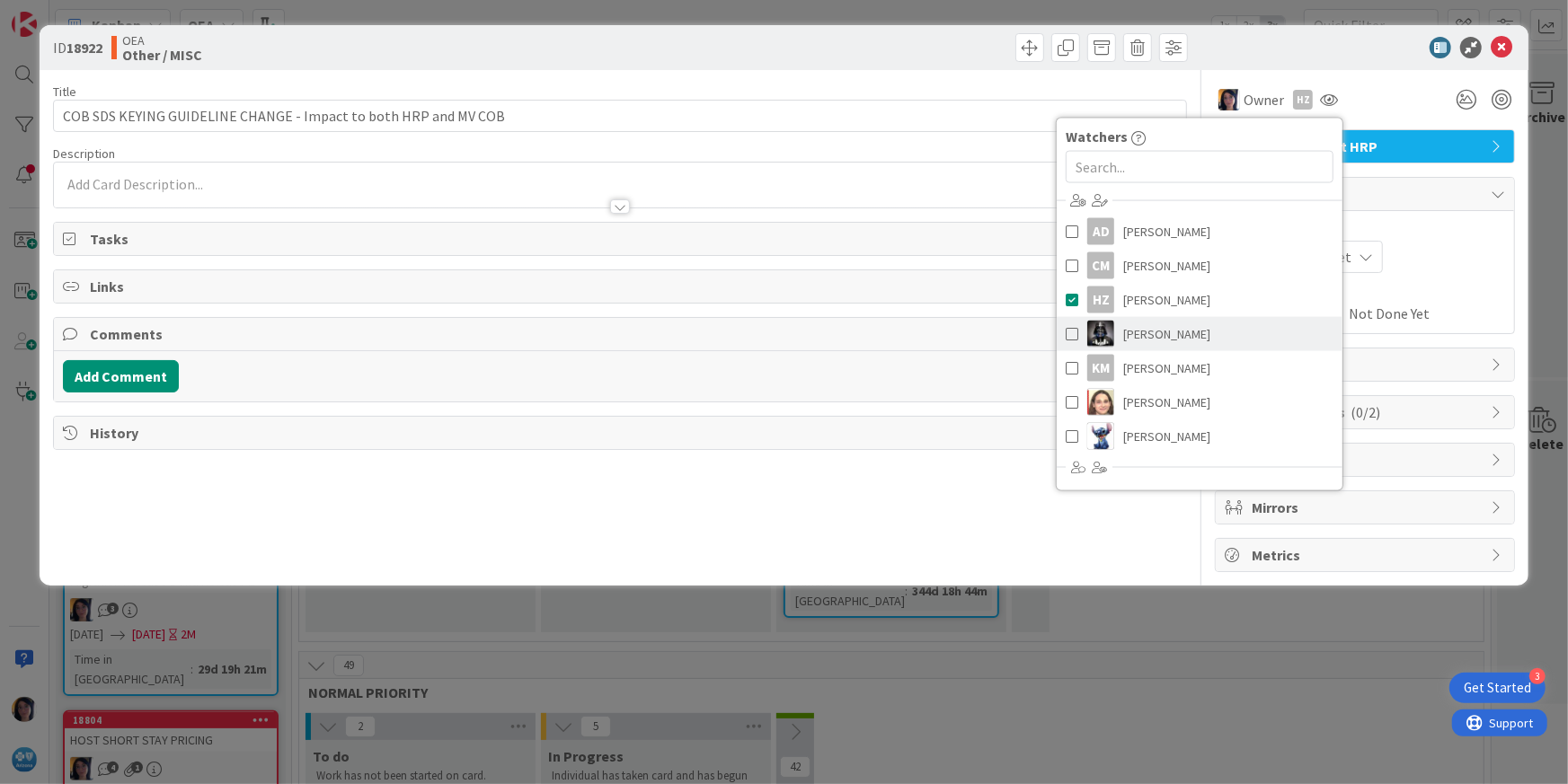
click at [1194, 330] on link "[PERSON_NAME]" at bounding box center [1199, 334] width 285 height 34
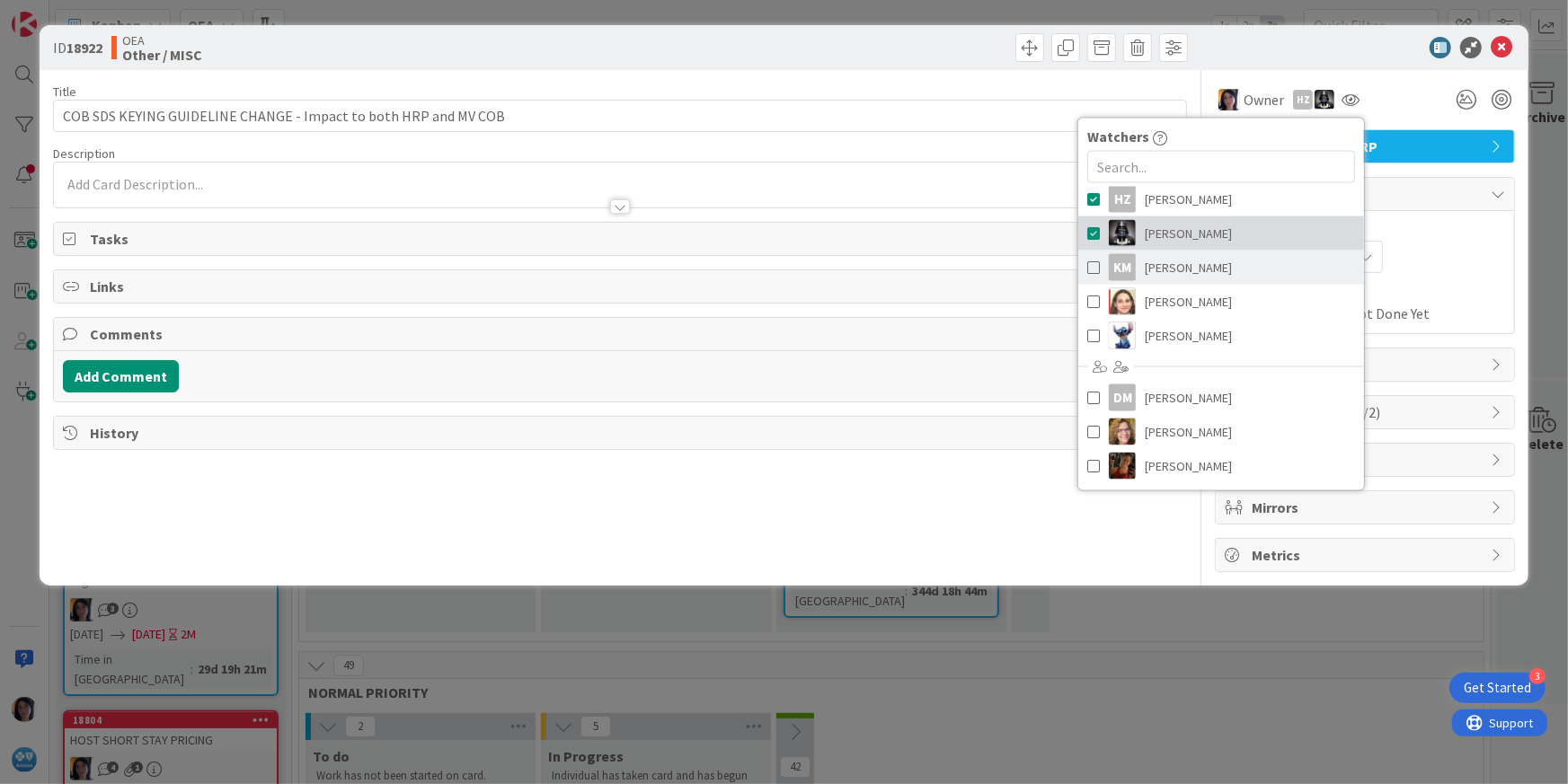
scroll to position [202, 0]
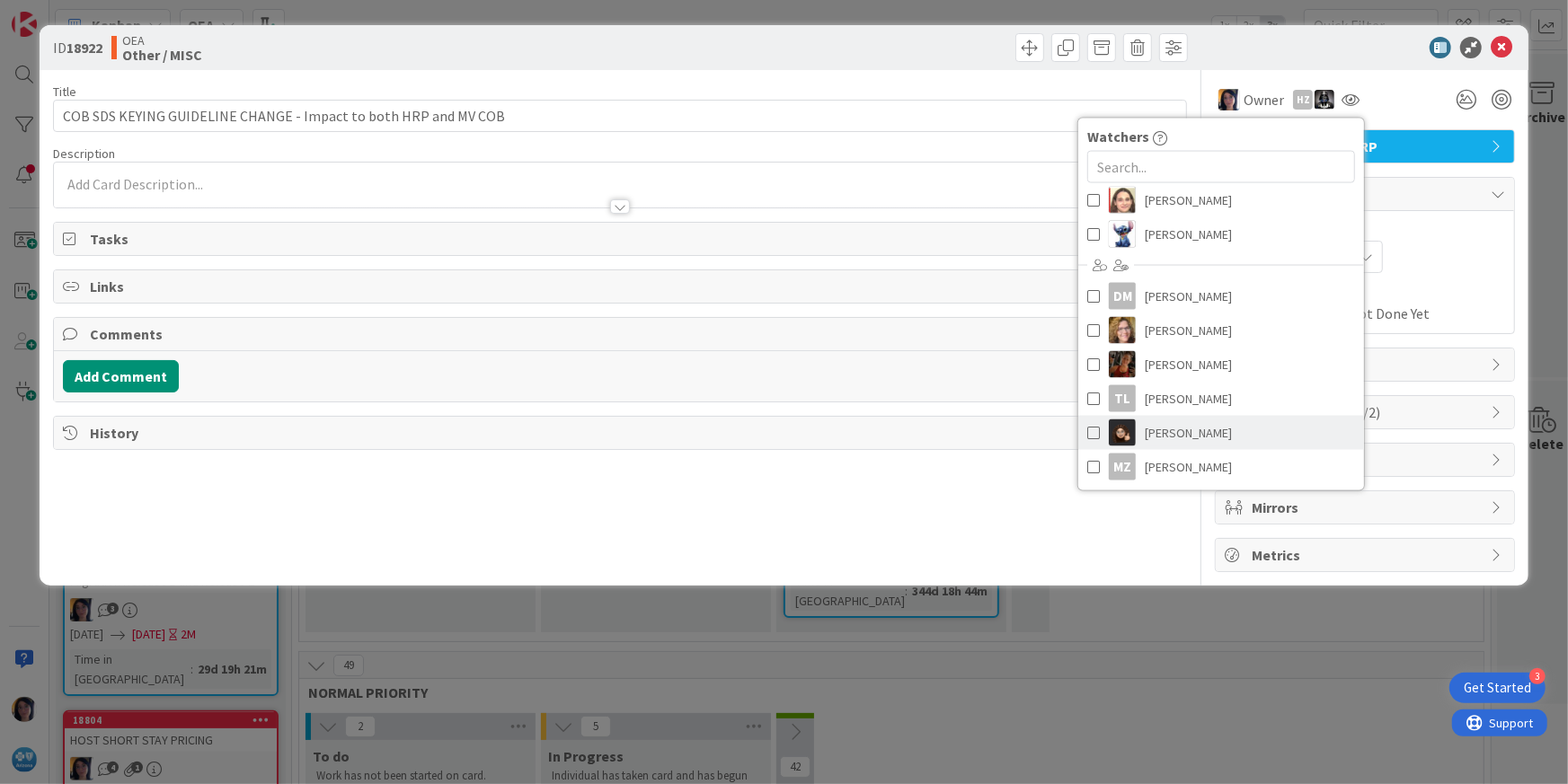
click at [1192, 426] on span "[PERSON_NAME]" at bounding box center [1187, 433] width 87 height 27
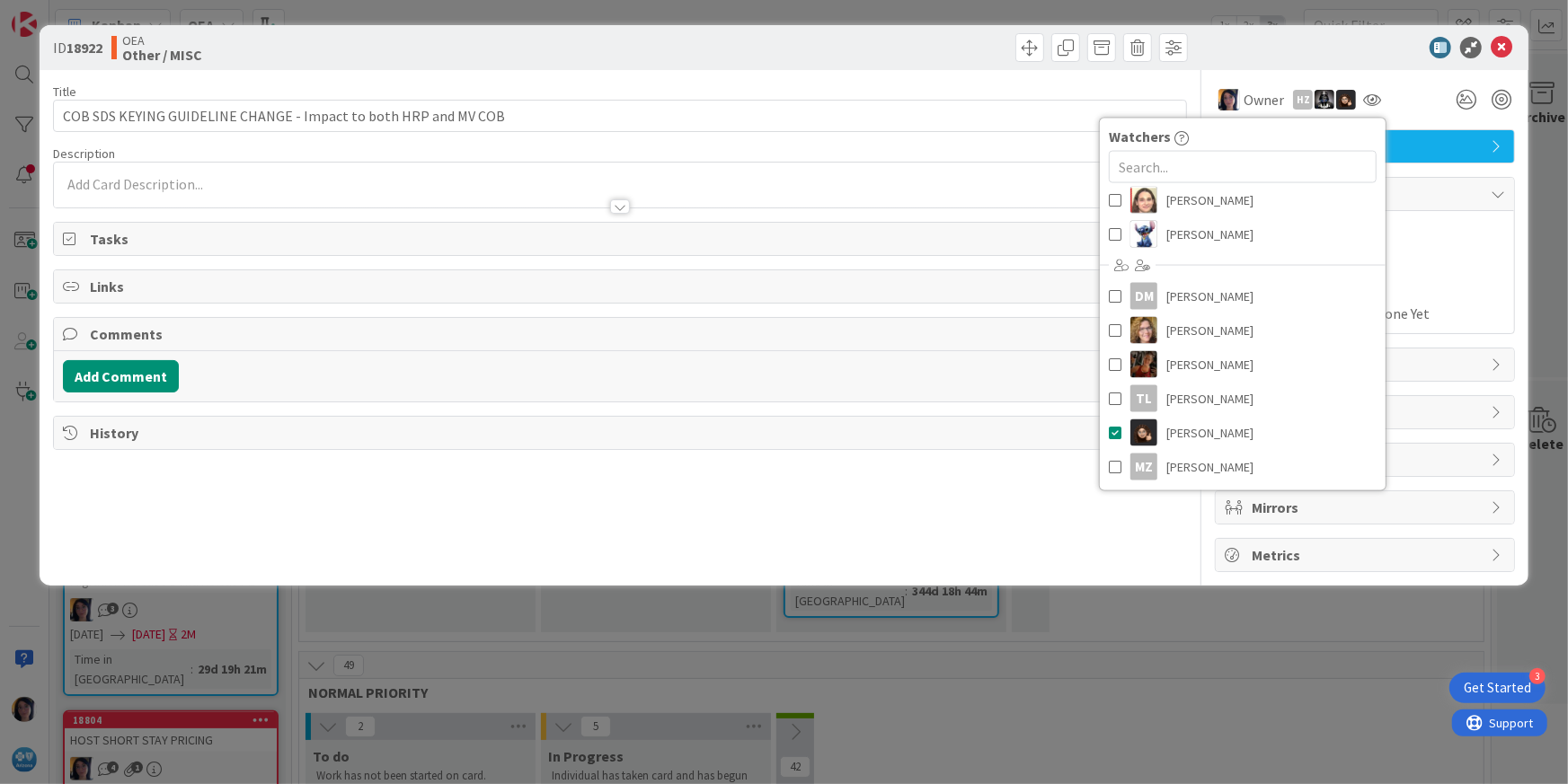
click at [1440, 277] on div "Planned Dates Not Set Not Set Actual Dates Not Started Yet Not Done Yet" at bounding box center [1365, 272] width 280 height 104
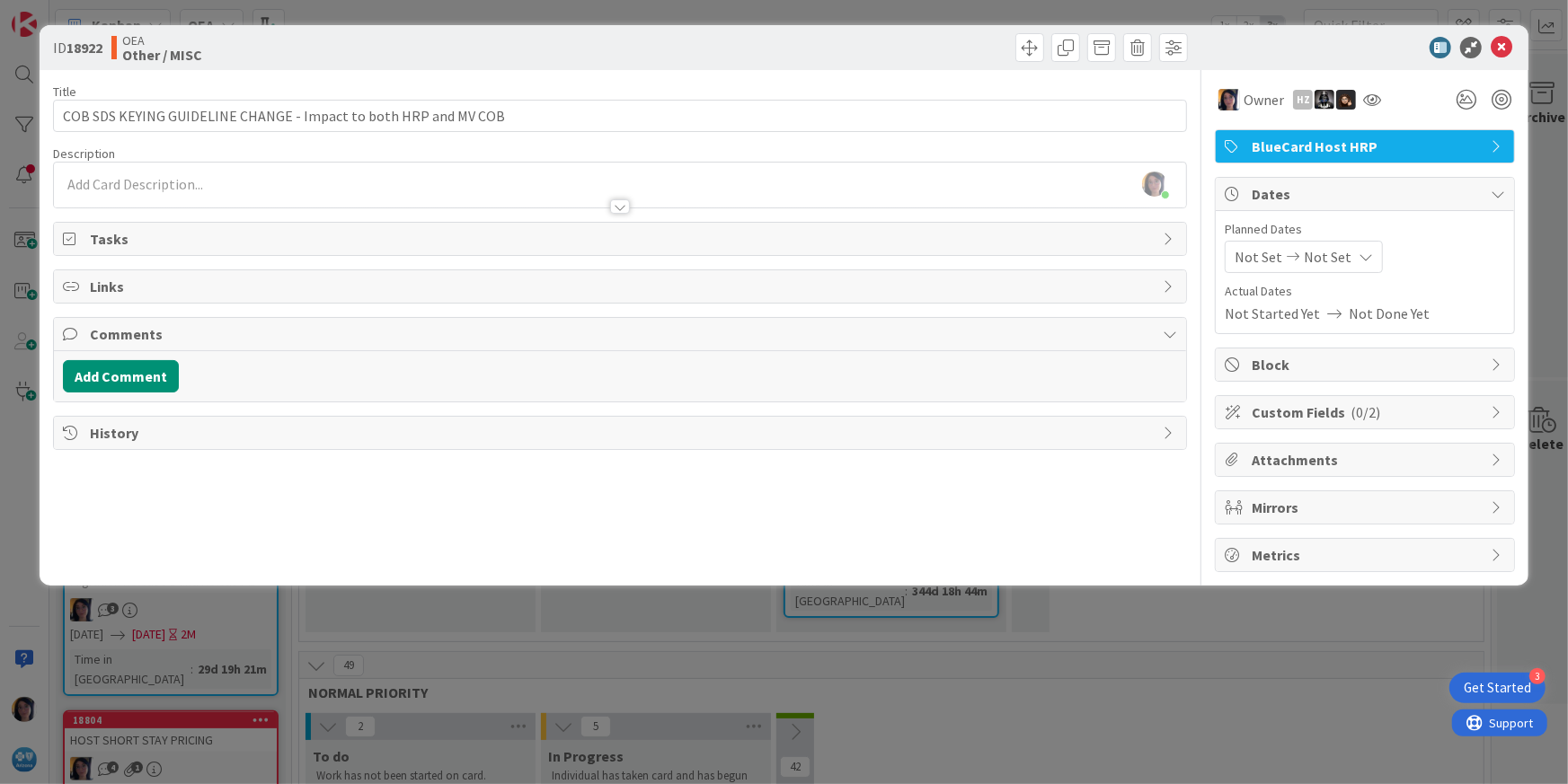
click at [1265, 253] on span "Not Set" at bounding box center [1259, 257] width 48 height 22
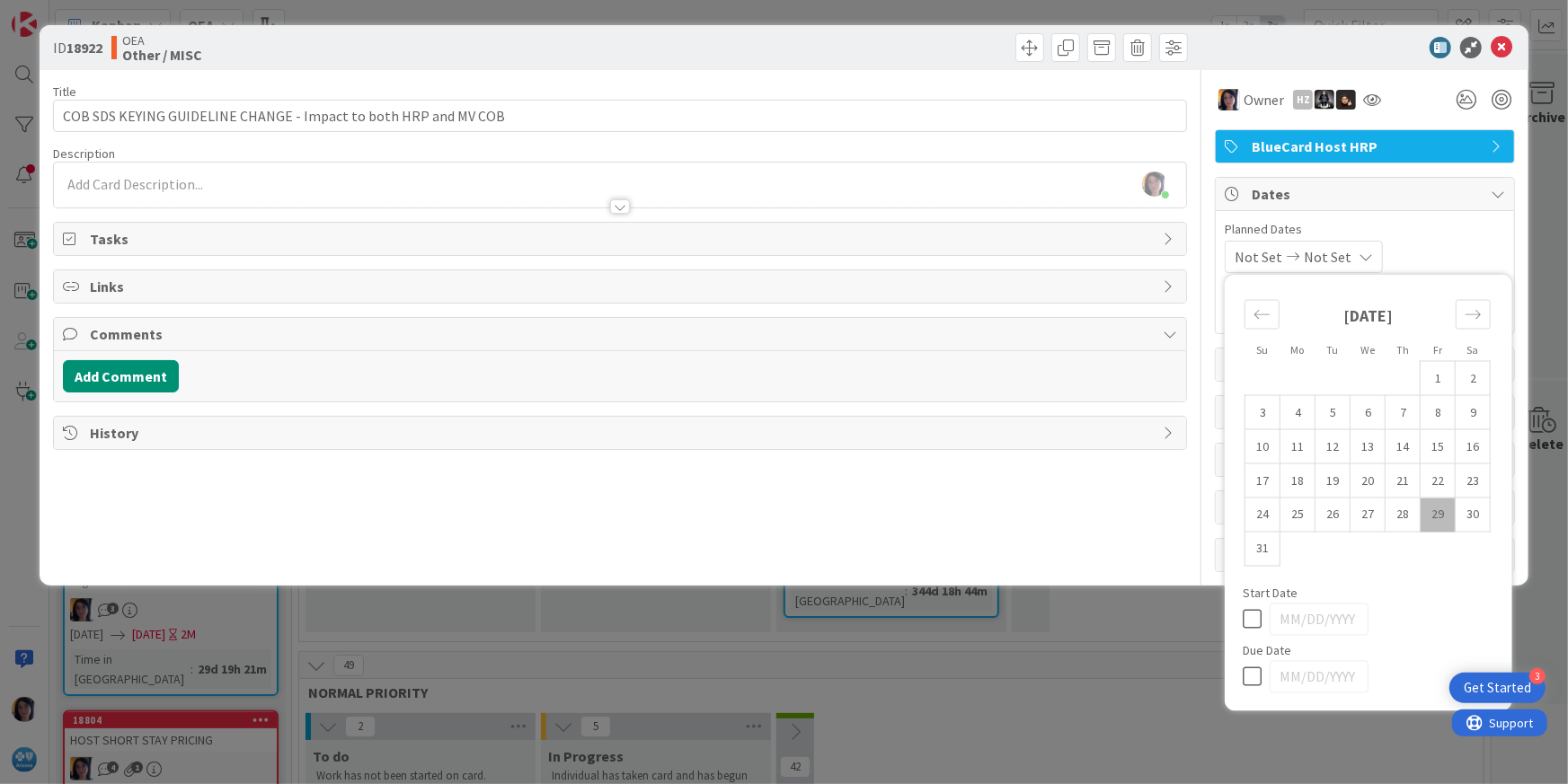
click at [1435, 514] on td "29" at bounding box center [1437, 515] width 35 height 34
type input "[DATE]"
click at [1447, 321] on icon "Move forward to switch to the next month." at bounding box center [1472, 314] width 17 height 17
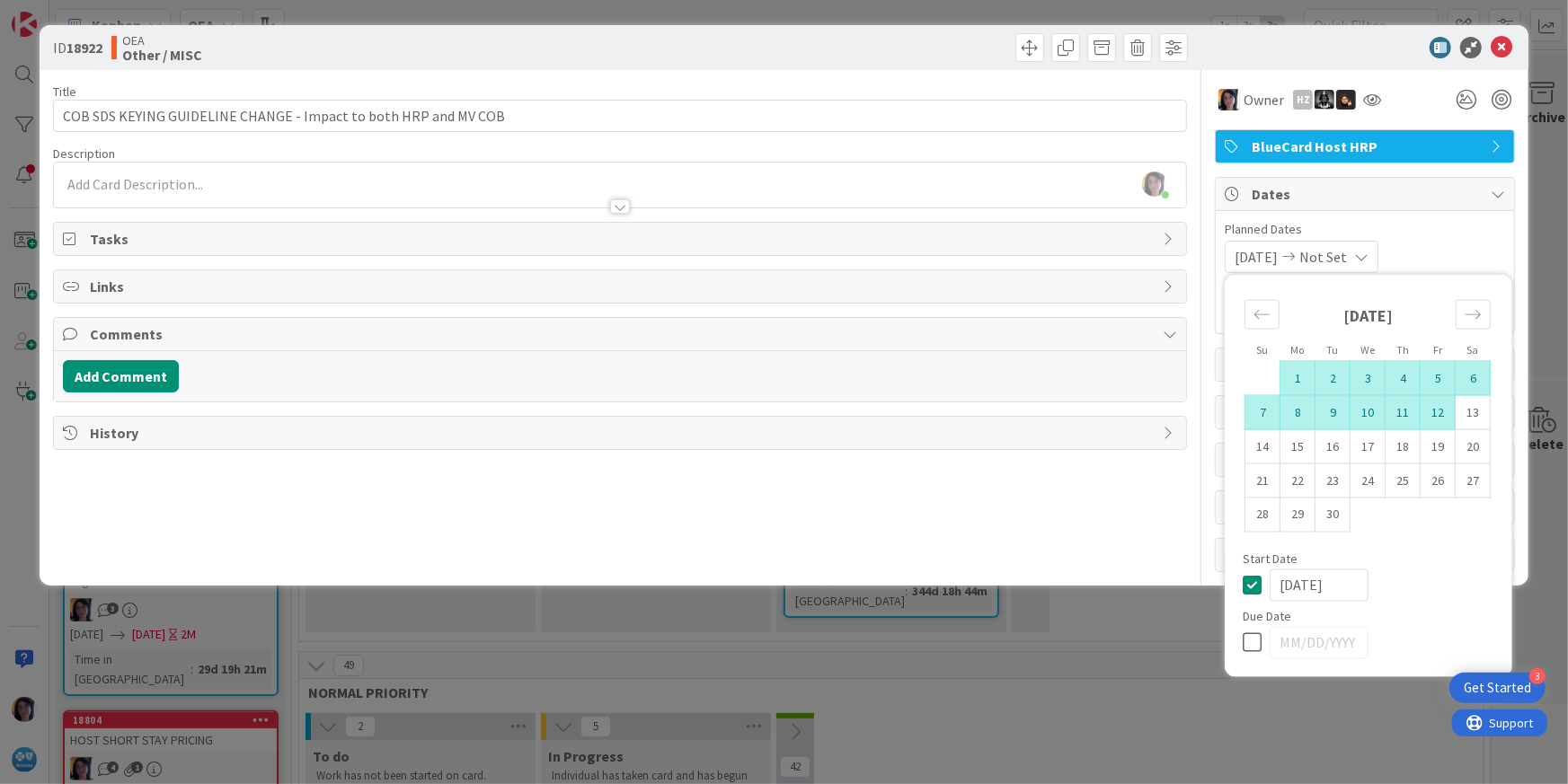
click at [1438, 412] on td "12" at bounding box center [1437, 412] width 35 height 34
type input "[DATE]"
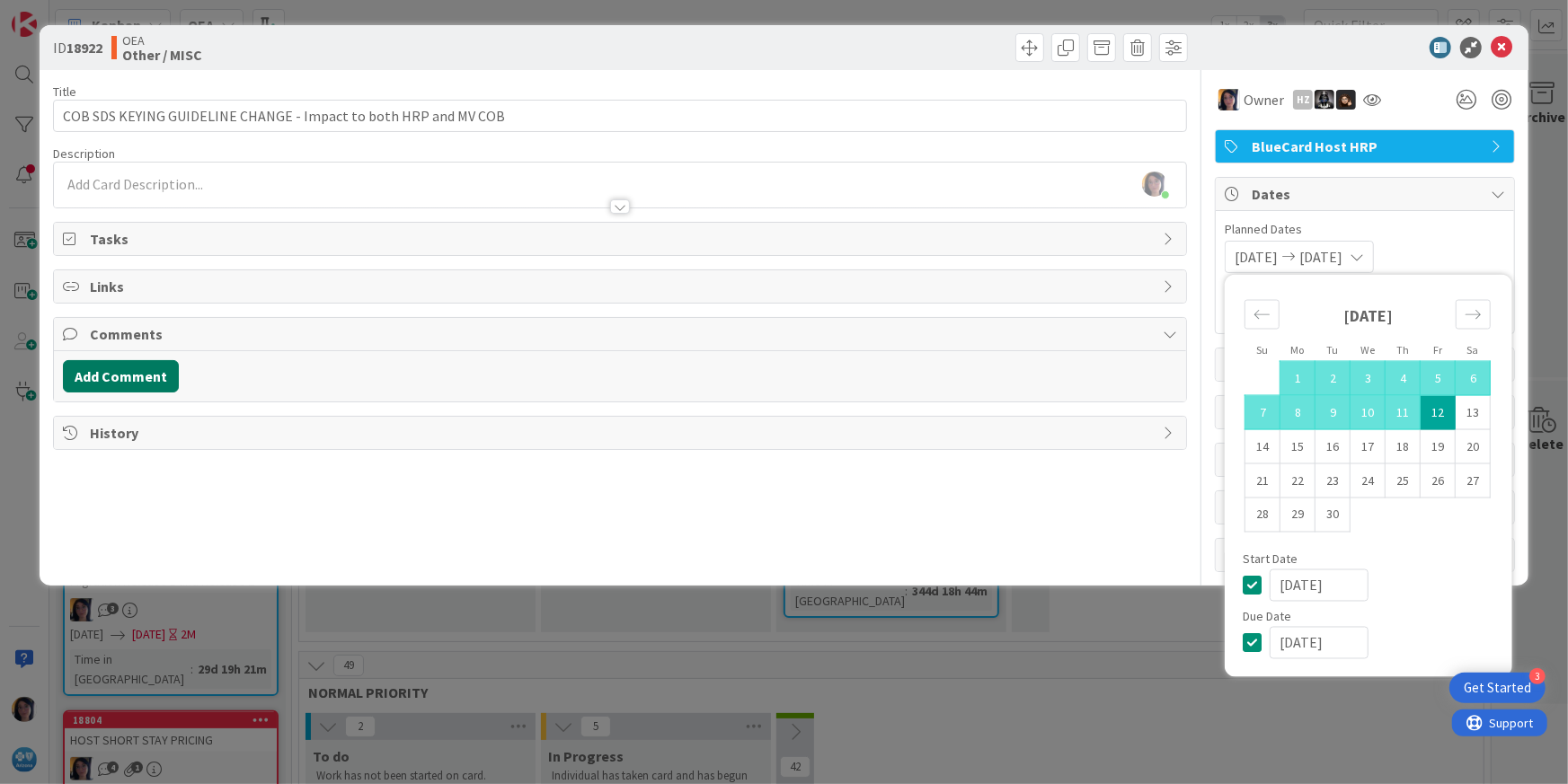
click at [141, 377] on button "Add Comment" at bounding box center [121, 376] width 116 height 32
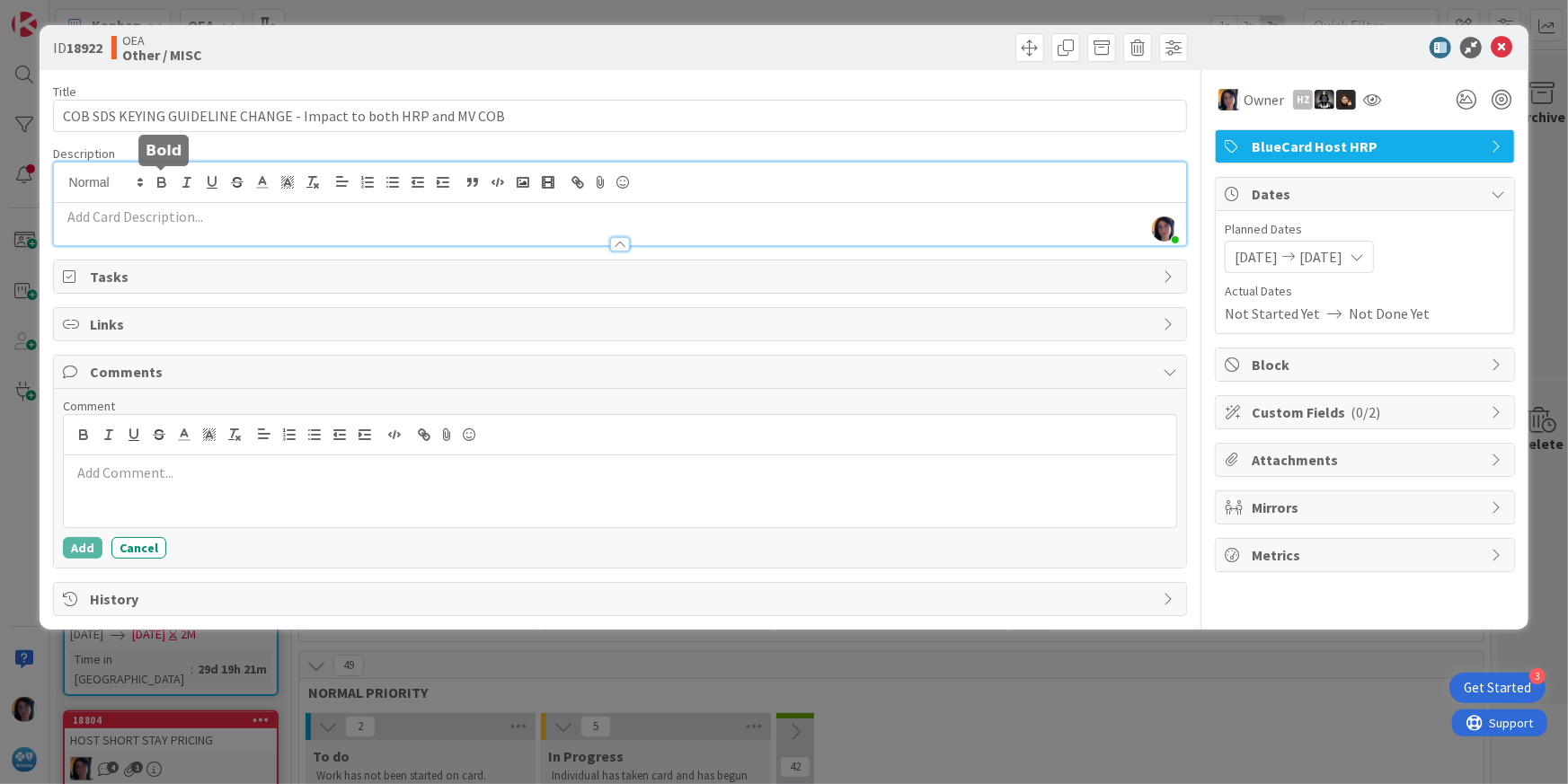
click at [161, 179] on div "[PERSON_NAME] just joined" at bounding box center [620, 203] width 1133 height 83
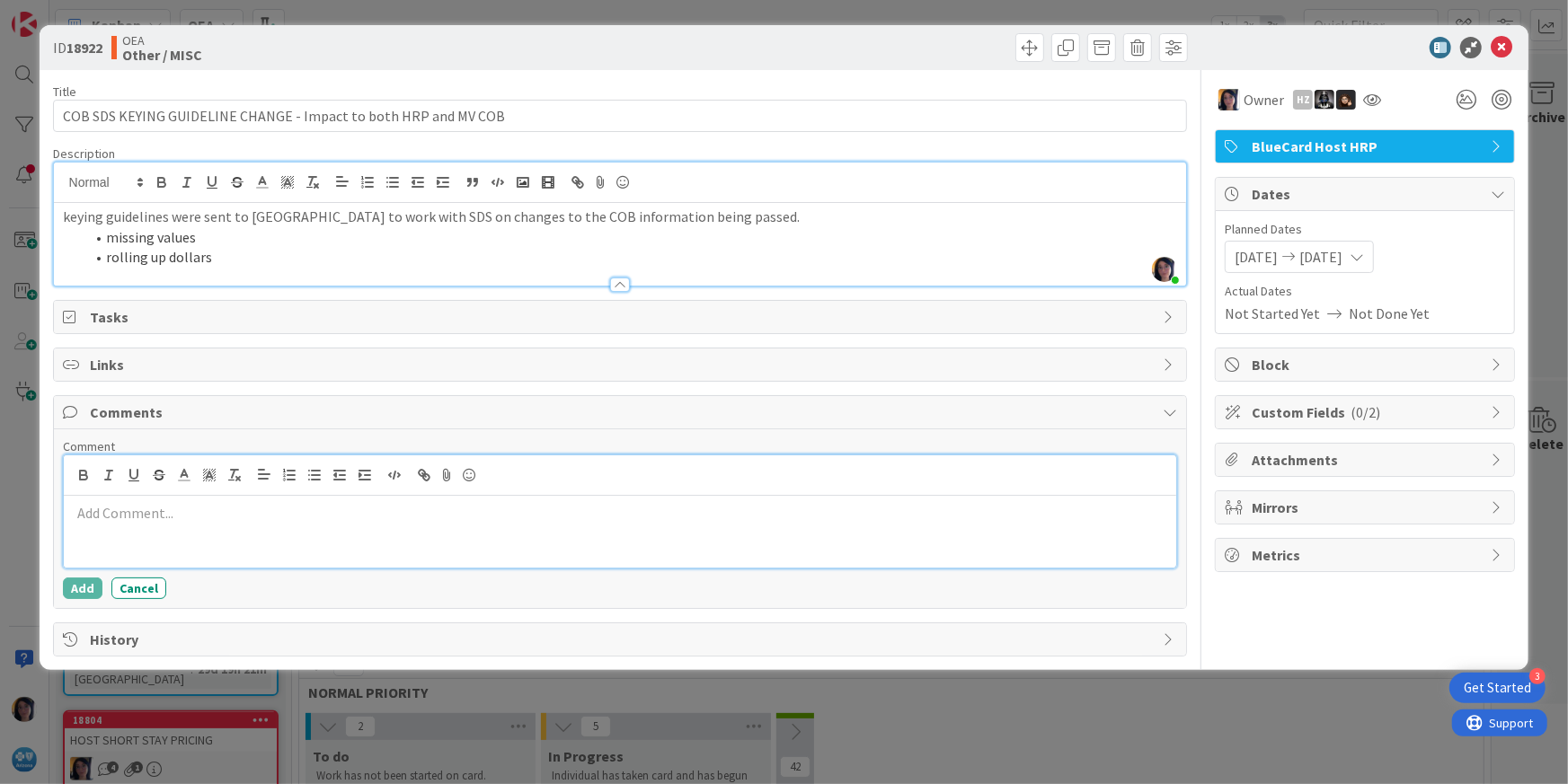
click at [125, 520] on p at bounding box center [620, 513] width 1099 height 21
click at [229, 509] on p "[DATE] email sent to [GEOGRAPHIC_DATA]" at bounding box center [620, 513] width 1099 height 21
click at [231, 513] on p "[DATE] email sent to UST [EMAIL_ADDRESS][DOMAIN_NAME]" at bounding box center [620, 513] width 1099 height 21
click at [624, 507] on p "[DATE] email sent to UST - [EMAIL_ADDRESS][DOMAIN_NAME]" at bounding box center [620, 513] width 1099 height 21
click at [576, 517] on p "[DATE] email sent to UST - [EMAIL_ADDRESS][DOMAIN_NAME]" at bounding box center [620, 513] width 1099 height 21
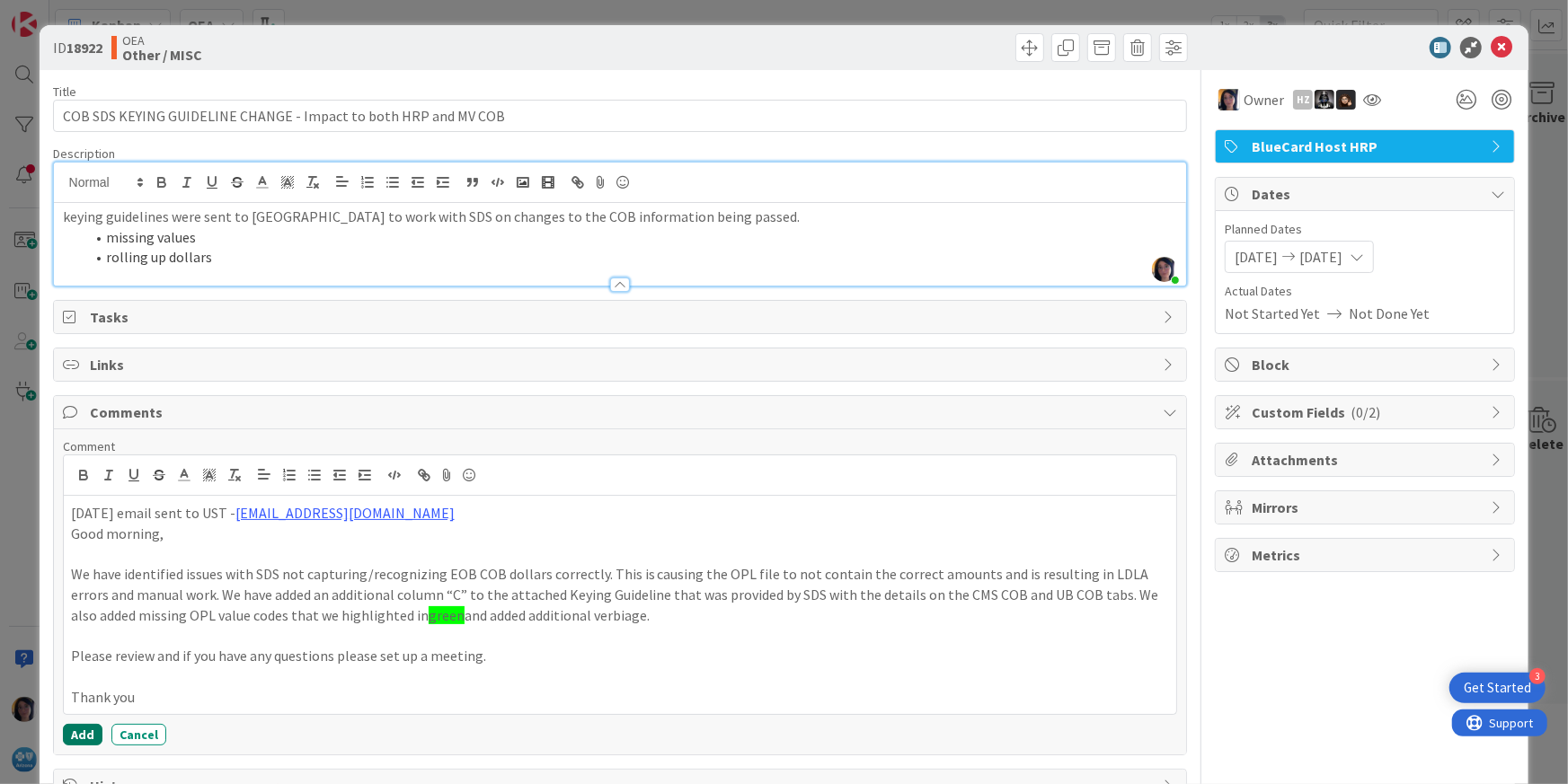
click at [87, 720] on button "Add" at bounding box center [83, 735] width 40 height 22
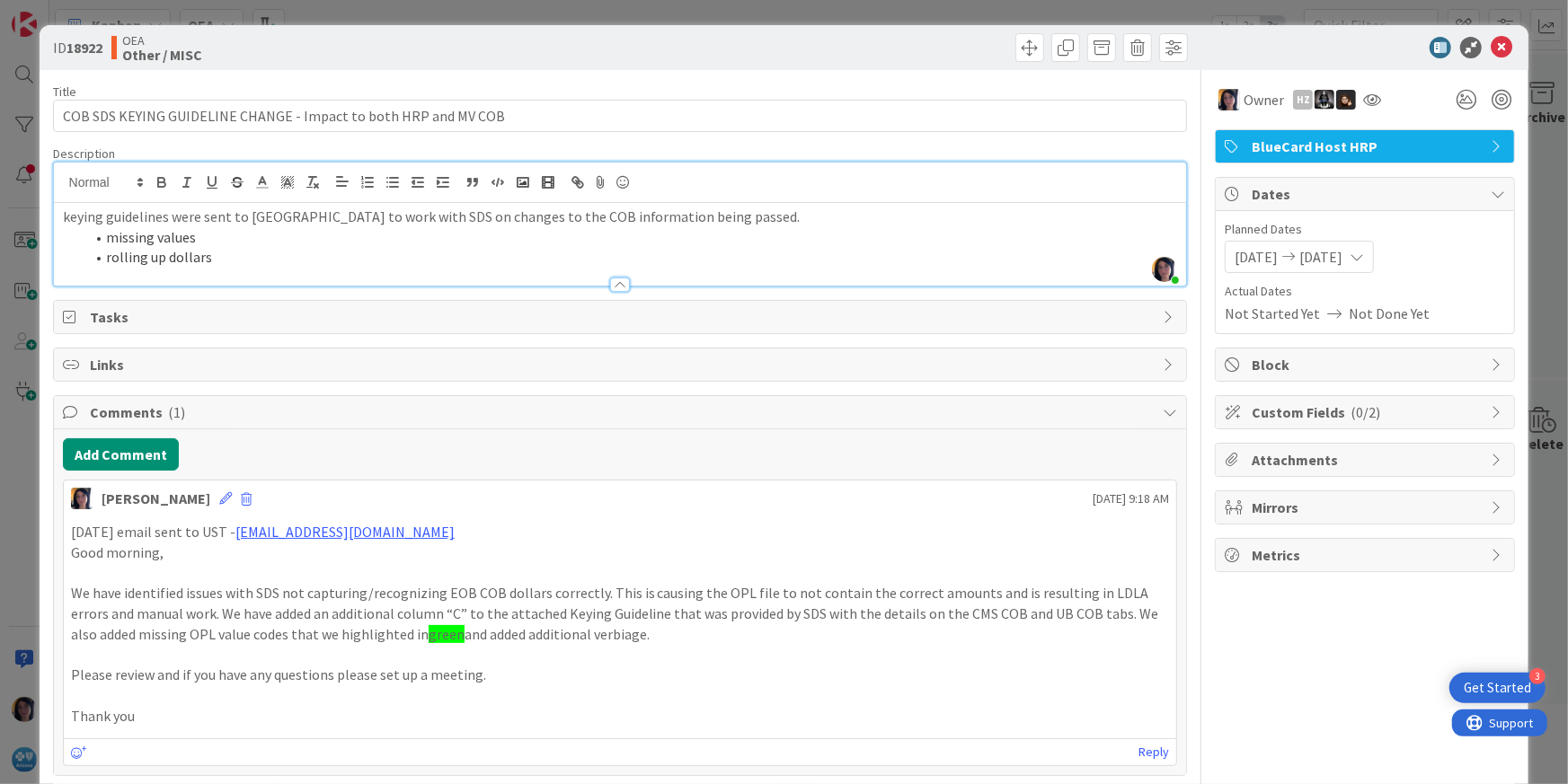
click at [1447, 451] on div "Attachments" at bounding box center [1365, 460] width 298 height 32
click at [141, 457] on button "Add Comment" at bounding box center [121, 455] width 116 height 32
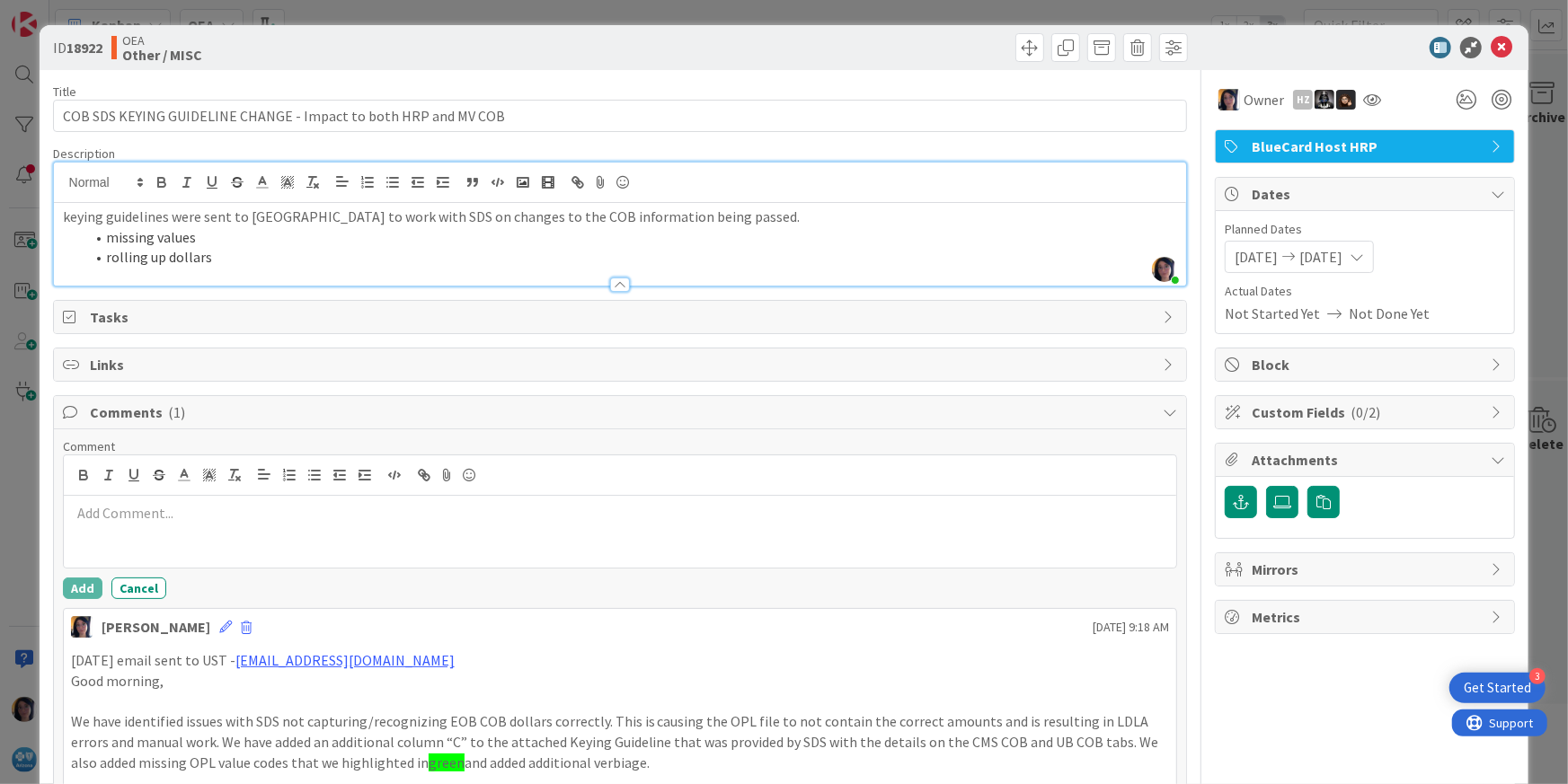
click at [274, 538] on div at bounding box center [620, 532] width 1113 height 72
drag, startPoint x: 273, startPoint y: 538, endPoint x: 167, endPoint y: 526, distance: 106.7
click at [167, 526] on div at bounding box center [620, 532] width 1113 height 72
click at [265, 260] on li "rolling up dollars" at bounding box center [631, 257] width 1093 height 21
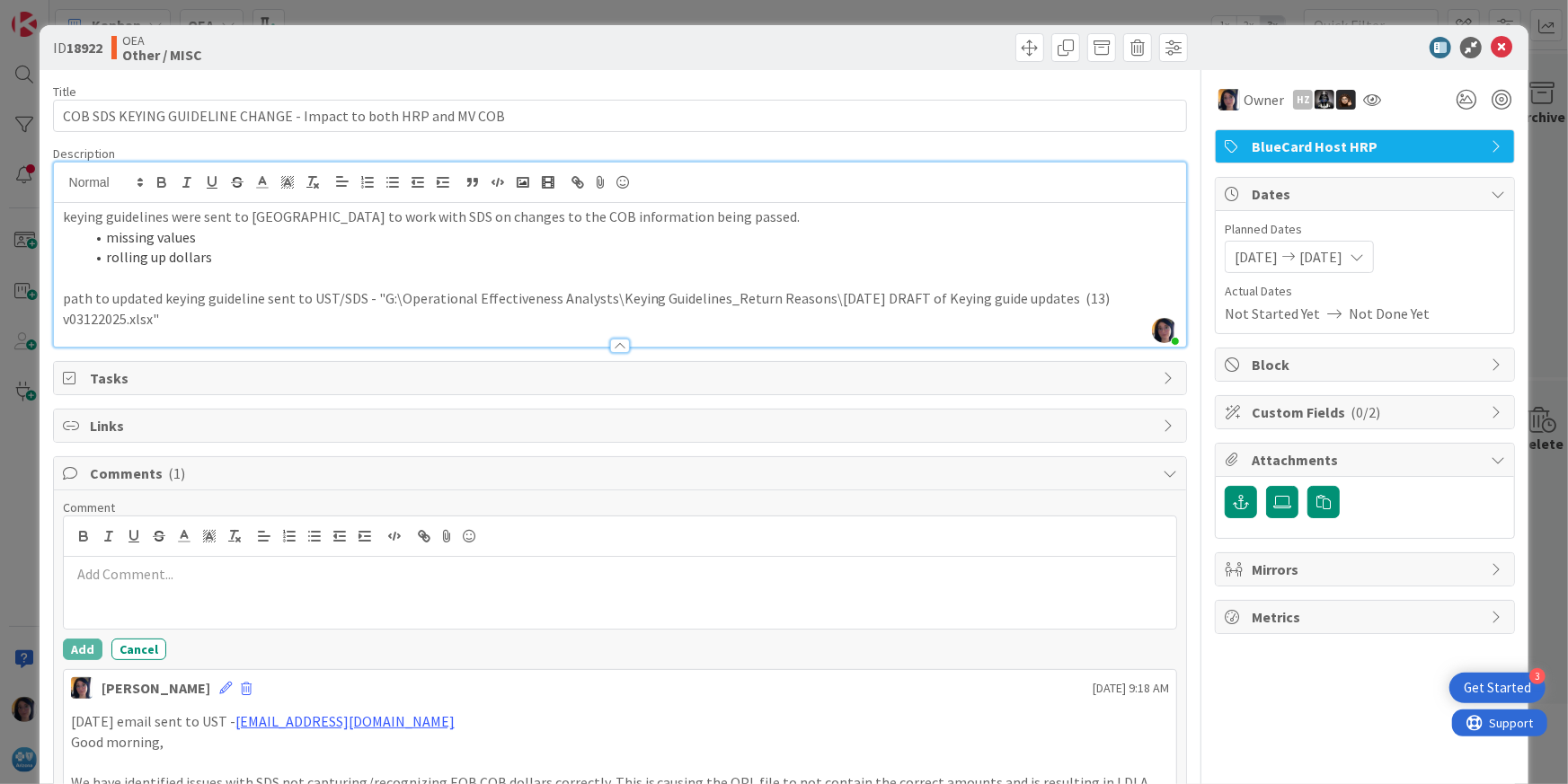
click at [550, 315] on p "path to updated keying guideline sent to UST/SDS - "G:\Operational Effectivenes…" at bounding box center [620, 308] width 1115 height 41
drag, startPoint x: 1067, startPoint y: 556, endPoint x: 1057, endPoint y: 565, distance: 13.5
click at [1062, 562] on div at bounding box center [620, 573] width 1113 height 113
click at [1447, 50] on icon at bounding box center [1501, 48] width 22 height 22
